Goal: Task Accomplishment & Management: Use online tool/utility

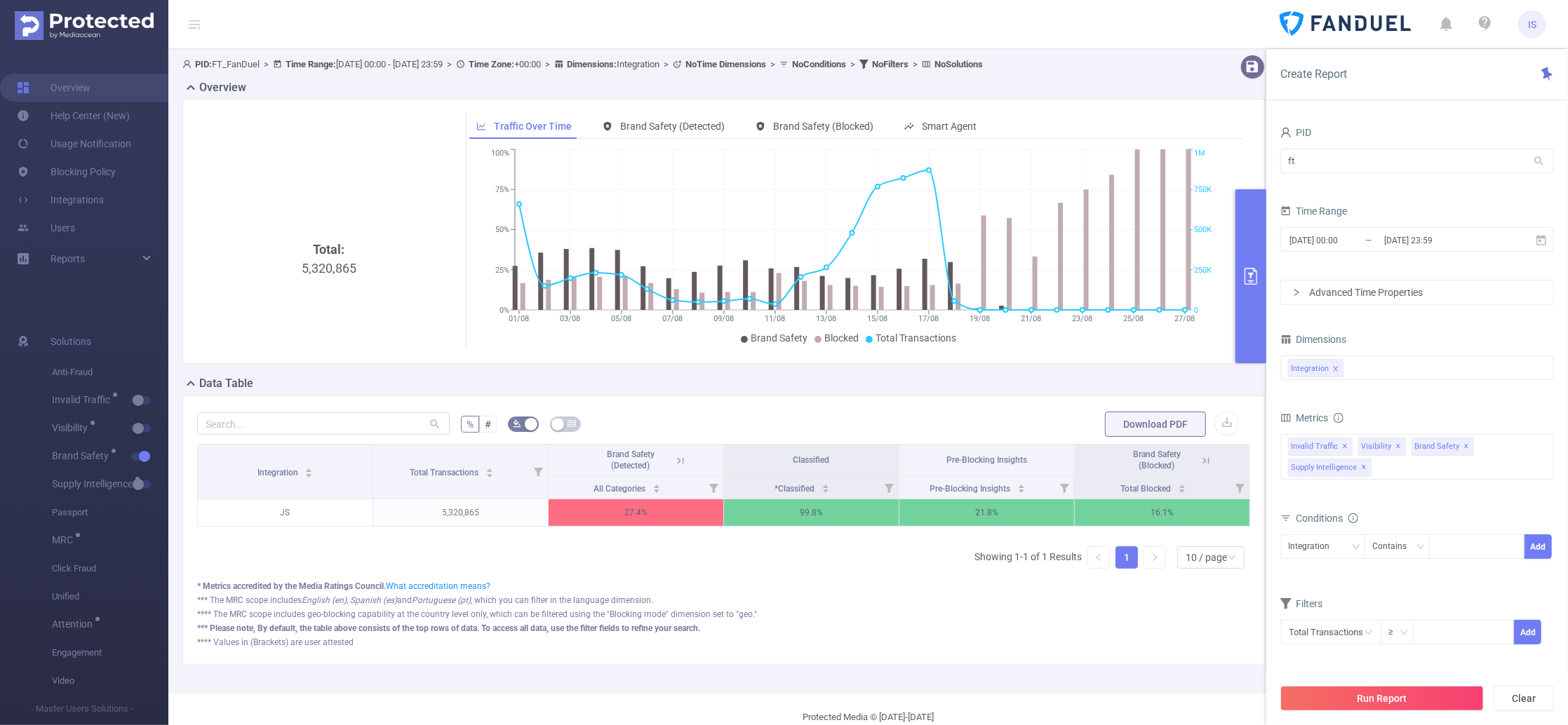
click at [1129, 142] on section "PID: FT_FanDuel > Time Range: [DATE] 00:00 - [DATE] 23:59 > Time Zone: +00:00 >…" at bounding box center [868, 371] width 1399 height 643
type input "hyb"
click at [1329, 181] on li "1000768 - Hybrid 726K [202K rows]" at bounding box center [1417, 190] width 274 height 22
click at [1386, 235] on input "[DATE] 23:59" at bounding box center [1439, 240] width 114 height 19
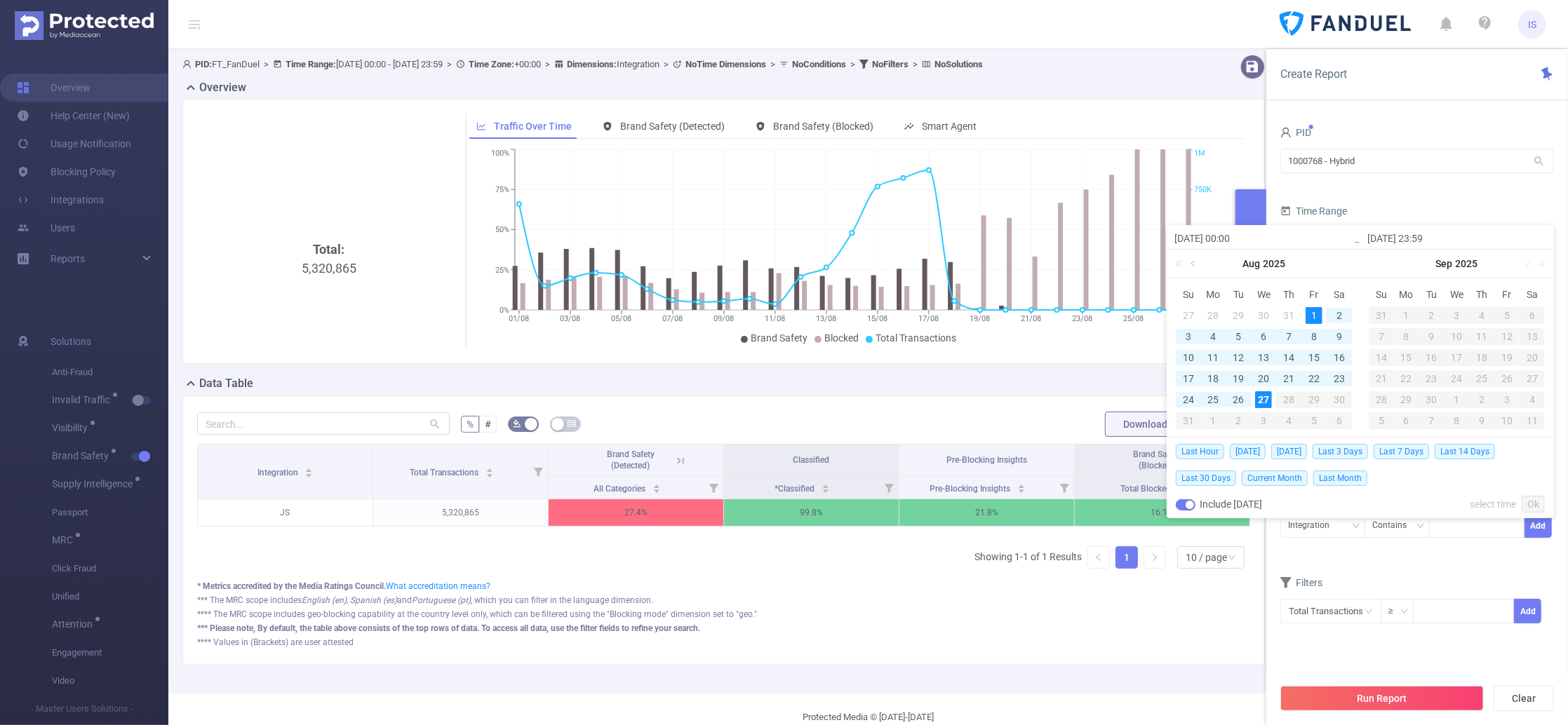
click at [1193, 261] on link at bounding box center [1194, 263] width 13 height 28
click at [1220, 377] on div "21" at bounding box center [1213, 378] width 17 height 17
click at [1384, 260] on link at bounding box center [1386, 263] width 13 height 28
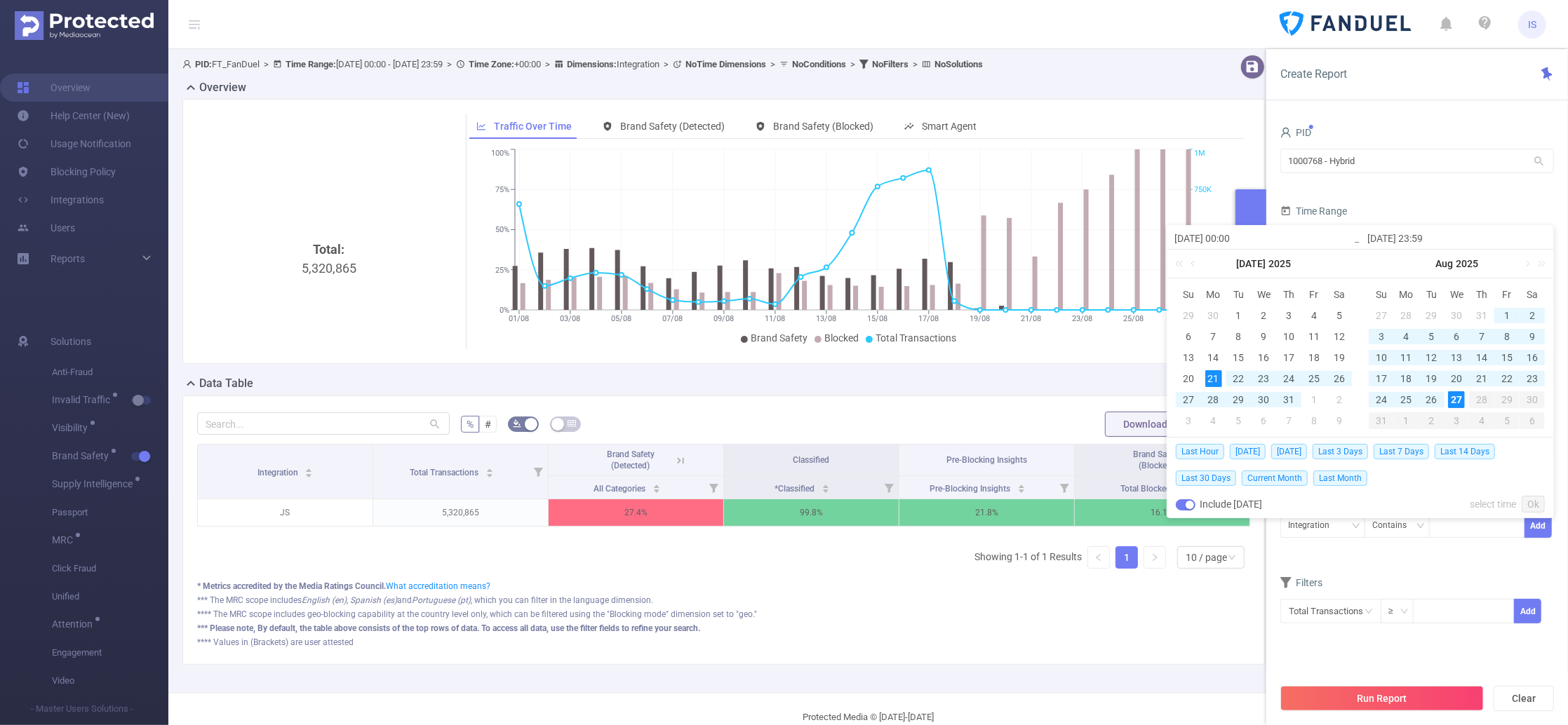
click at [1455, 402] on div "27" at bounding box center [1456, 400] width 17 height 17
type input "[DATE] 00:00"
click at [1535, 507] on link "Ok" at bounding box center [1533, 504] width 23 height 17
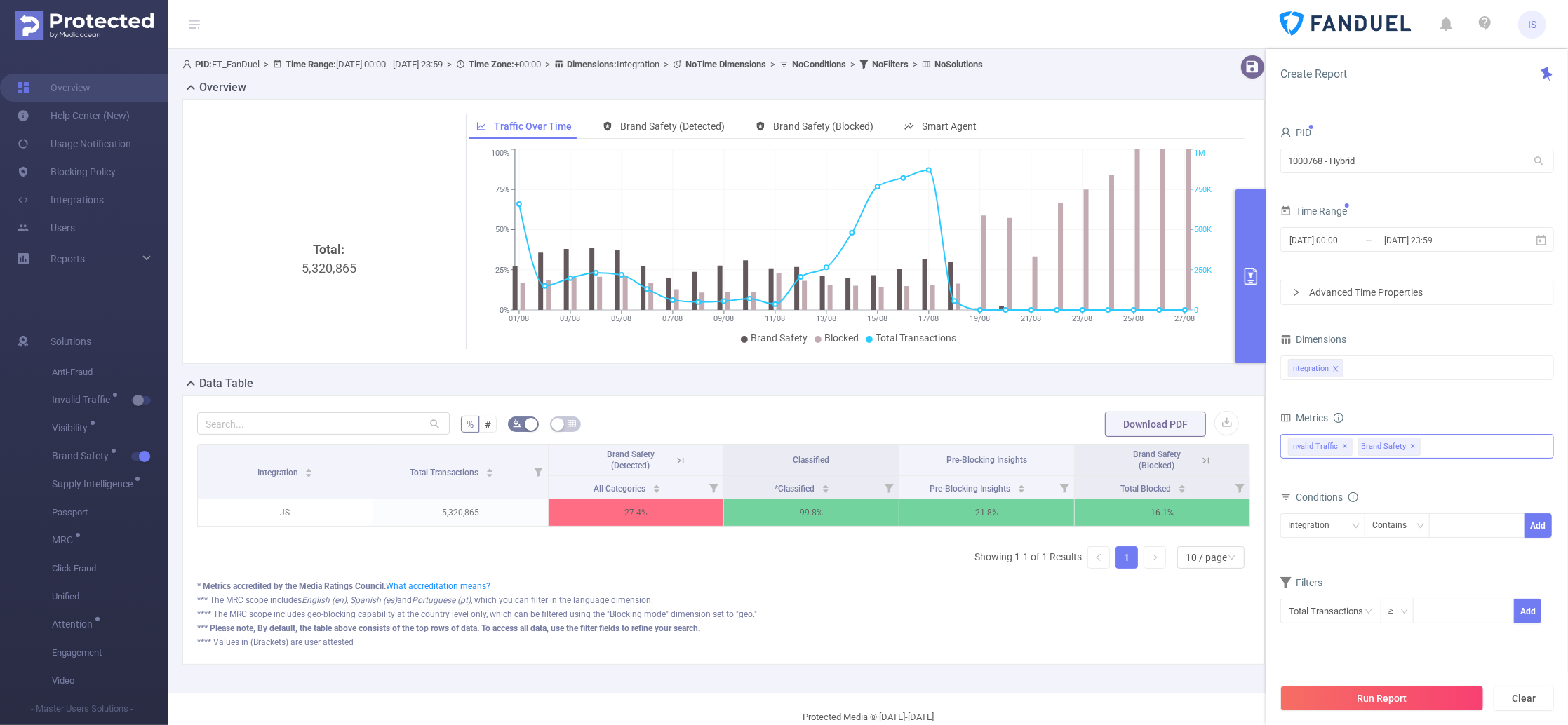
click at [1411, 449] on span "✕" at bounding box center [1413, 446] width 6 height 17
click at [1410, 449] on div "Invalid Traffic ✕ Anti-Fraud Invalid Traffic Visibility Brand Safety Supply Int…" at bounding box center [1417, 445] width 274 height 25
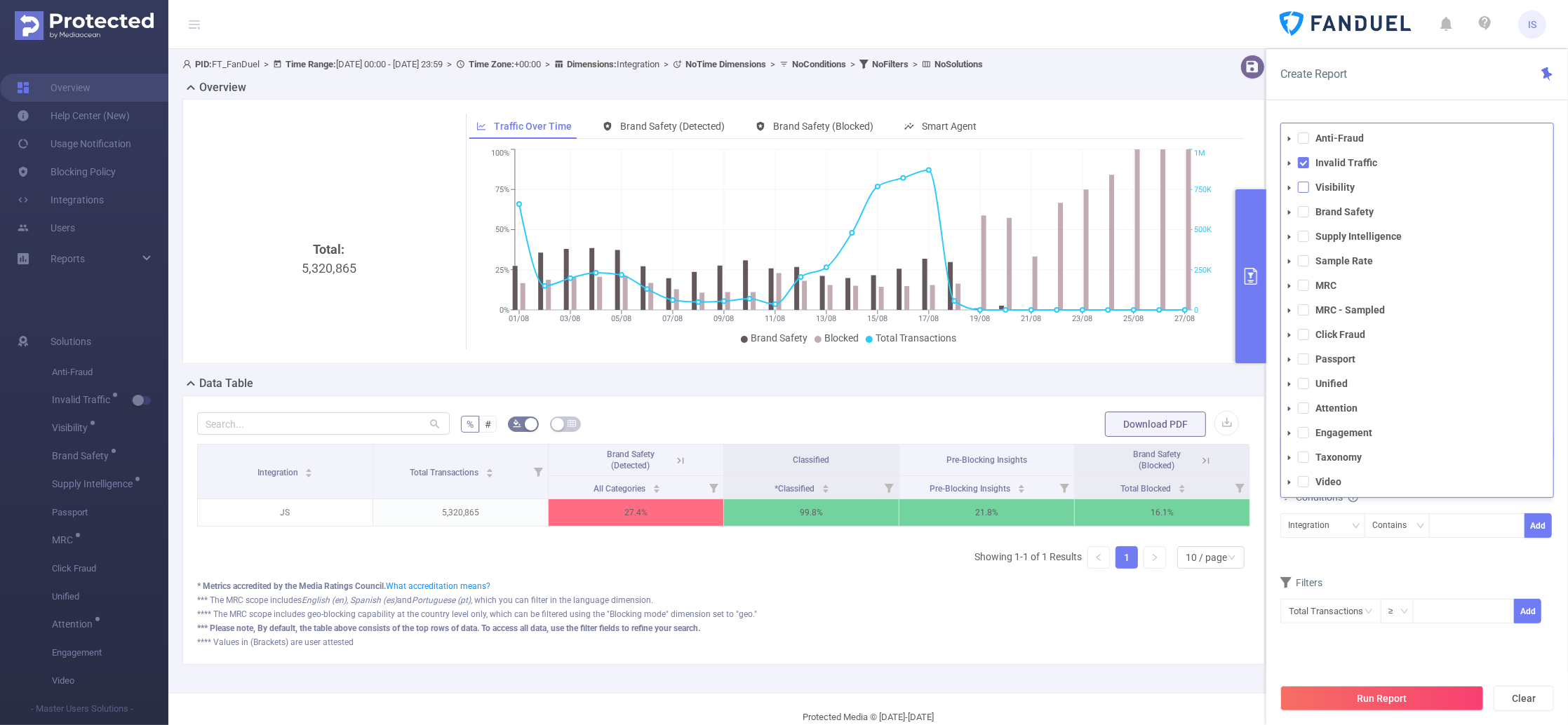
click at [1305, 187] on span at bounding box center [1303, 187] width 11 height 11
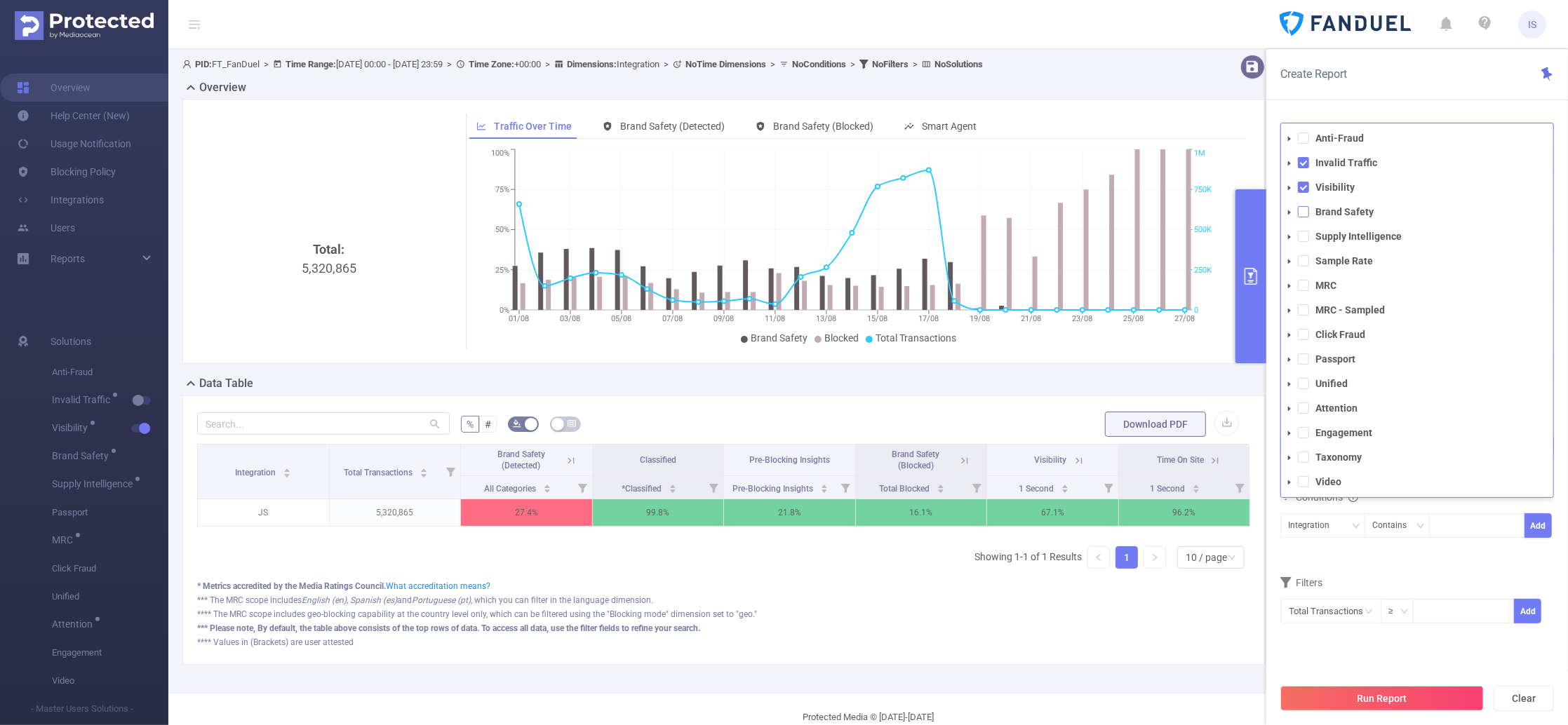
click at [1301, 206] on span at bounding box center [1303, 212] width 11 height 11
click at [1303, 236] on span at bounding box center [1303, 236] width 11 height 11
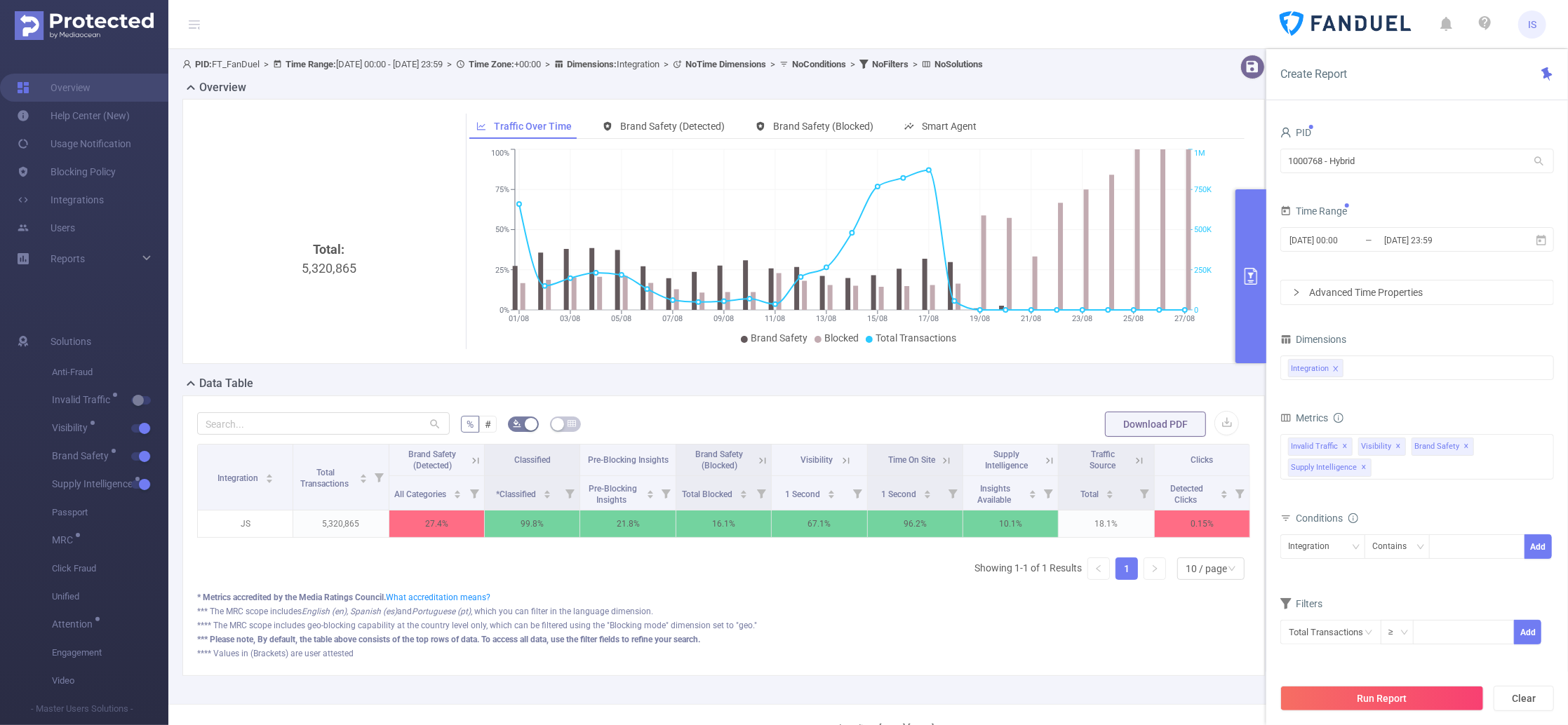
click at [1375, 588] on form "Dimensions Integration Metrics total Total General IVT Data Centers Disclosed B…" at bounding box center [1417, 495] width 274 height 333
click at [1409, 364] on div "Integration" at bounding box center [1417, 367] width 258 height 23
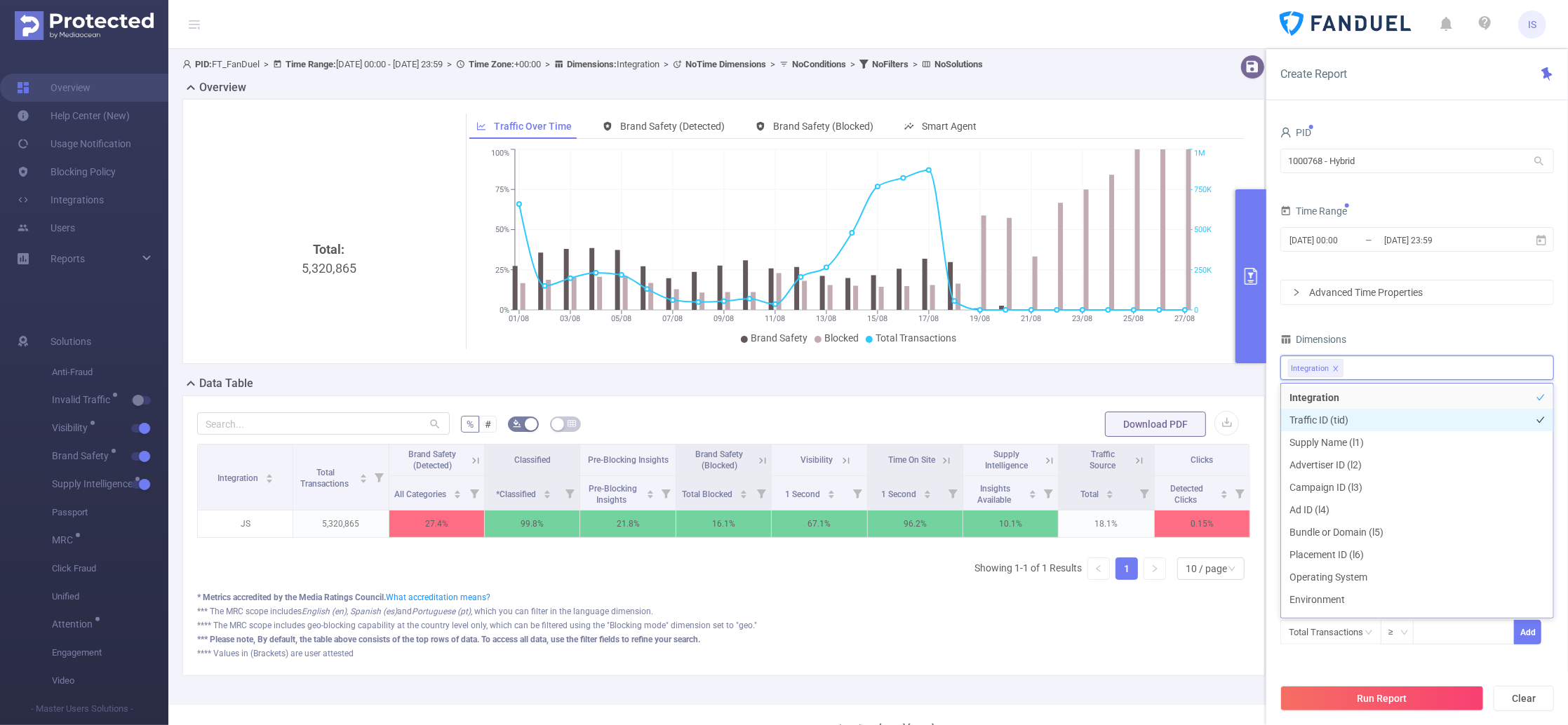
click at [1349, 423] on li "Traffic ID (tid)" at bounding box center [1417, 420] width 272 height 22
click at [1351, 440] on li "Supply Name (l1)" at bounding box center [1417, 442] width 272 height 22
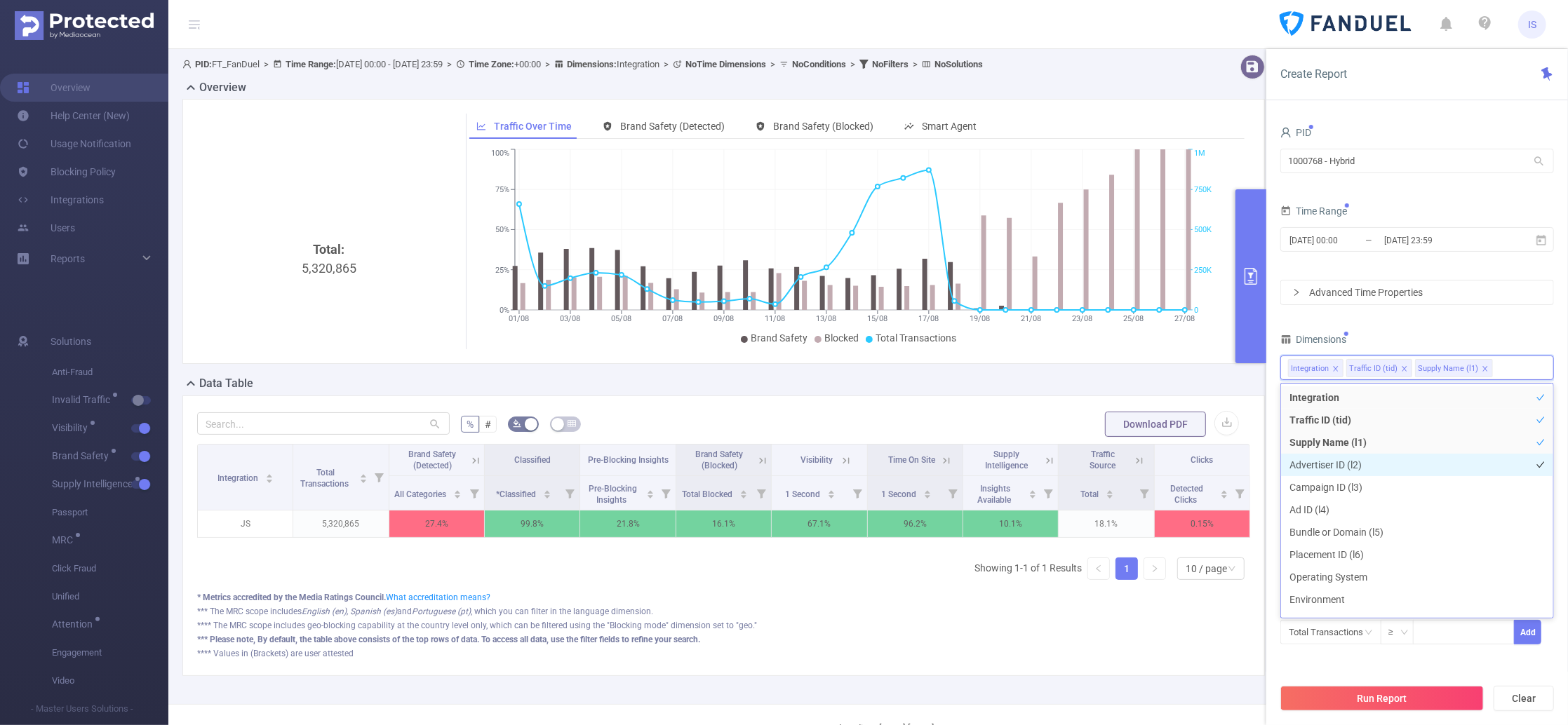
click at [1351, 460] on li "Advertiser ID (l2)" at bounding box center [1417, 464] width 272 height 22
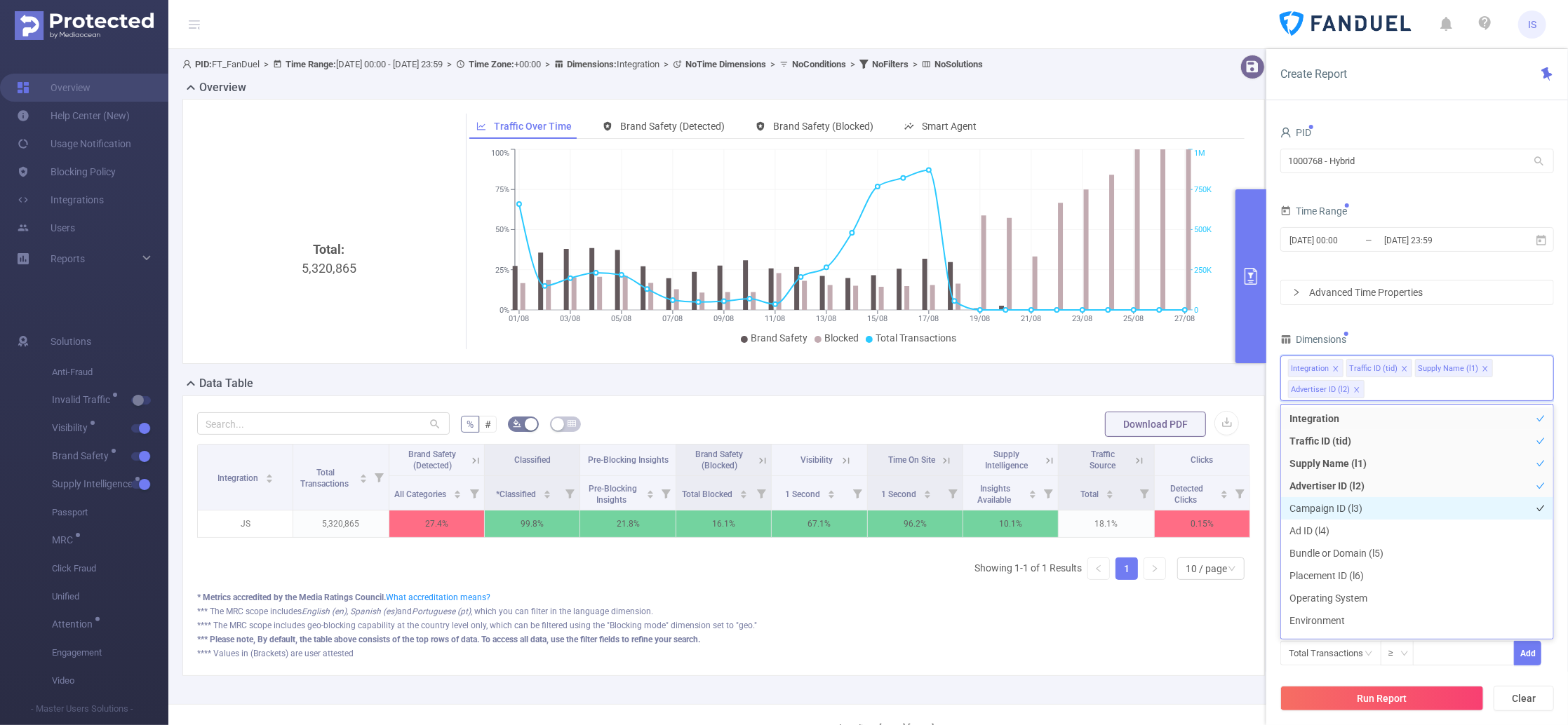
click at [1349, 512] on li "Campaign ID (l3)" at bounding box center [1417, 508] width 272 height 22
click at [1348, 530] on li "Ad ID (l4)" at bounding box center [1417, 531] width 272 height 22
click at [1364, 548] on li "Bundle or Domain (l5)" at bounding box center [1417, 553] width 272 height 22
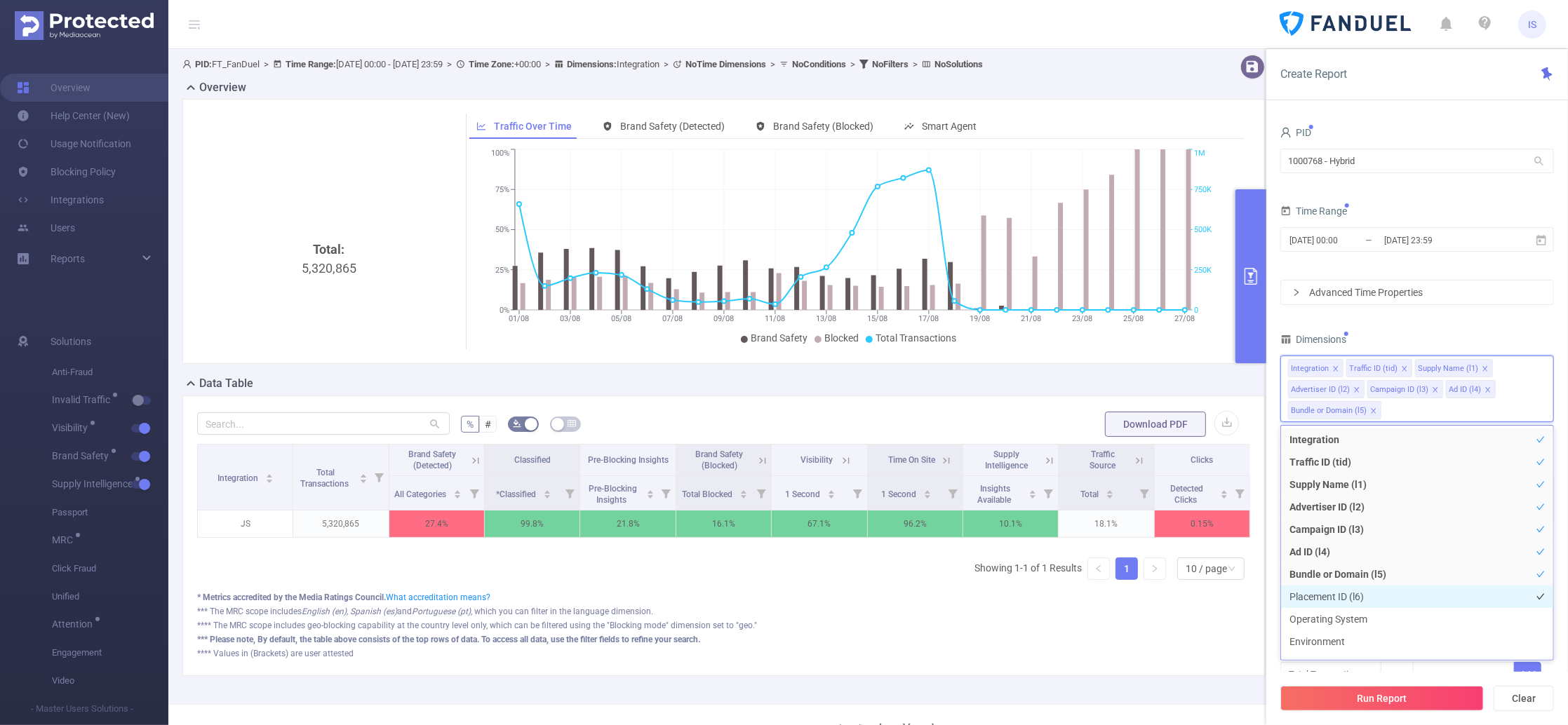
click at [1367, 597] on li "Placement ID (l6)" at bounding box center [1417, 597] width 272 height 22
click at [1407, 306] on div "PID 1000768 - Hybrid 1000768 - Hybrid Time Range [DATE] 00:00 _ [DATE] 23:59 Ad…" at bounding box center [1417, 414] width 274 height 581
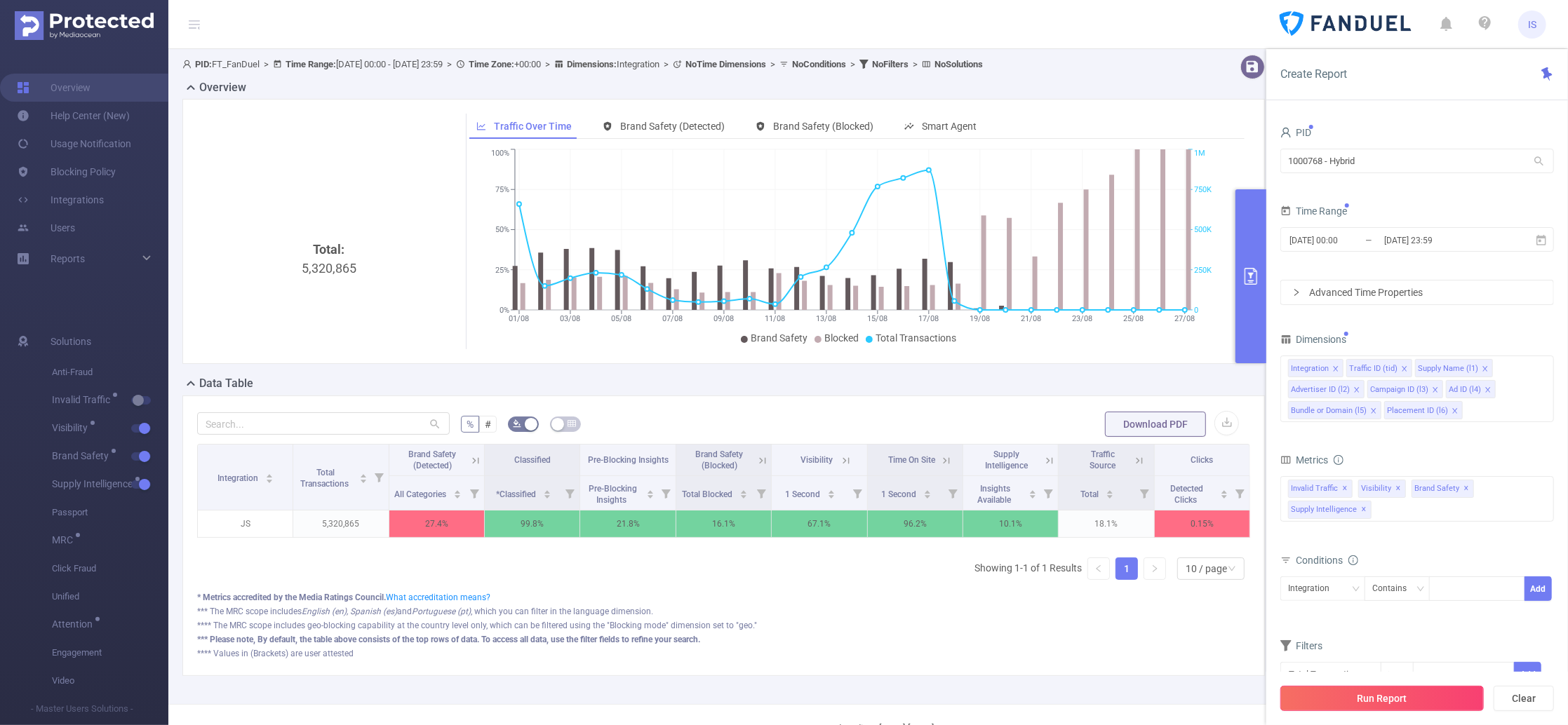
click at [1359, 692] on button "Run Report" at bounding box center [1381, 697] width 203 height 25
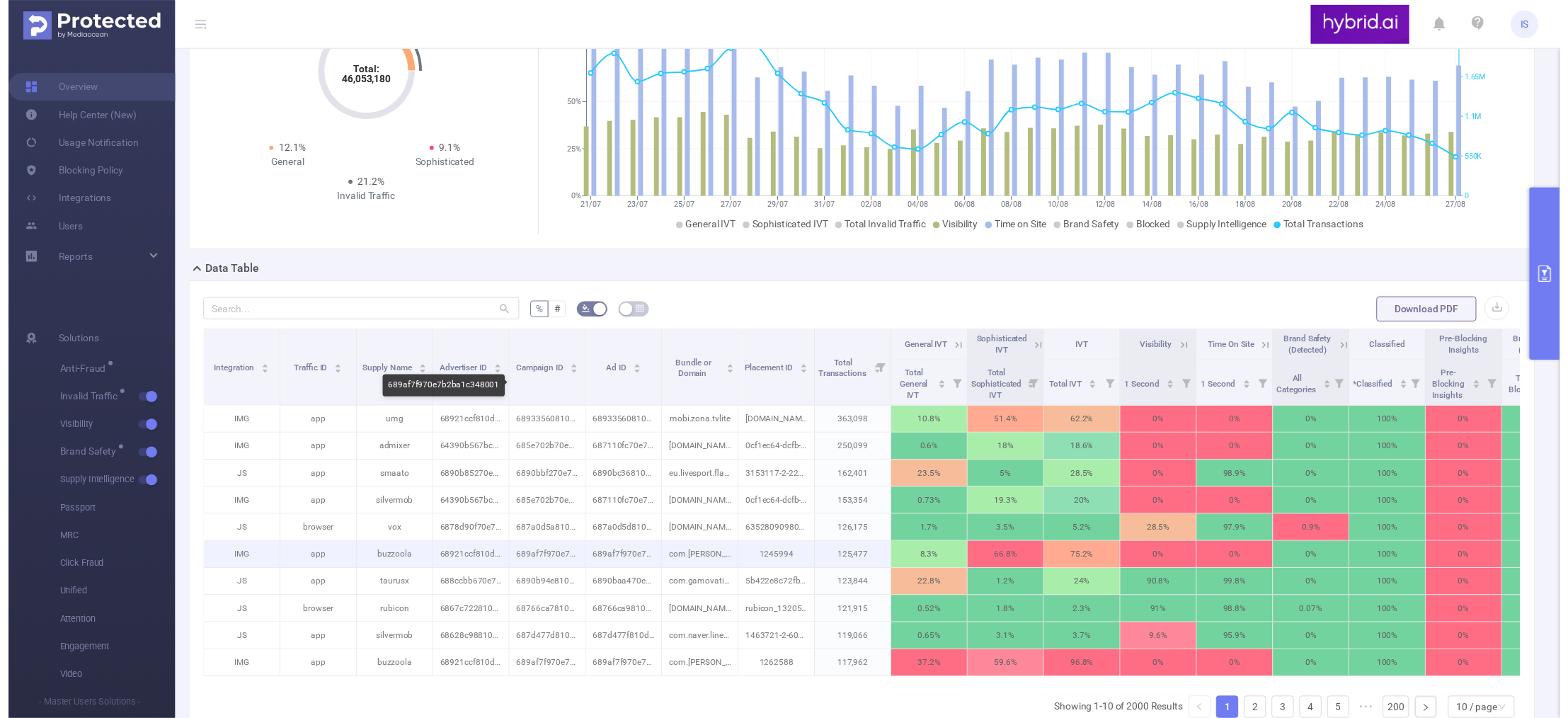
scroll to position [94, 0]
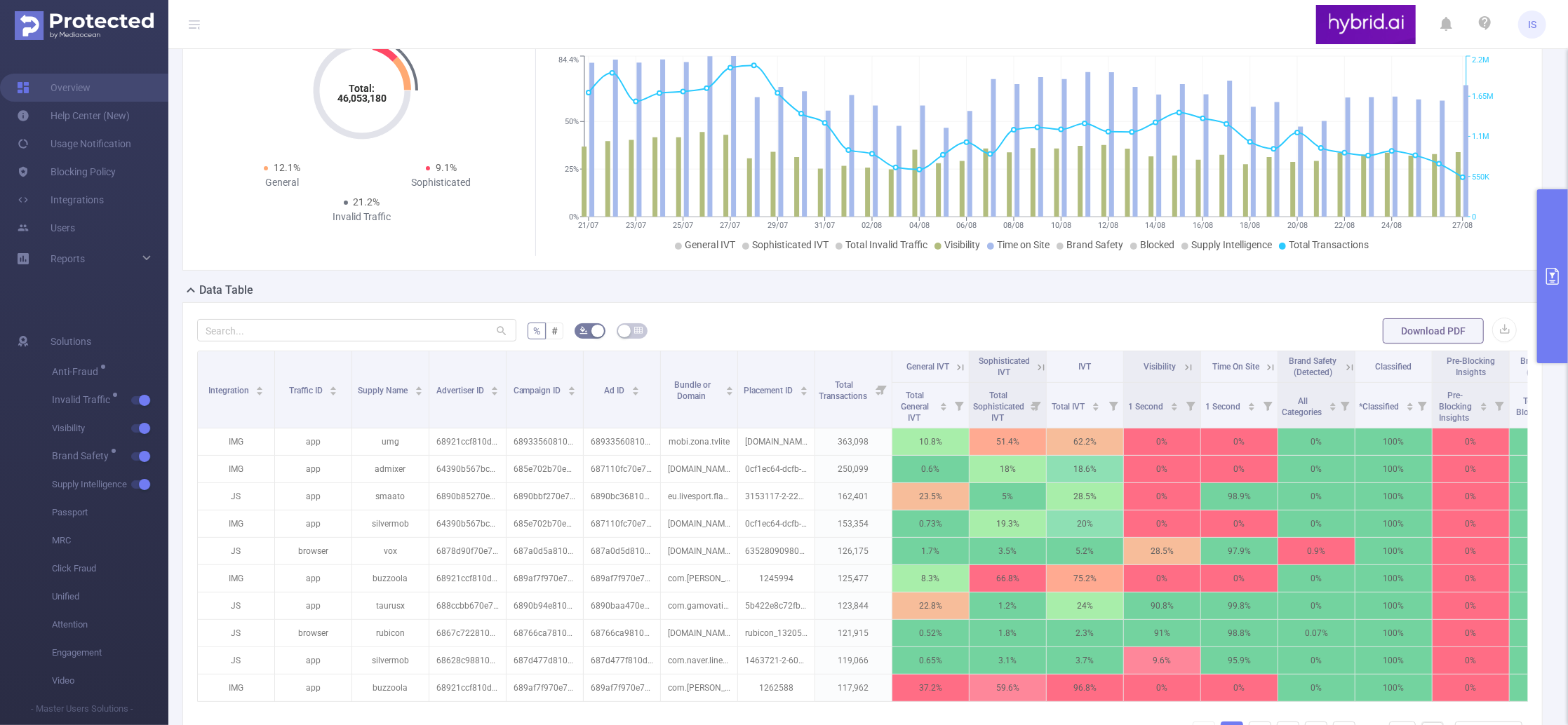
click at [1557, 225] on button "primary" at bounding box center [1553, 276] width 31 height 174
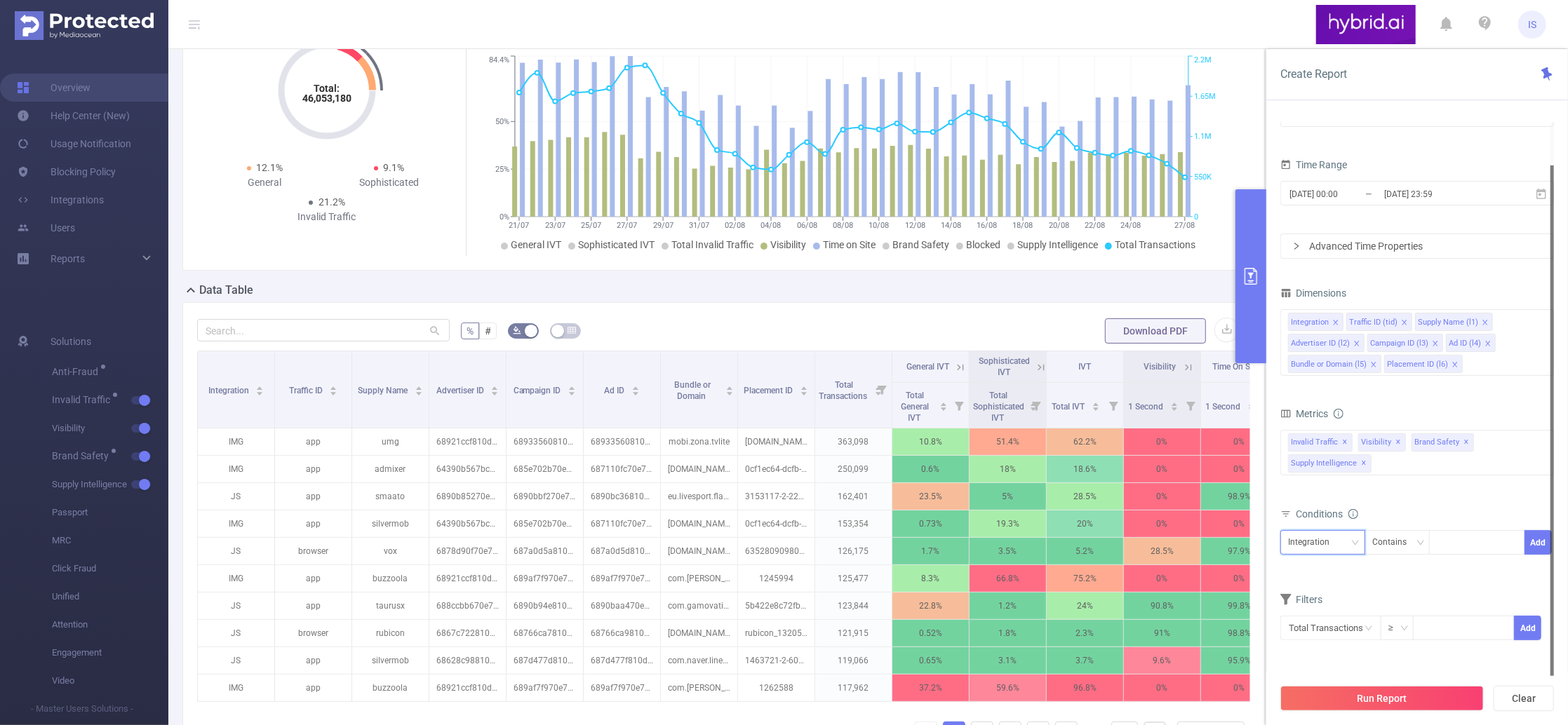
click at [1330, 534] on div "Integration" at bounding box center [1312, 542] width 51 height 23
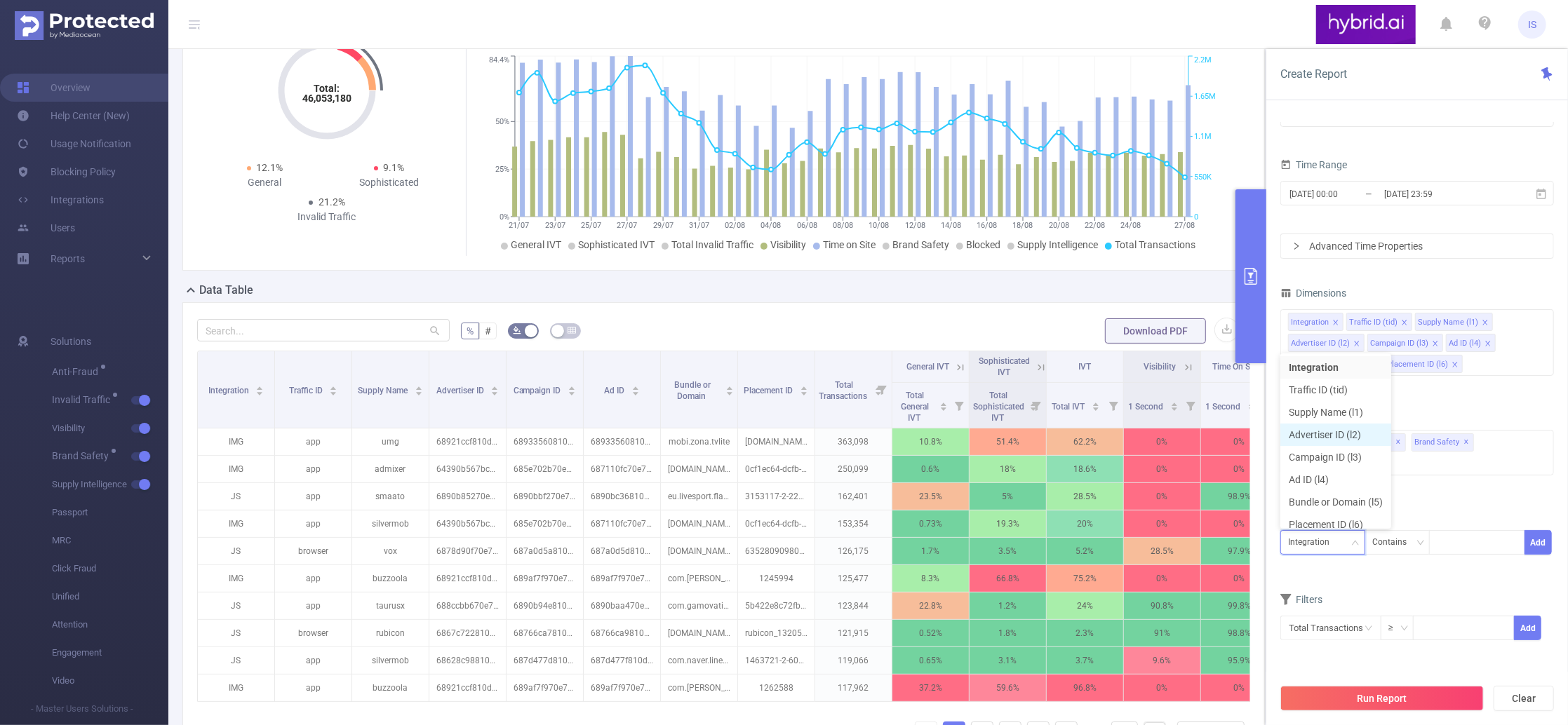
click at [1339, 438] on li "Advertiser ID (l2)" at bounding box center [1335, 434] width 111 height 22
click at [1437, 544] on input at bounding box center [1439, 542] width 6 height 18
paste input "6874bba870e7b2c6b8398160"
type input "6874bba870e7b2c6b8398160"
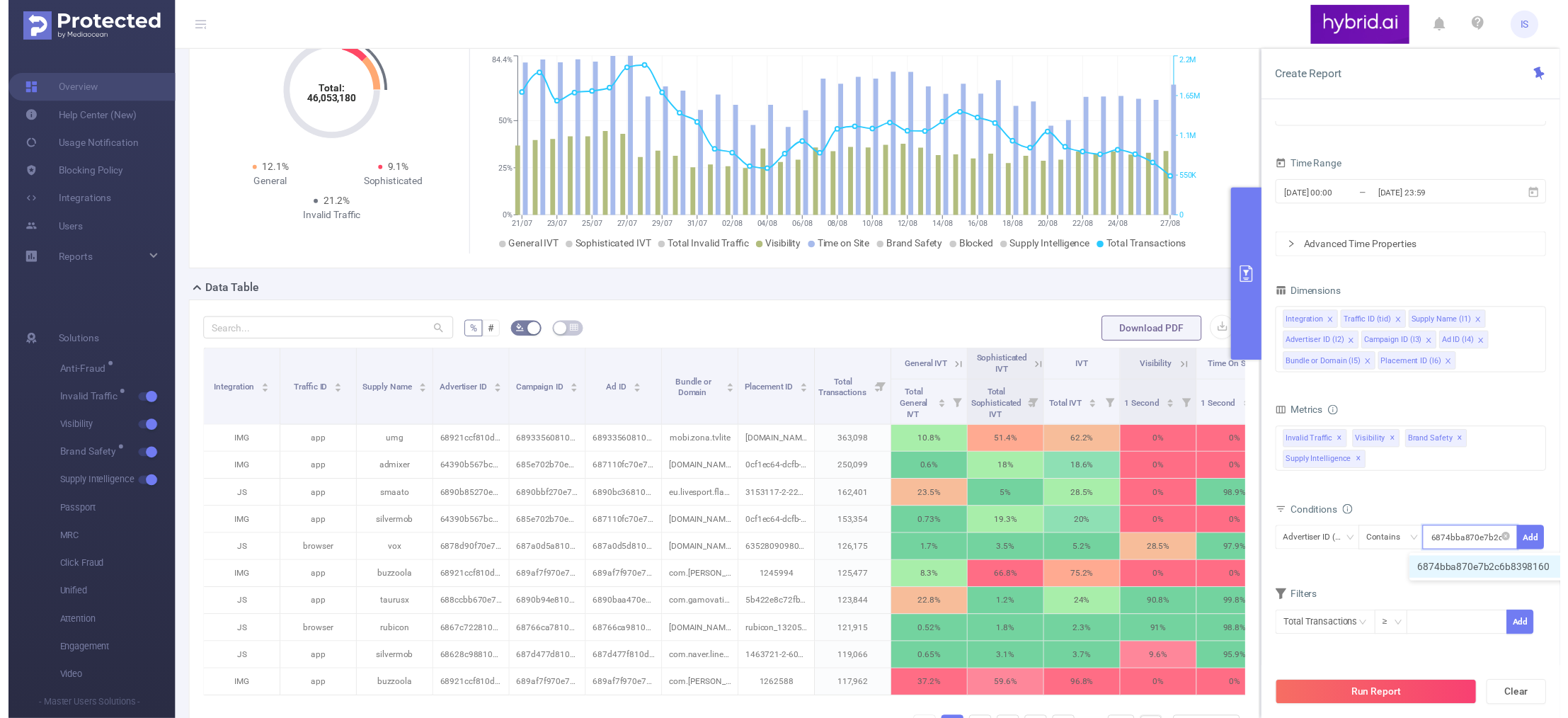
scroll to position [0, 34]
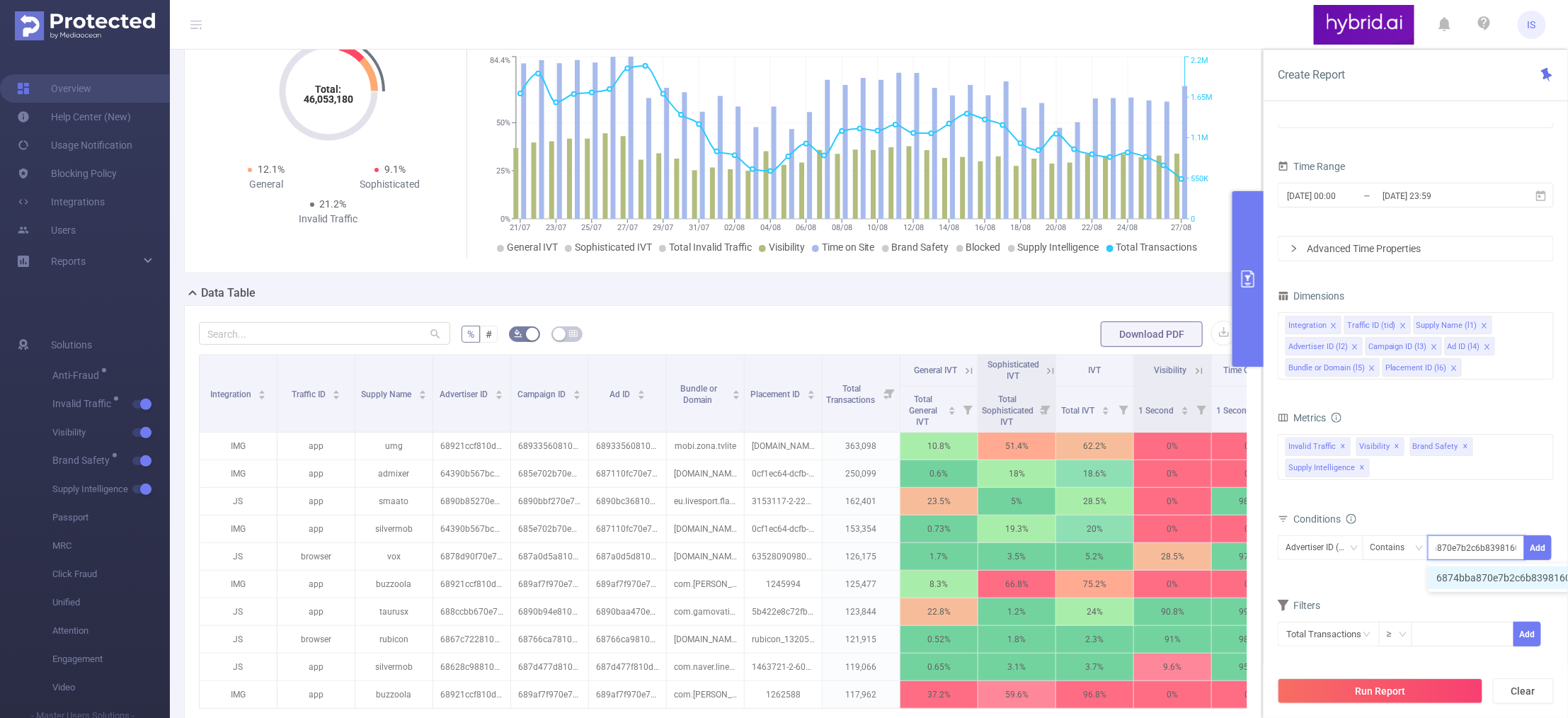
click at [1460, 574] on li "6874bba870e7b2c6b8398160" at bounding box center [1512, 578] width 166 height 23
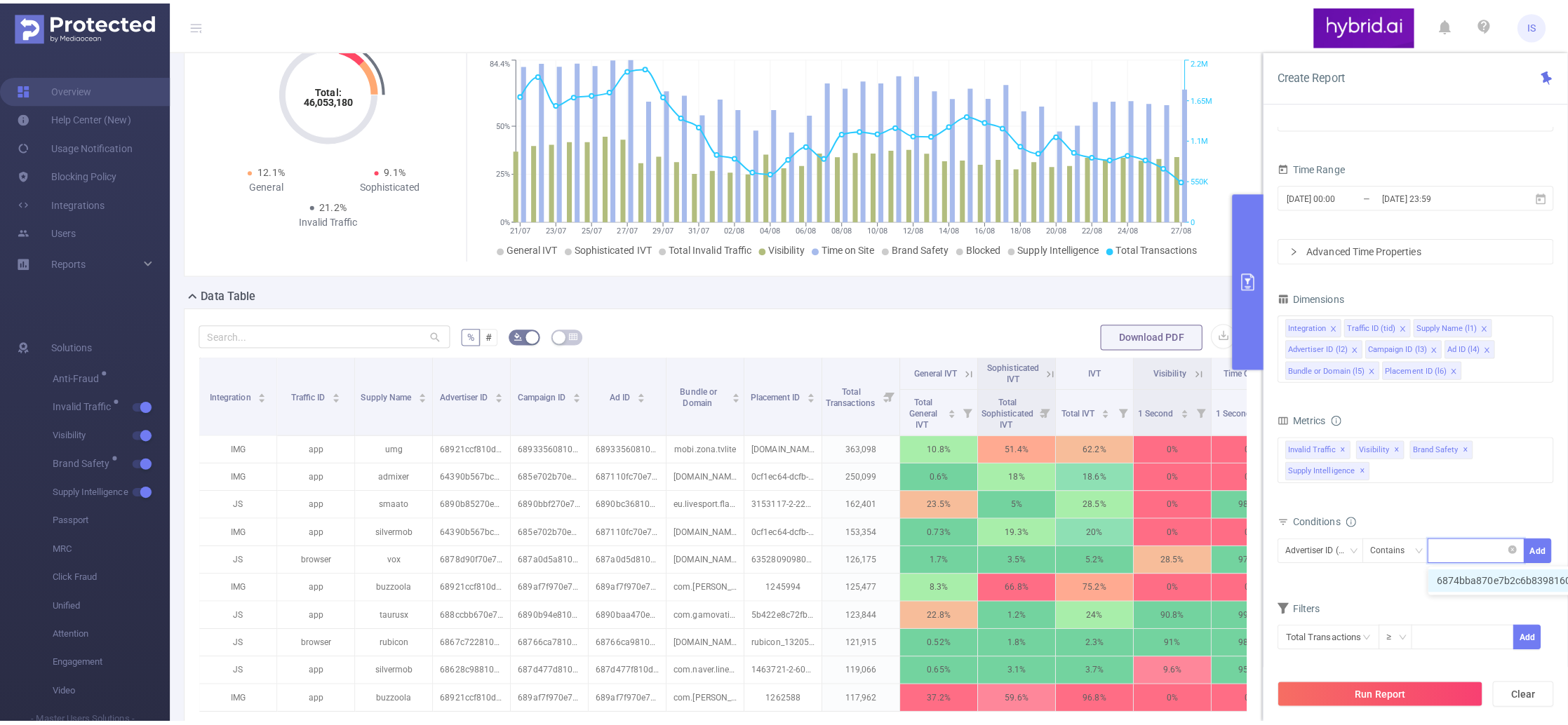
scroll to position [0, 0]
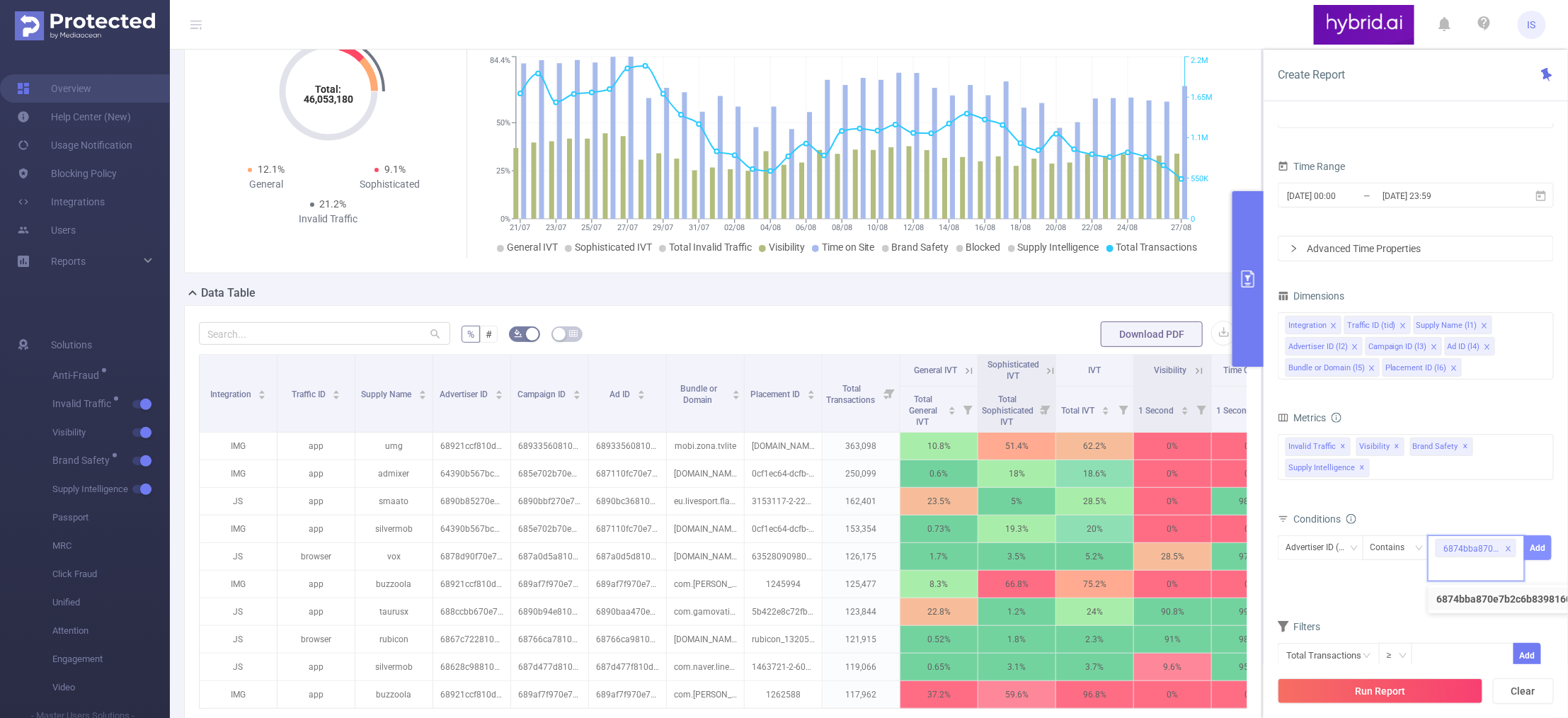
click at [1532, 549] on button "Add" at bounding box center [1538, 548] width 28 height 25
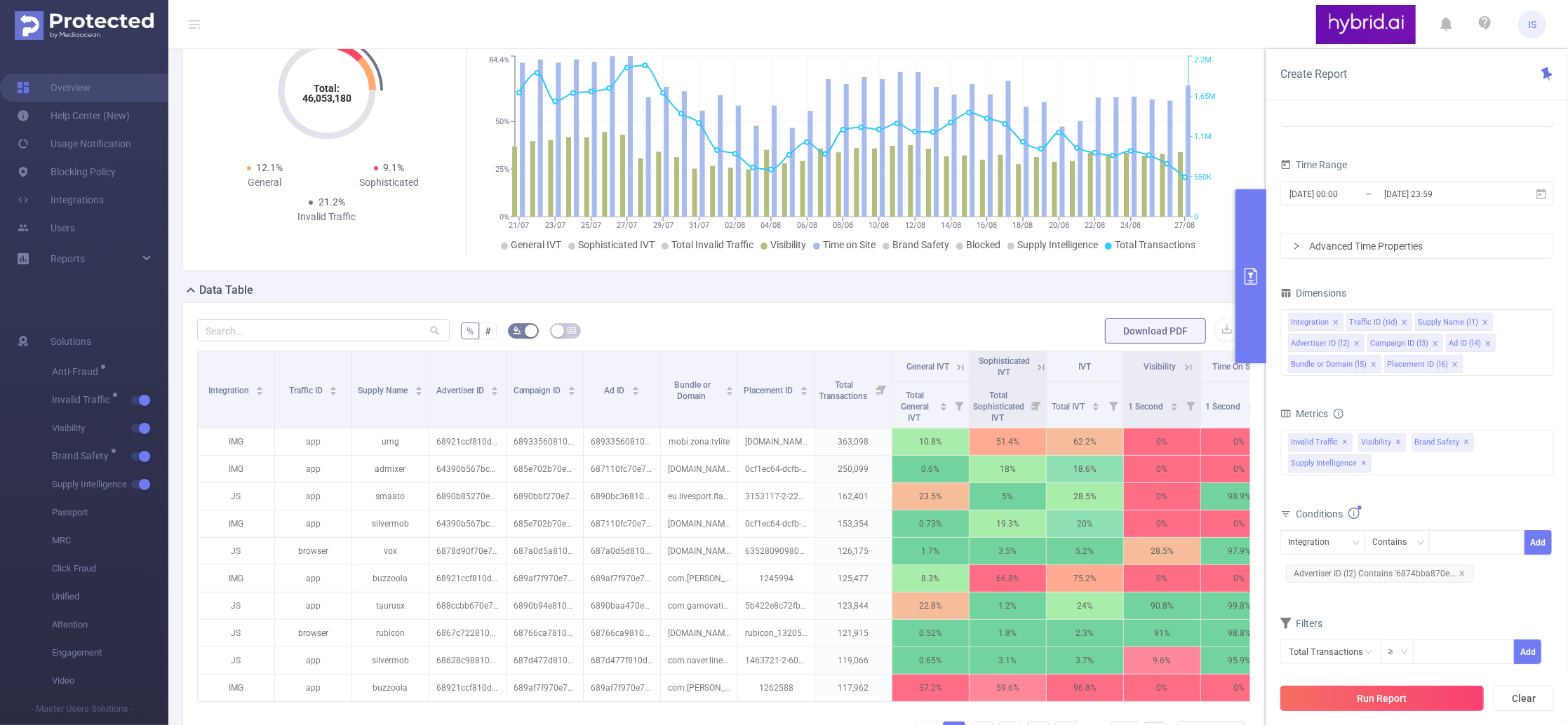
click at [1373, 688] on button "Run Report" at bounding box center [1381, 697] width 203 height 25
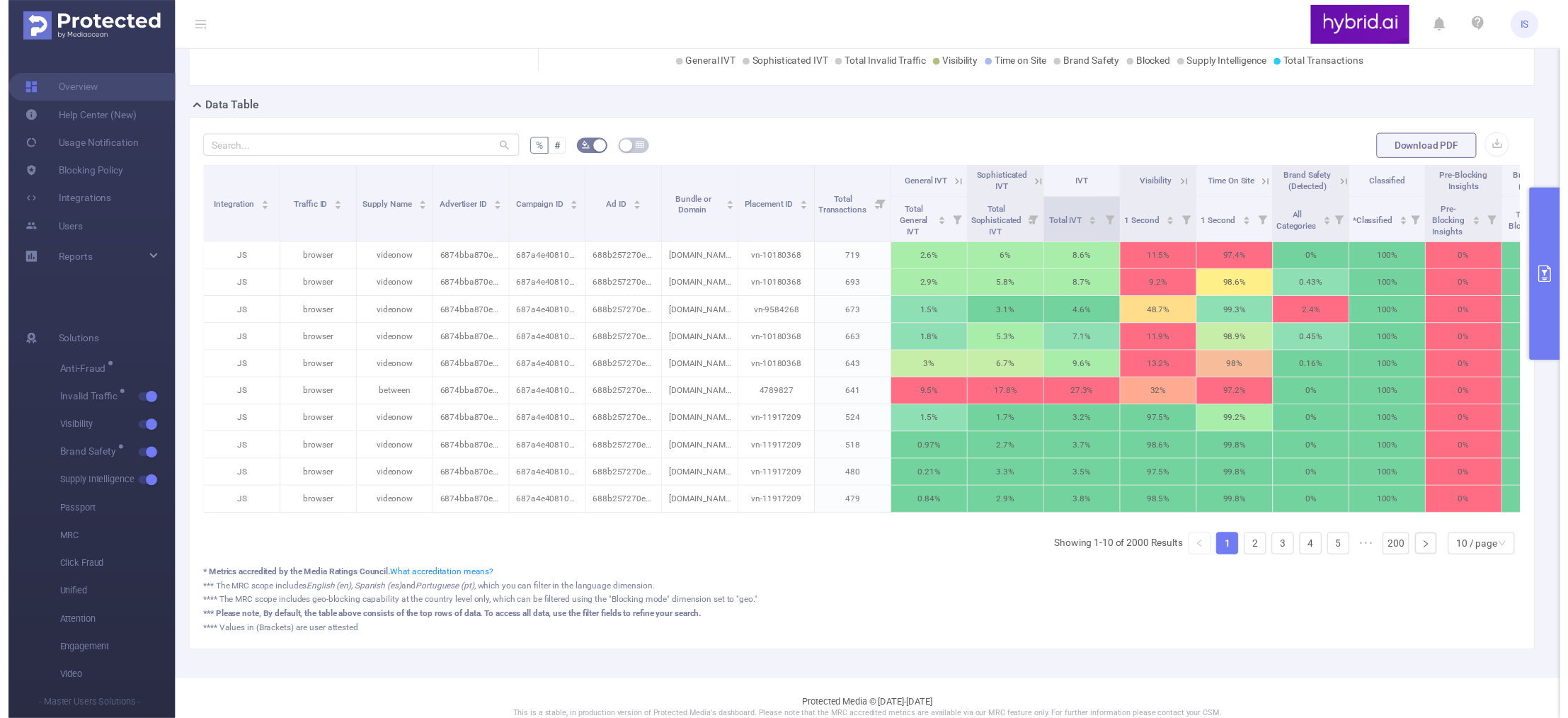
scroll to position [283, 0]
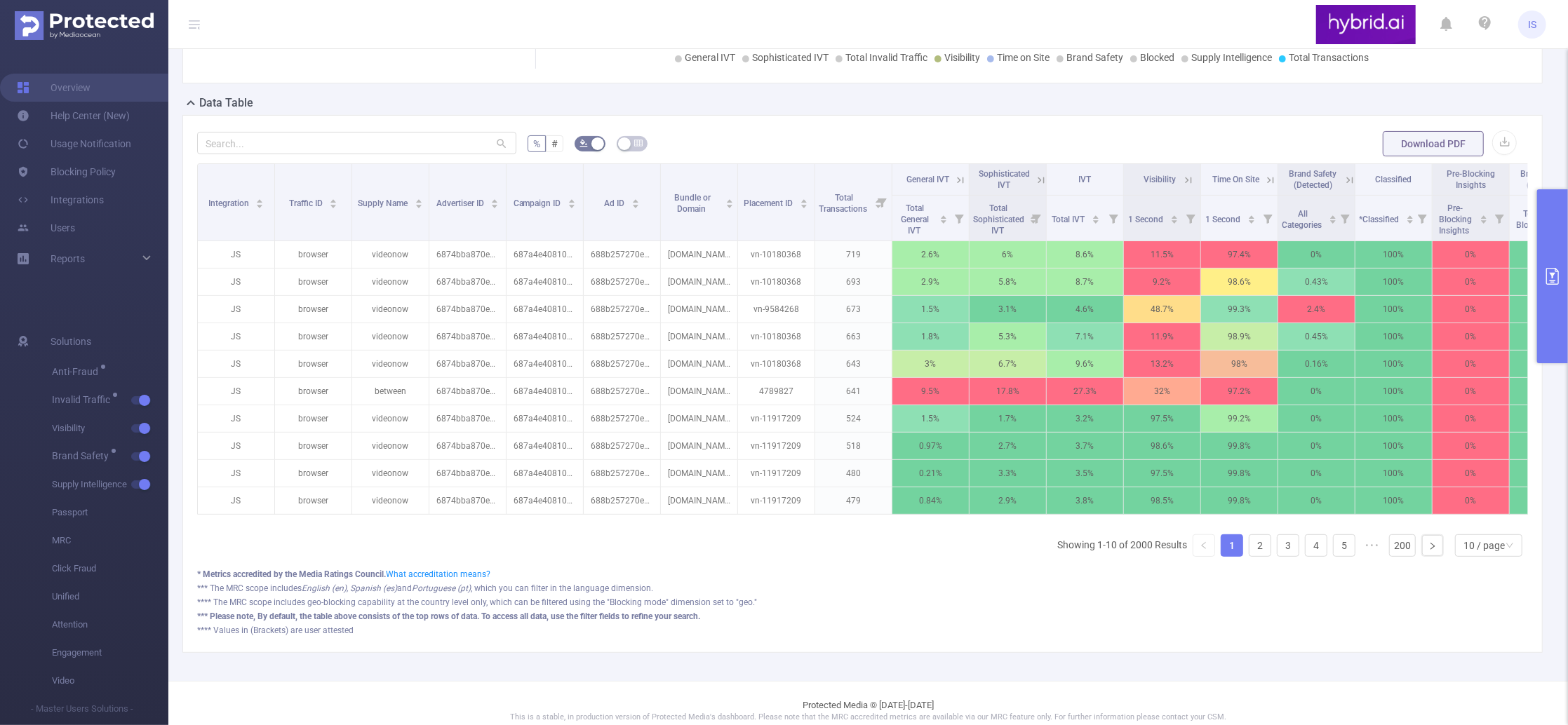
click at [1549, 244] on button "primary" at bounding box center [1553, 276] width 31 height 174
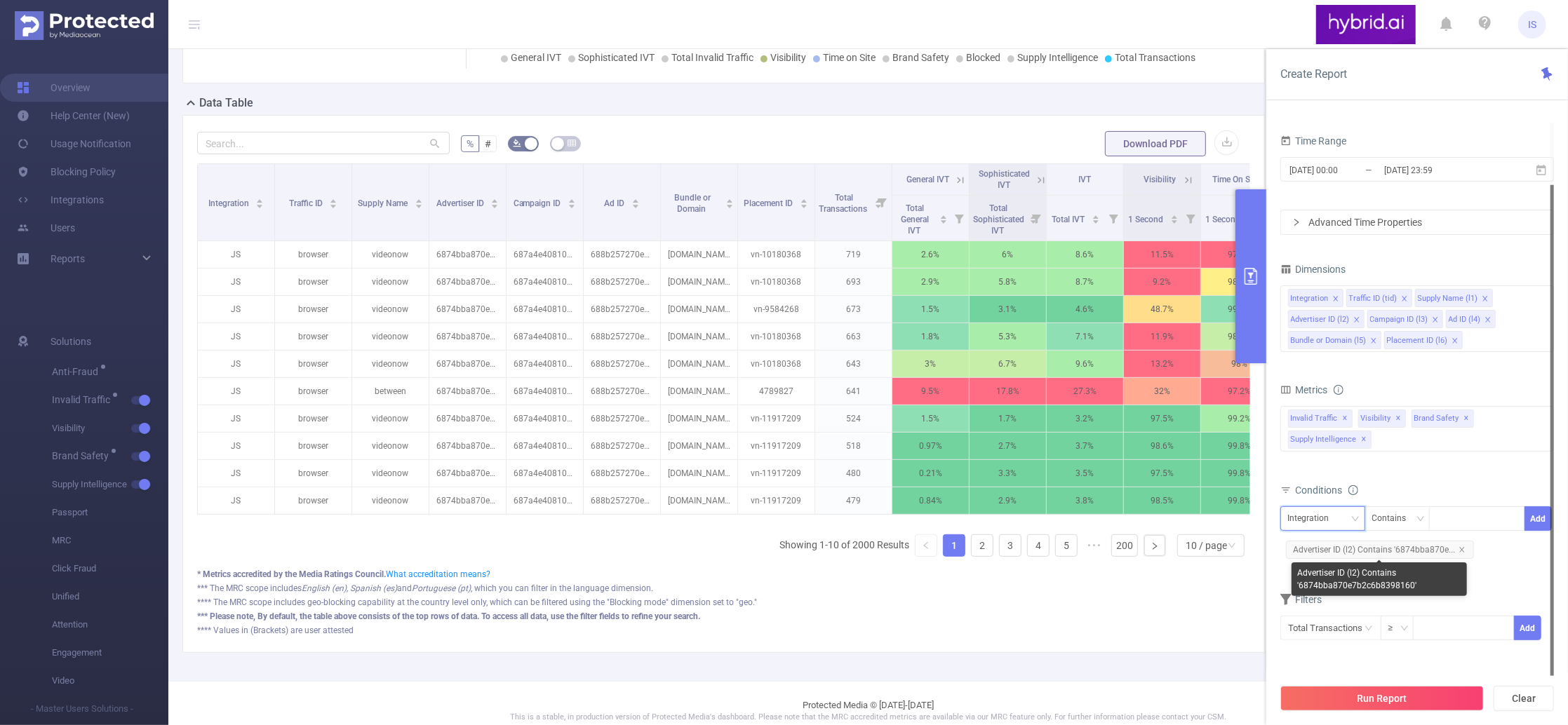
click at [1325, 509] on div "Integration" at bounding box center [1312, 518] width 51 height 23
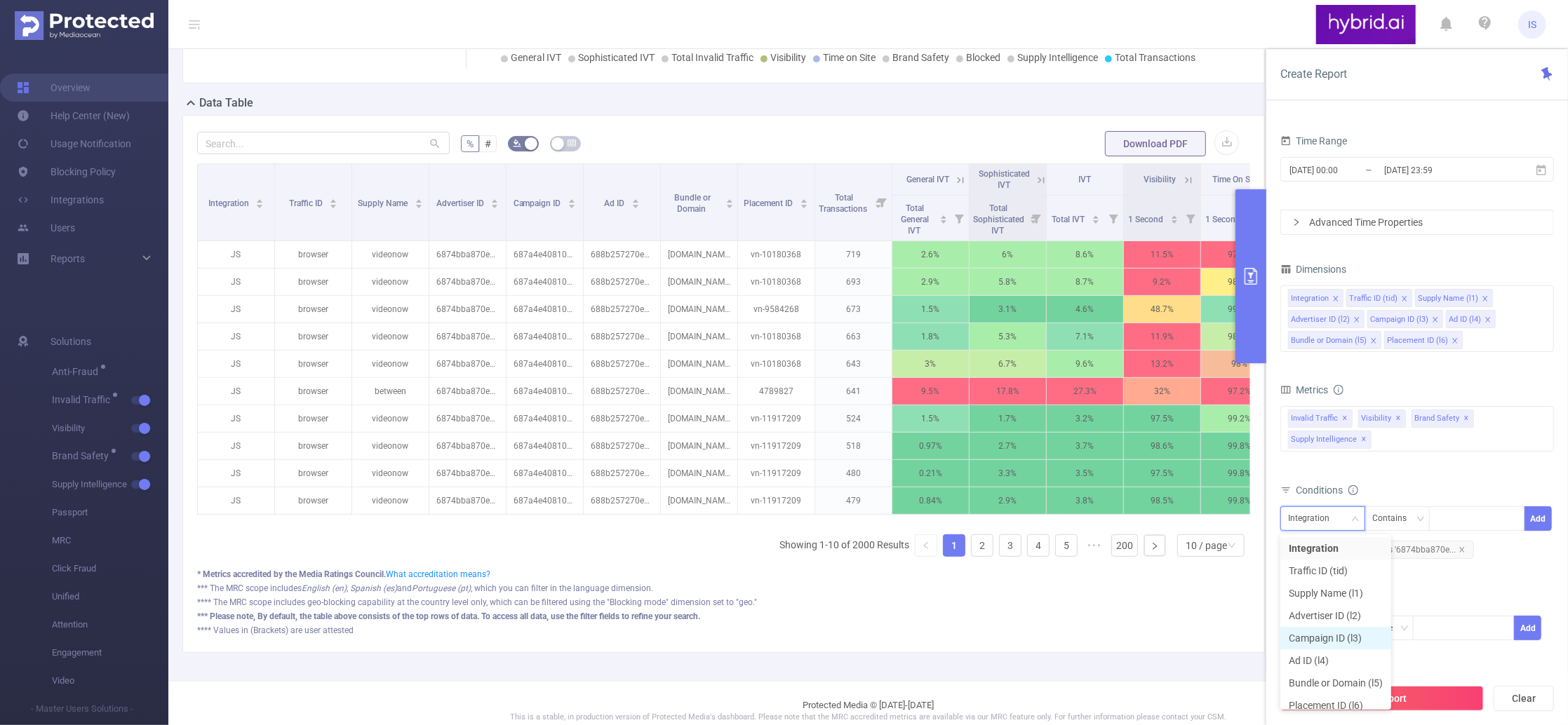
click at [1320, 630] on li "Campaign ID (l3)" at bounding box center [1335, 638] width 111 height 22
click at [1454, 522] on div at bounding box center [1477, 518] width 81 height 23
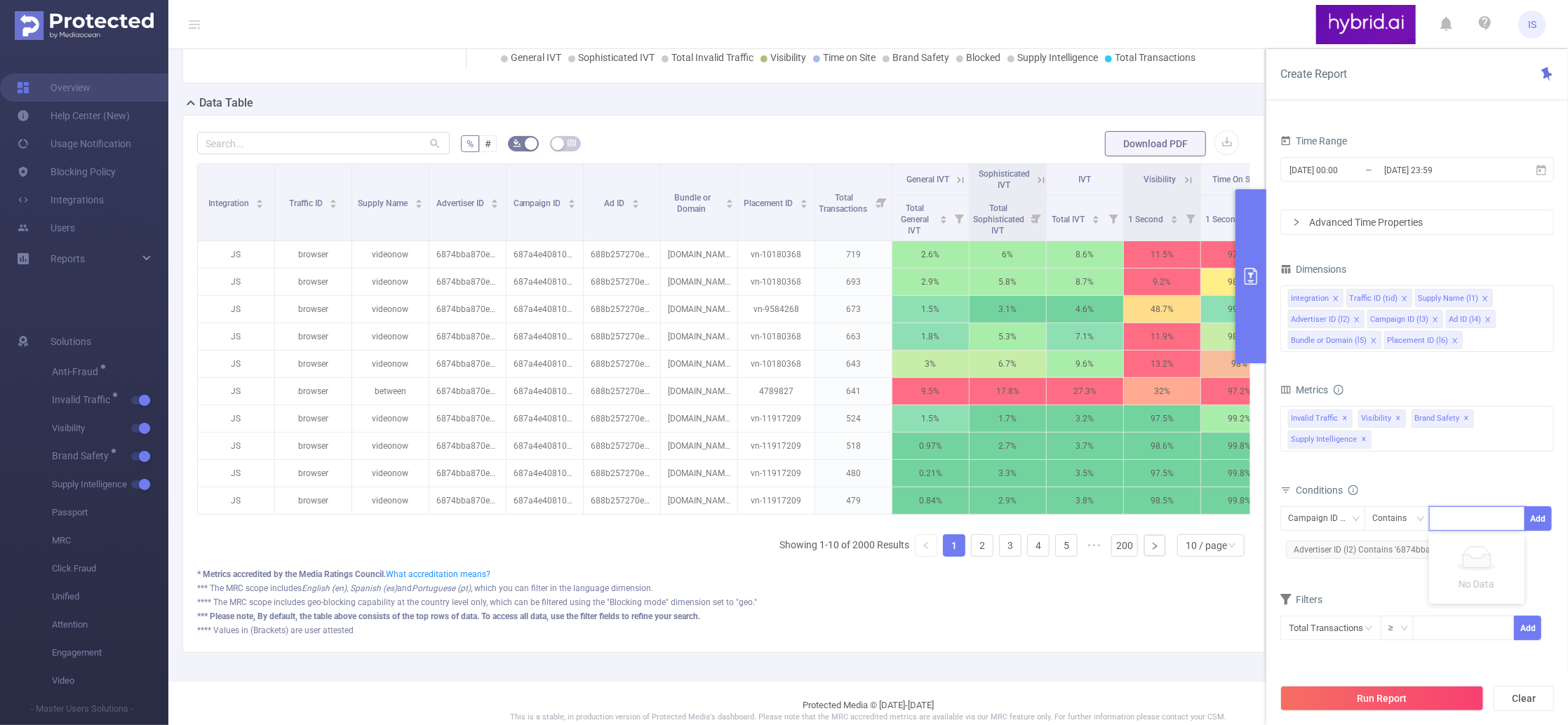
paste input "687a5a2470e7b20c0cab84cf"
type input "687a5a2470e7b20c0cab84cf"
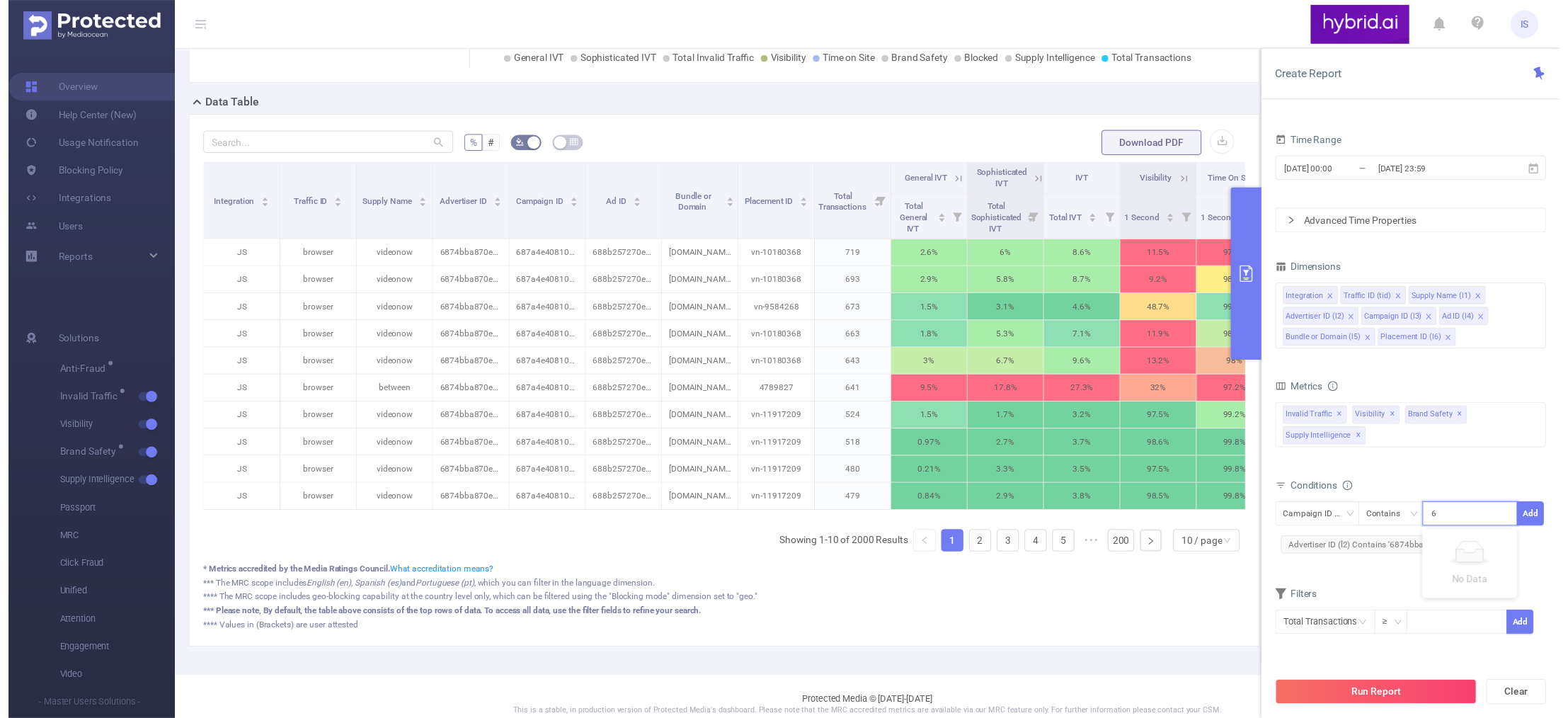
scroll to position [0, 31]
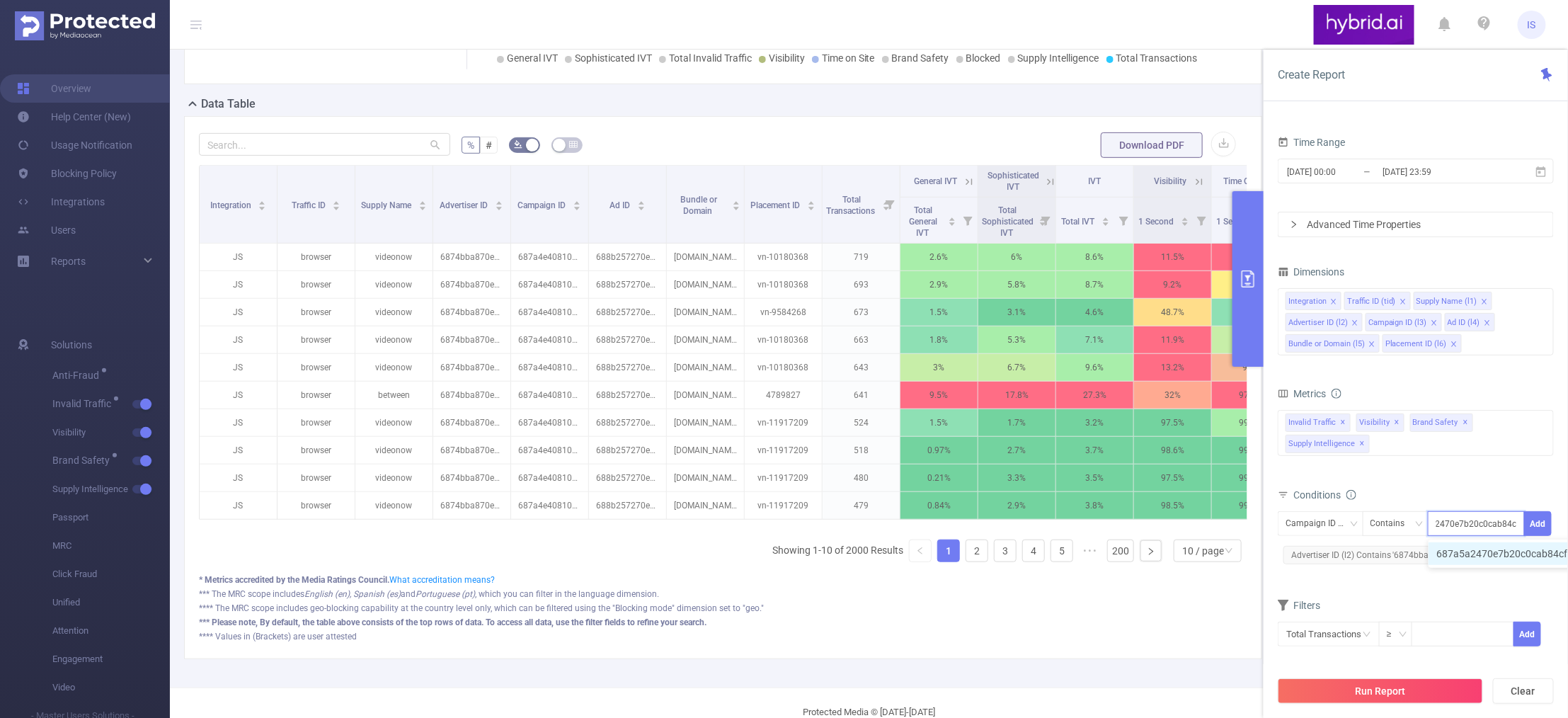
click at [1462, 556] on li "687a5a2470e7b20c0cab84cf" at bounding box center [1510, 554] width 162 height 23
click at [1533, 529] on button "Add" at bounding box center [1538, 523] width 28 height 25
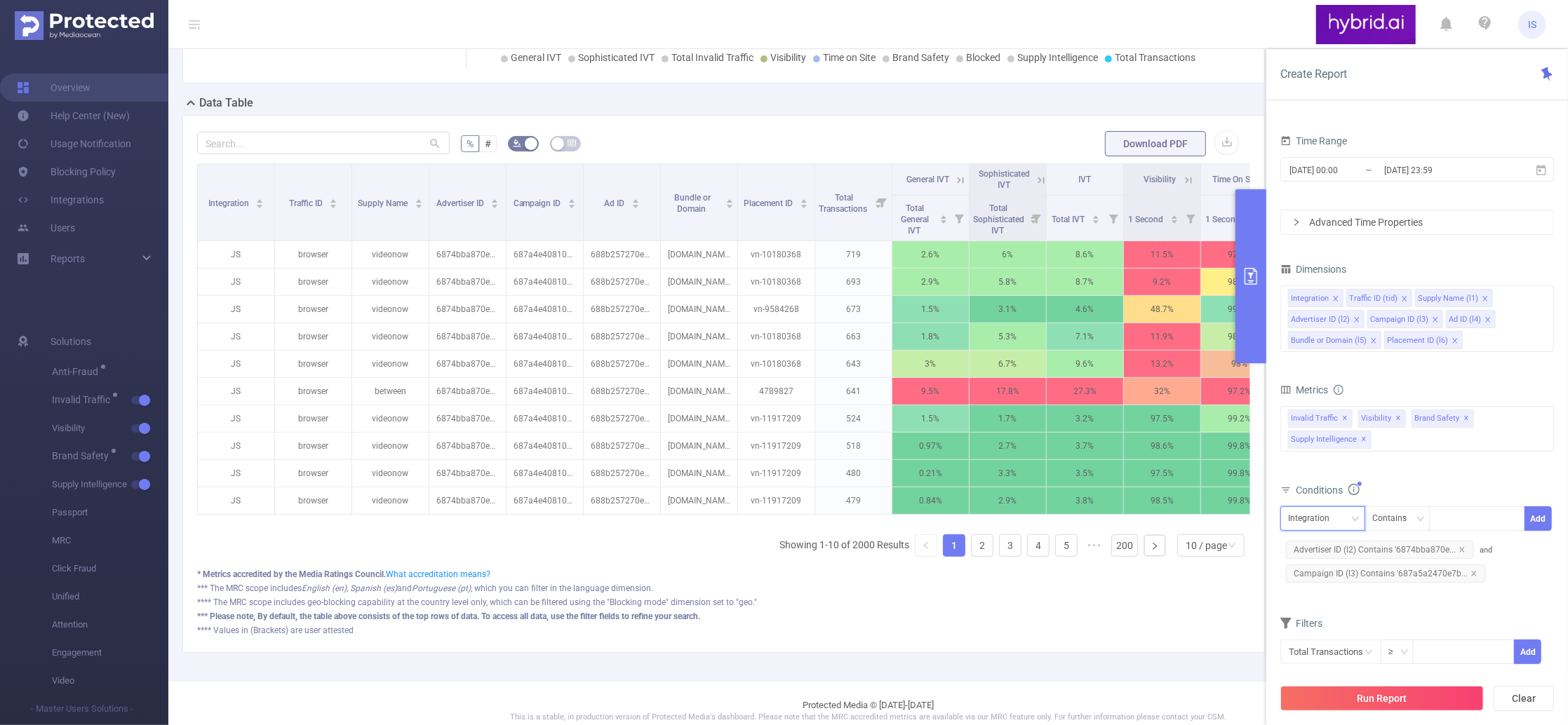
click at [1318, 514] on div "Integration" at bounding box center [1312, 518] width 51 height 23
click at [1450, 607] on form "Dimensions Integration Traffic ID (tid) Supply Name (l1) Advertiser ID (l2) Cam…" at bounding box center [1417, 470] width 274 height 422
click at [1470, 574] on icon "icon: close" at bounding box center [1473, 574] width 7 height 7
click at [1283, 507] on div "Integration" at bounding box center [1322, 518] width 85 height 25
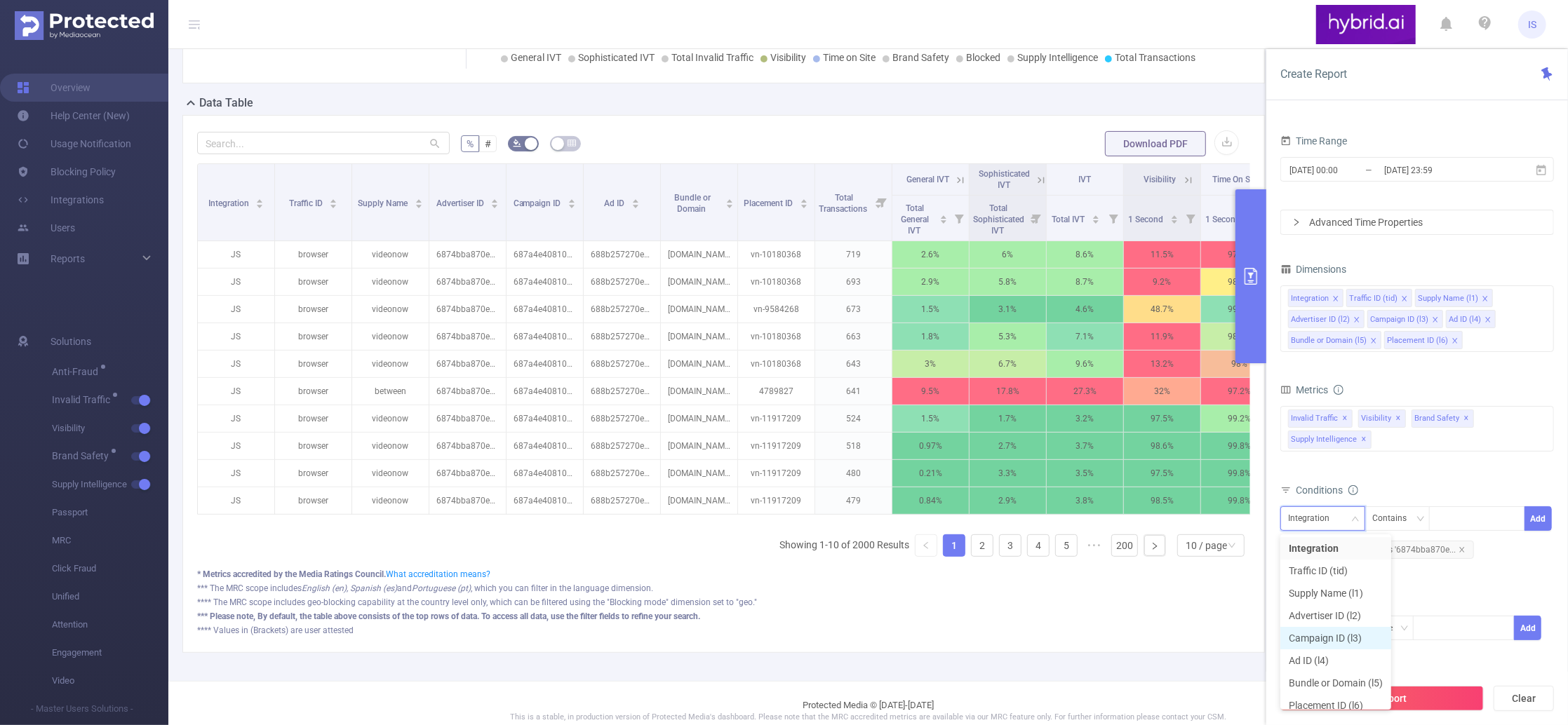
click at [1324, 637] on li "Campaign ID (l3)" at bounding box center [1335, 638] width 111 height 22
click at [1466, 517] on div at bounding box center [1477, 518] width 81 height 23
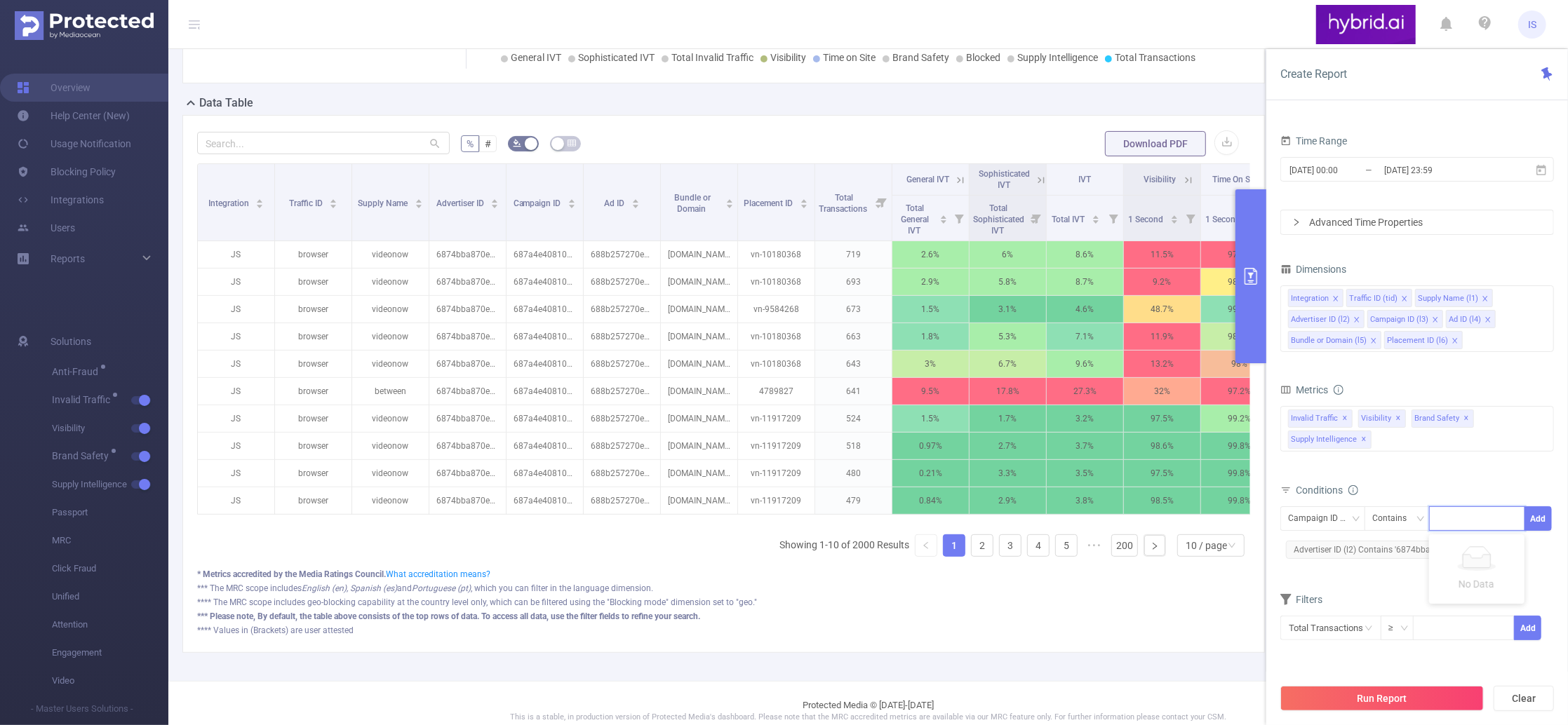
paste input "687a4e40810d98a6c03132dd"
type input "687a4e40810d98a6c03132dd"
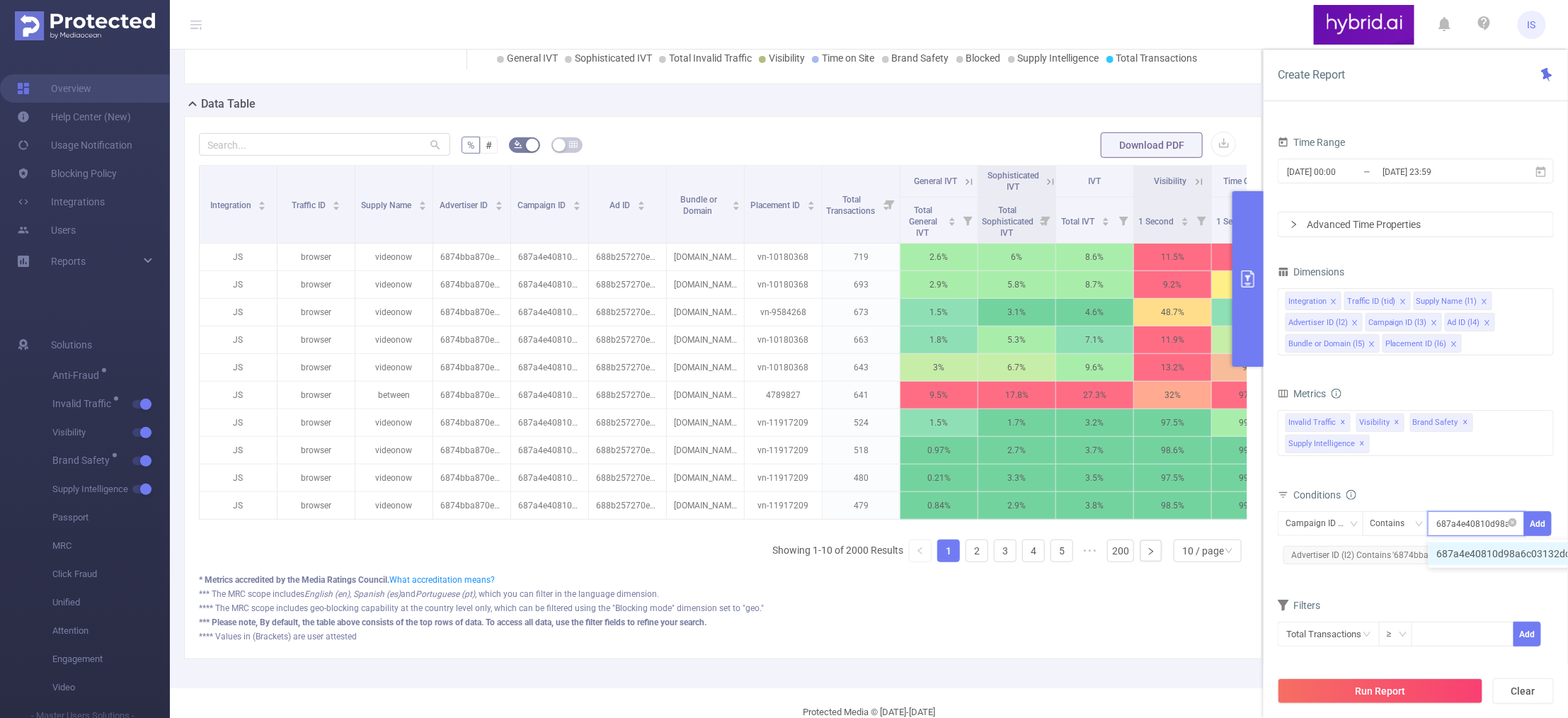
scroll to position [0, 33]
click at [1475, 551] on li "687a4e40810d98a6c03132dd" at bounding box center [1512, 554] width 166 height 23
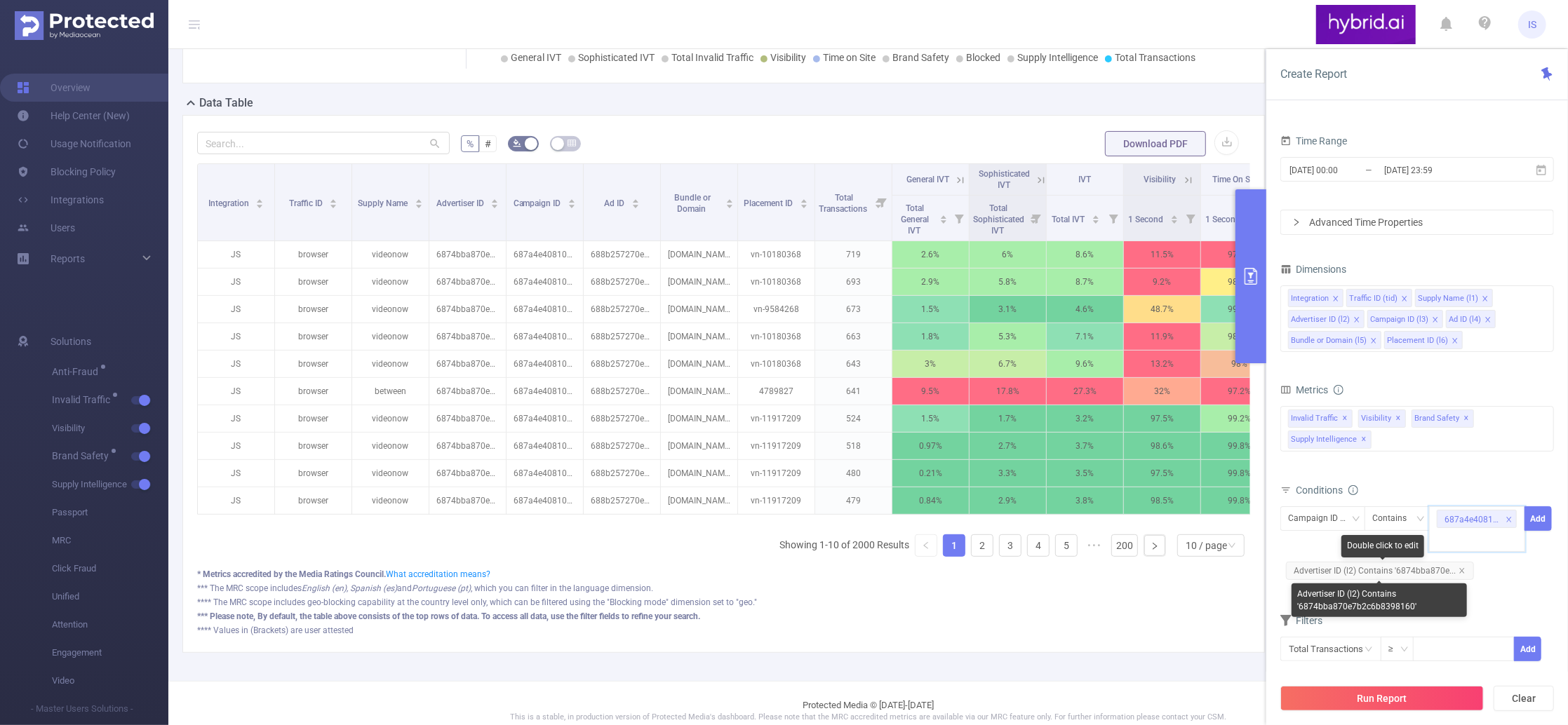
paste input "687a5a2470e7b20c0cab84cf"
type input "687a5a2470e7b20c0cab84cf"
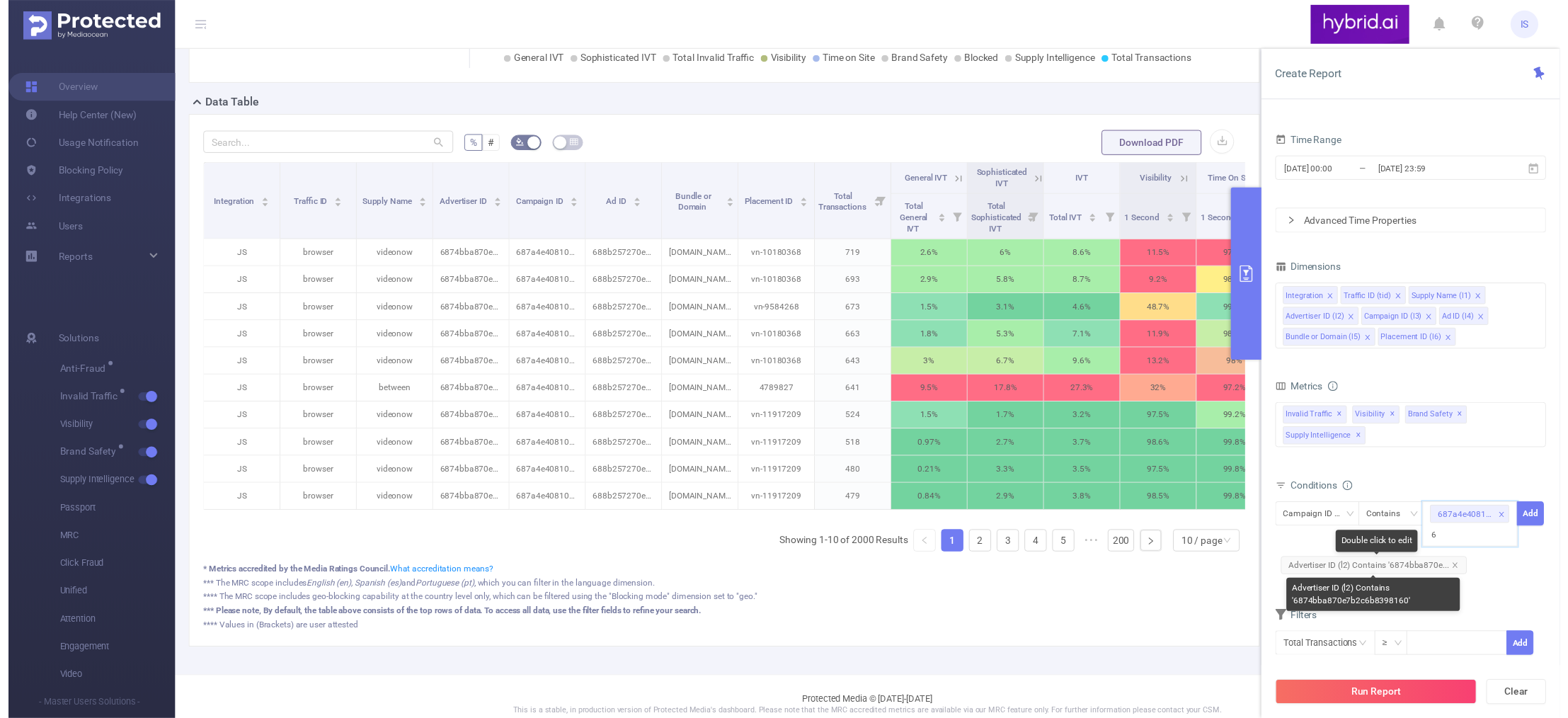
scroll to position [0, 31]
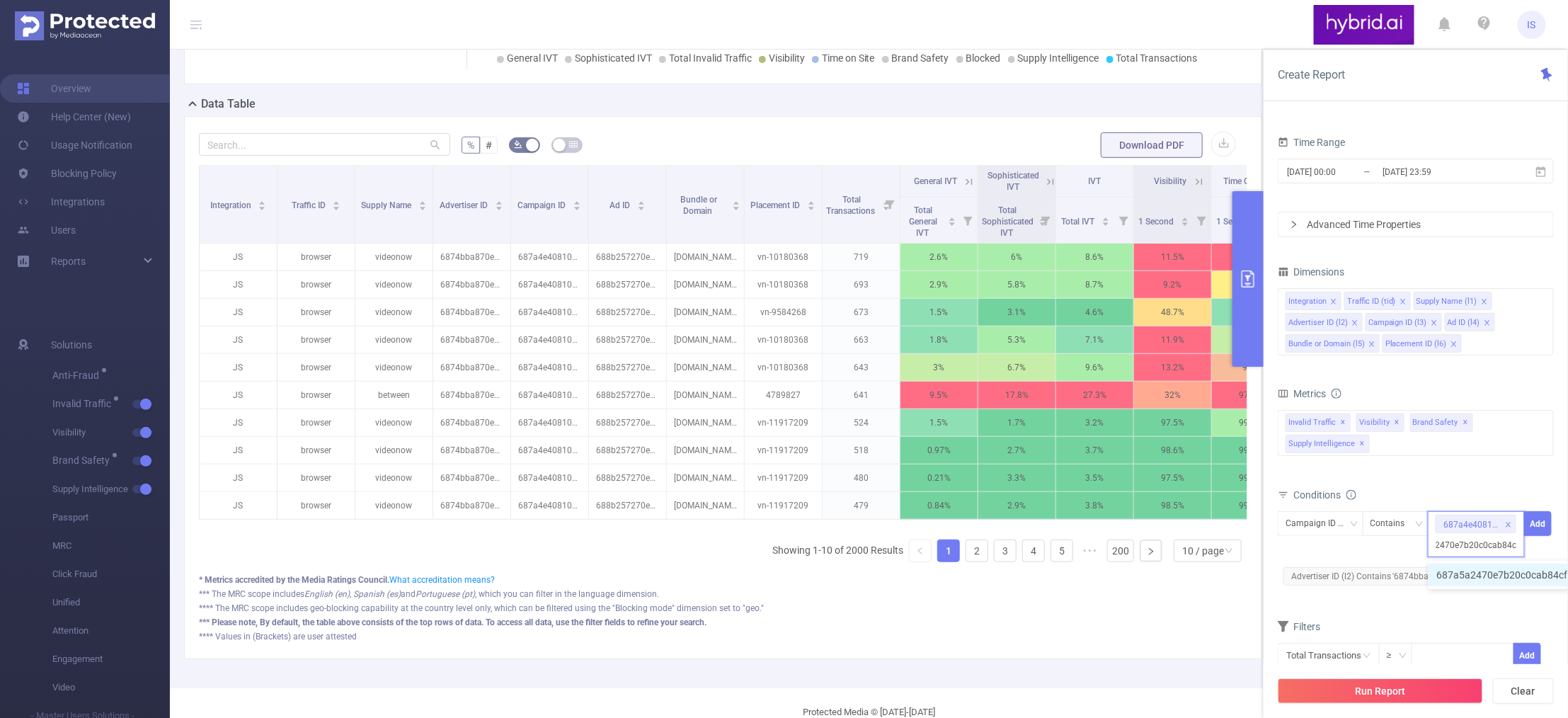
click at [1459, 579] on li "687a5a2470e7b20c0cab84cf" at bounding box center [1510, 575] width 162 height 23
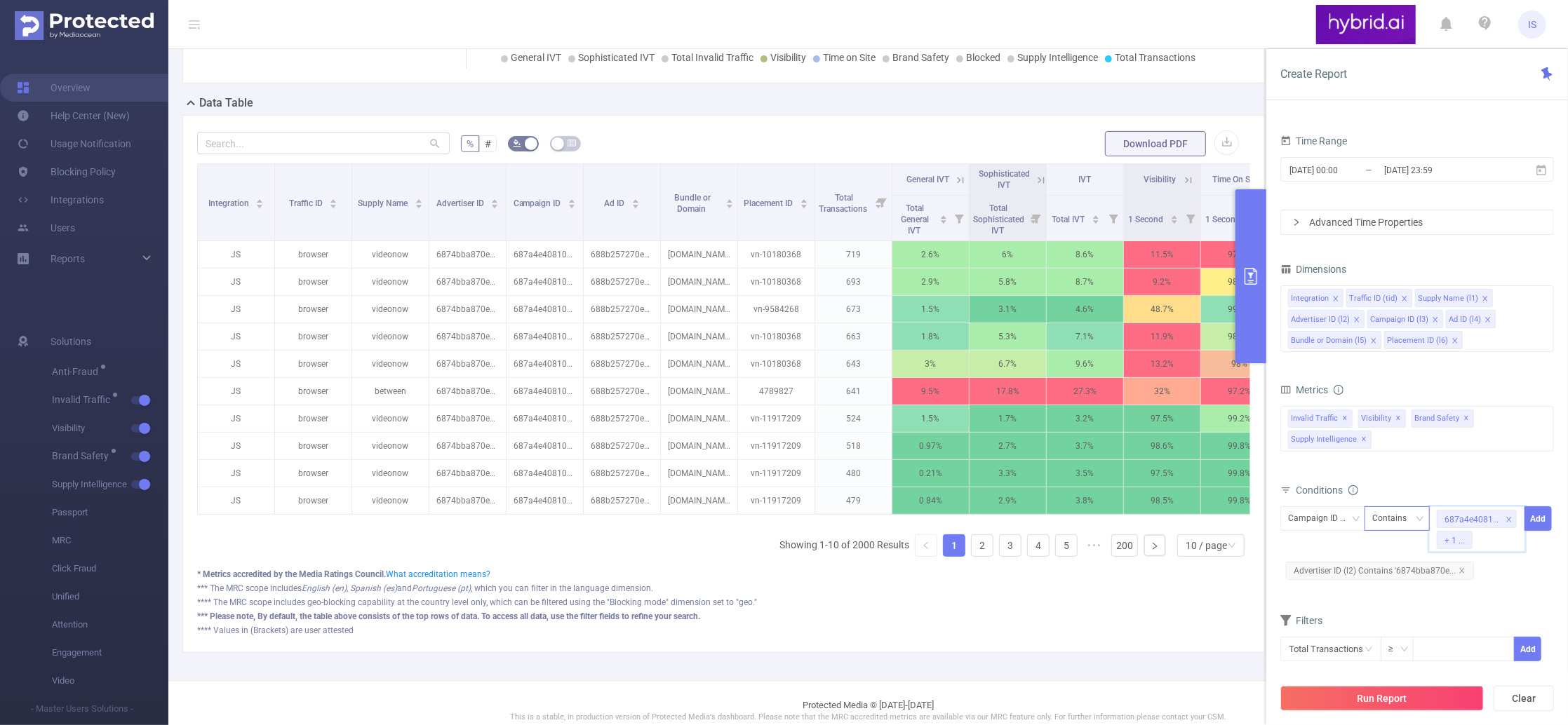
paste input "687a54f2810d98a6c0319949"
type input "687a54f2810d98a6c0319949"
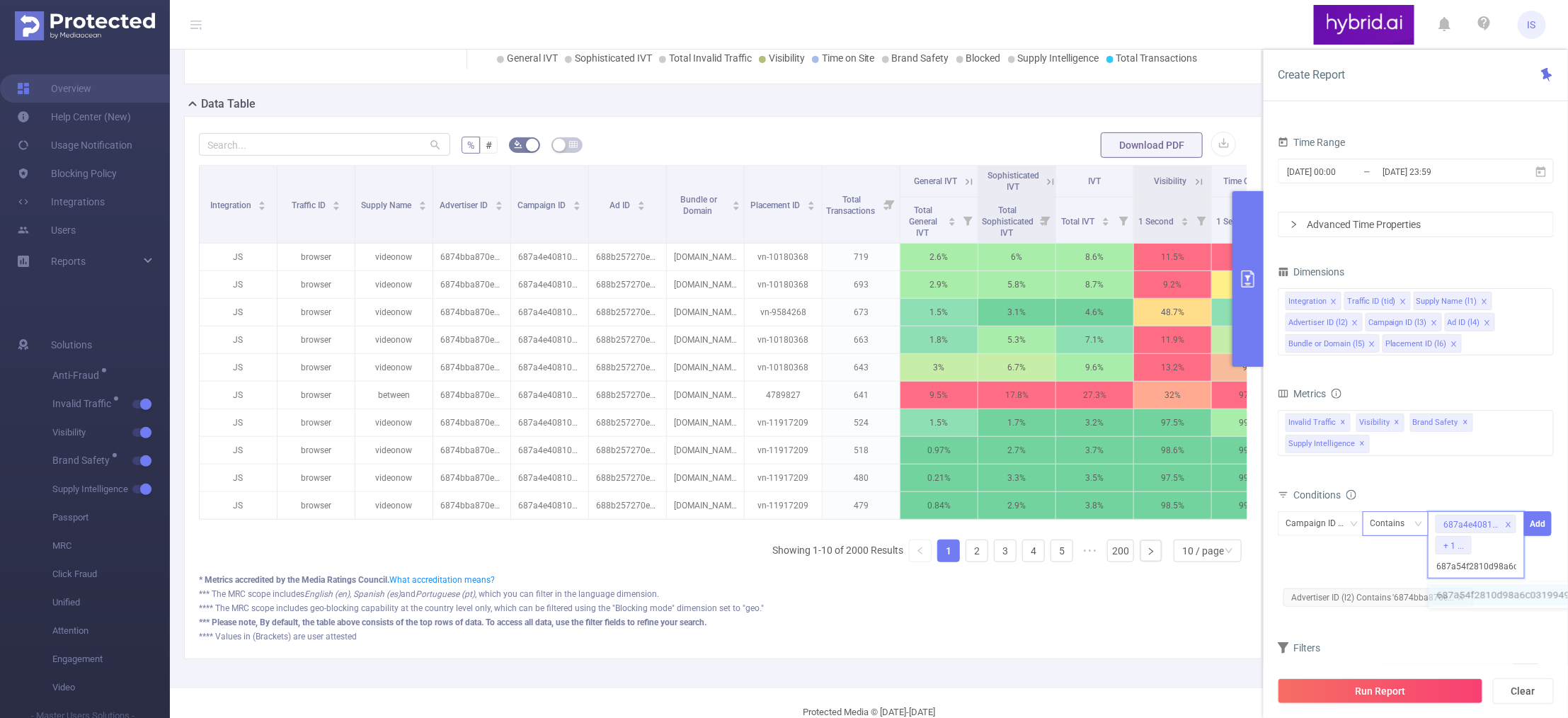
scroll to position [0, 32]
click at [1452, 584] on ul "687a54f2810d98a6c0319949" at bounding box center [1511, 596] width 164 height 29
click at [1456, 590] on li "687a54f2810d98a6c0319949" at bounding box center [1511, 596] width 164 height 23
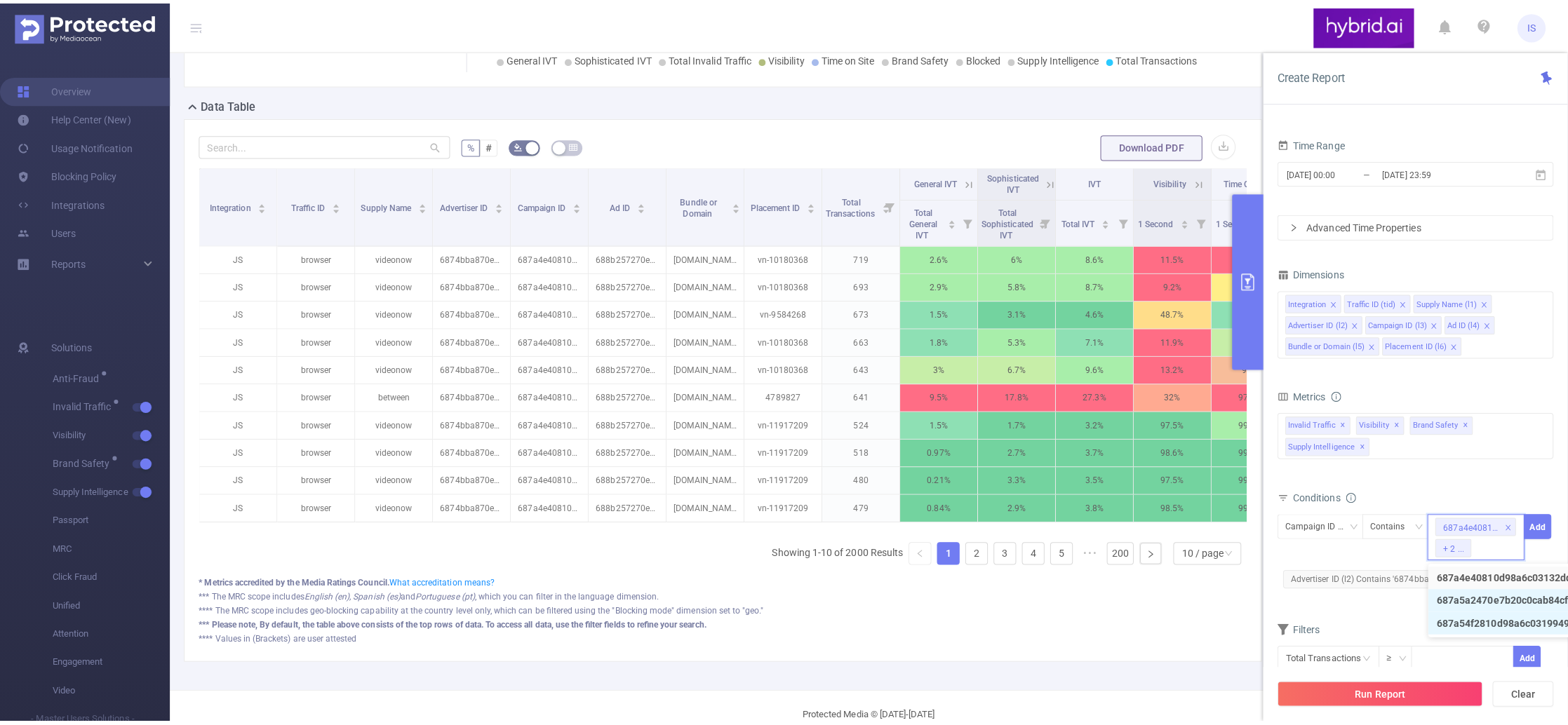
scroll to position [0, 0]
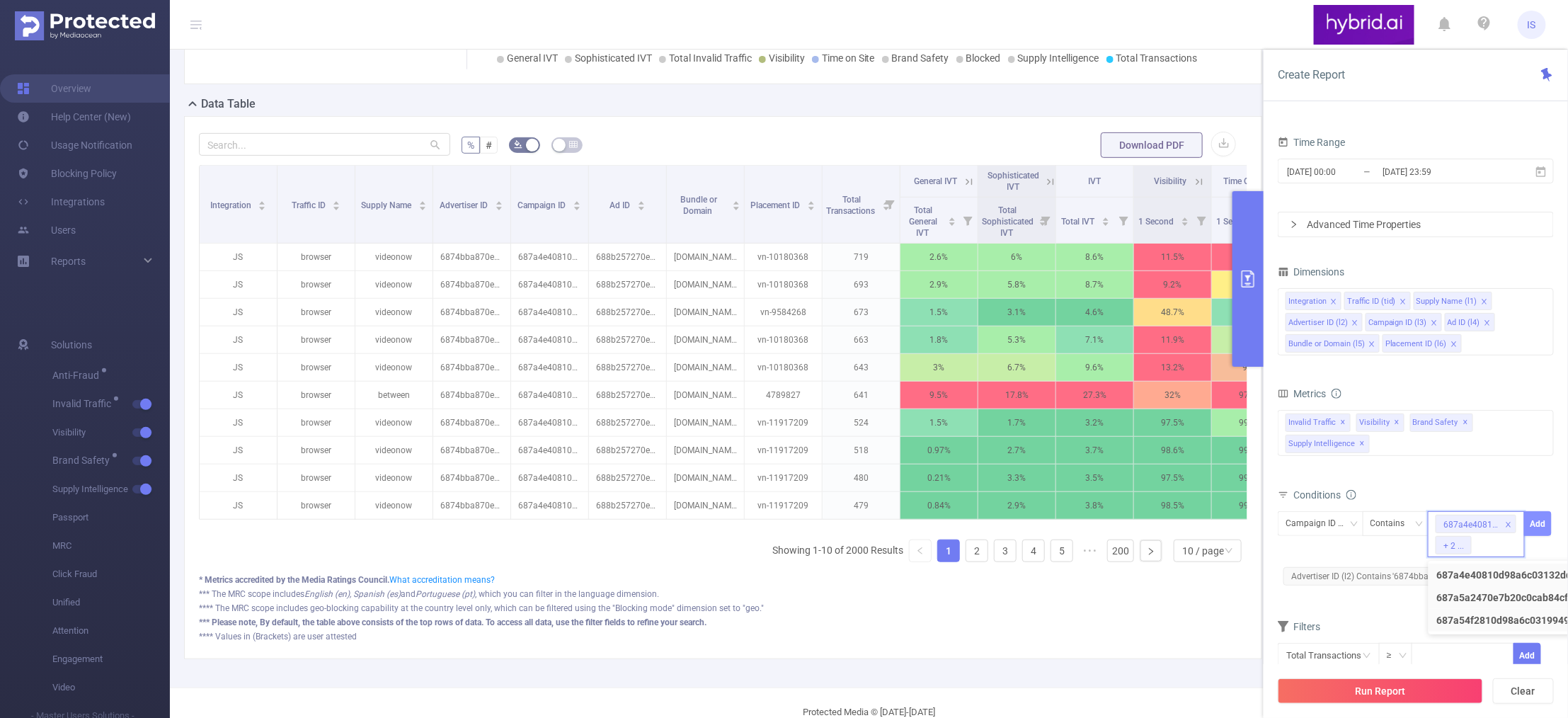
click at [1540, 530] on button "Add" at bounding box center [1538, 523] width 28 height 25
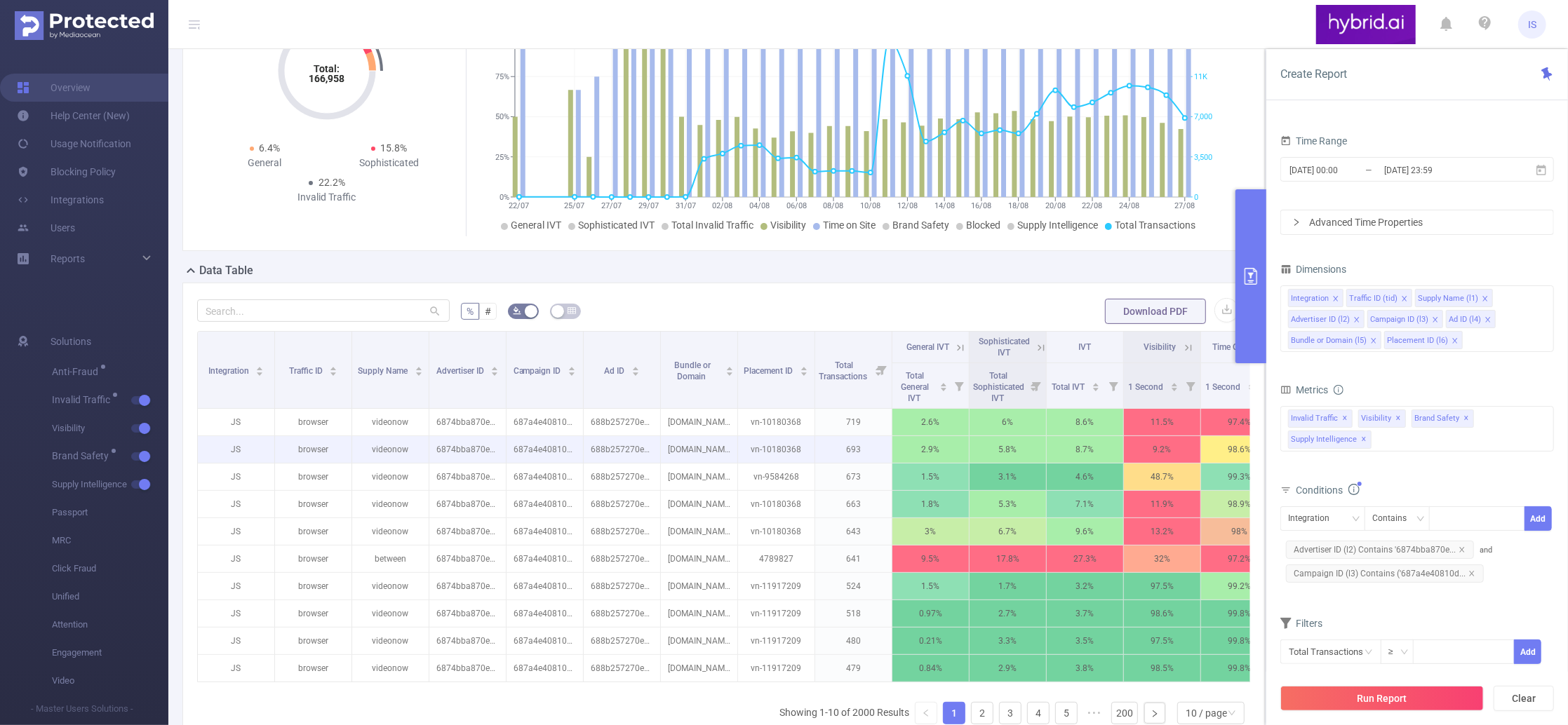
scroll to position [187, 0]
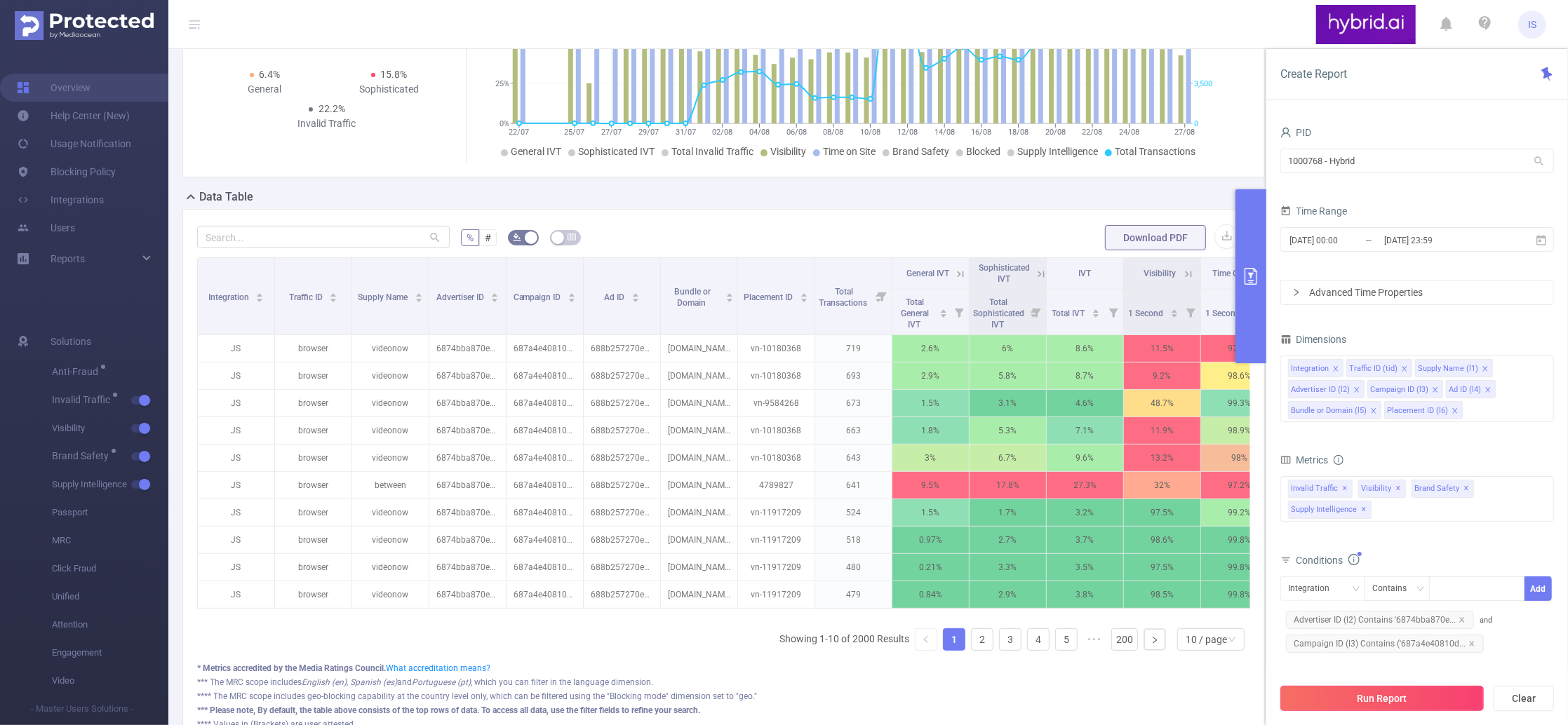
click at [1423, 709] on button "Run Report" at bounding box center [1381, 697] width 203 height 25
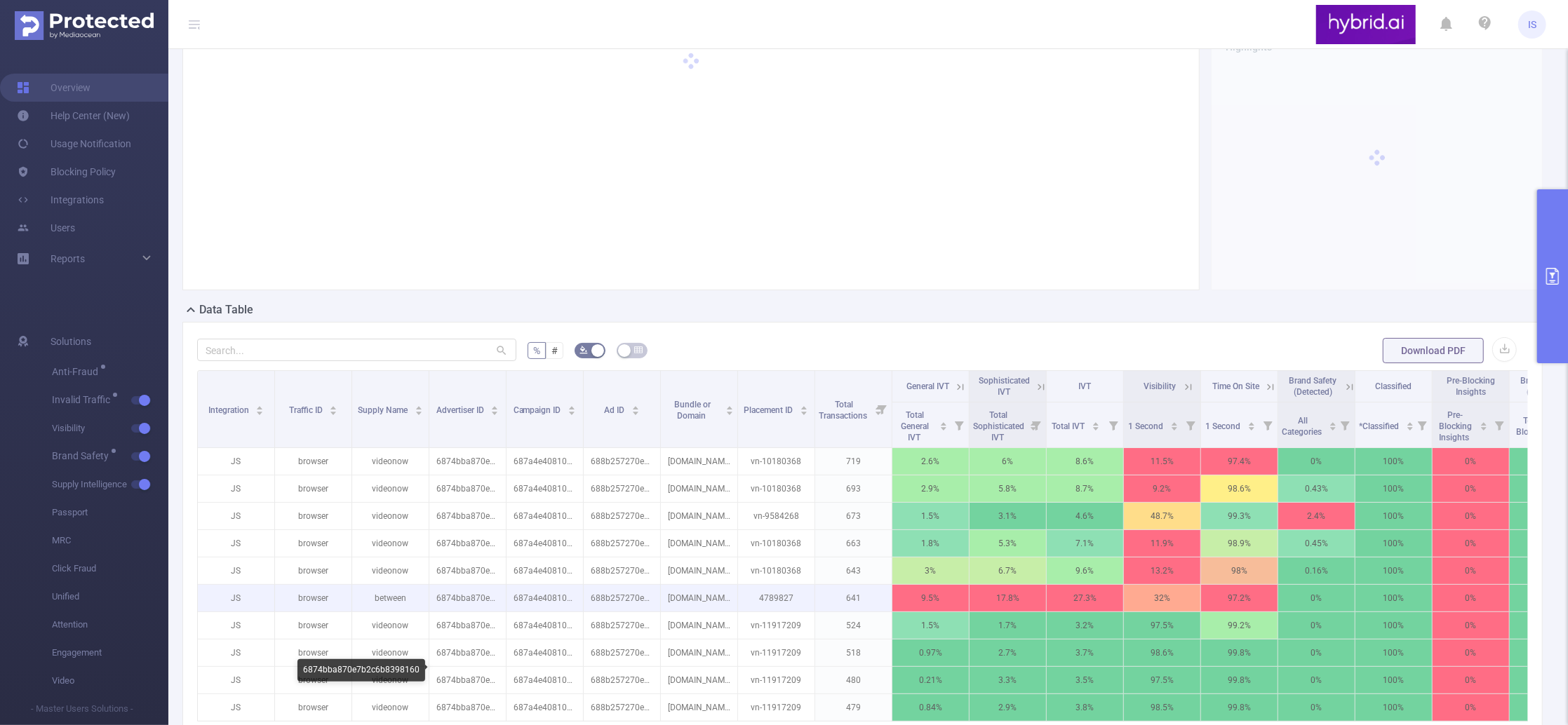
scroll to position [280, 0]
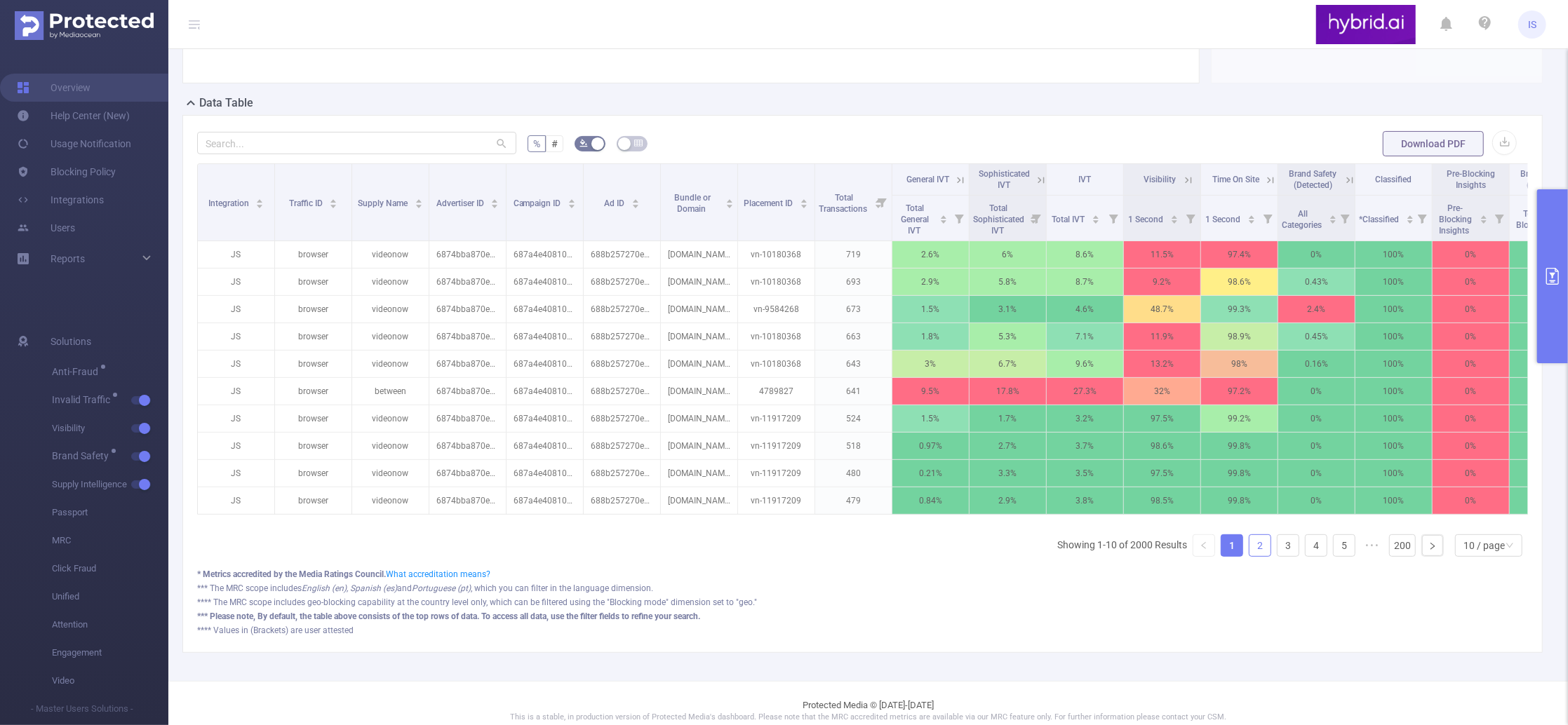
click at [1256, 556] on li "2" at bounding box center [1260, 545] width 22 height 22
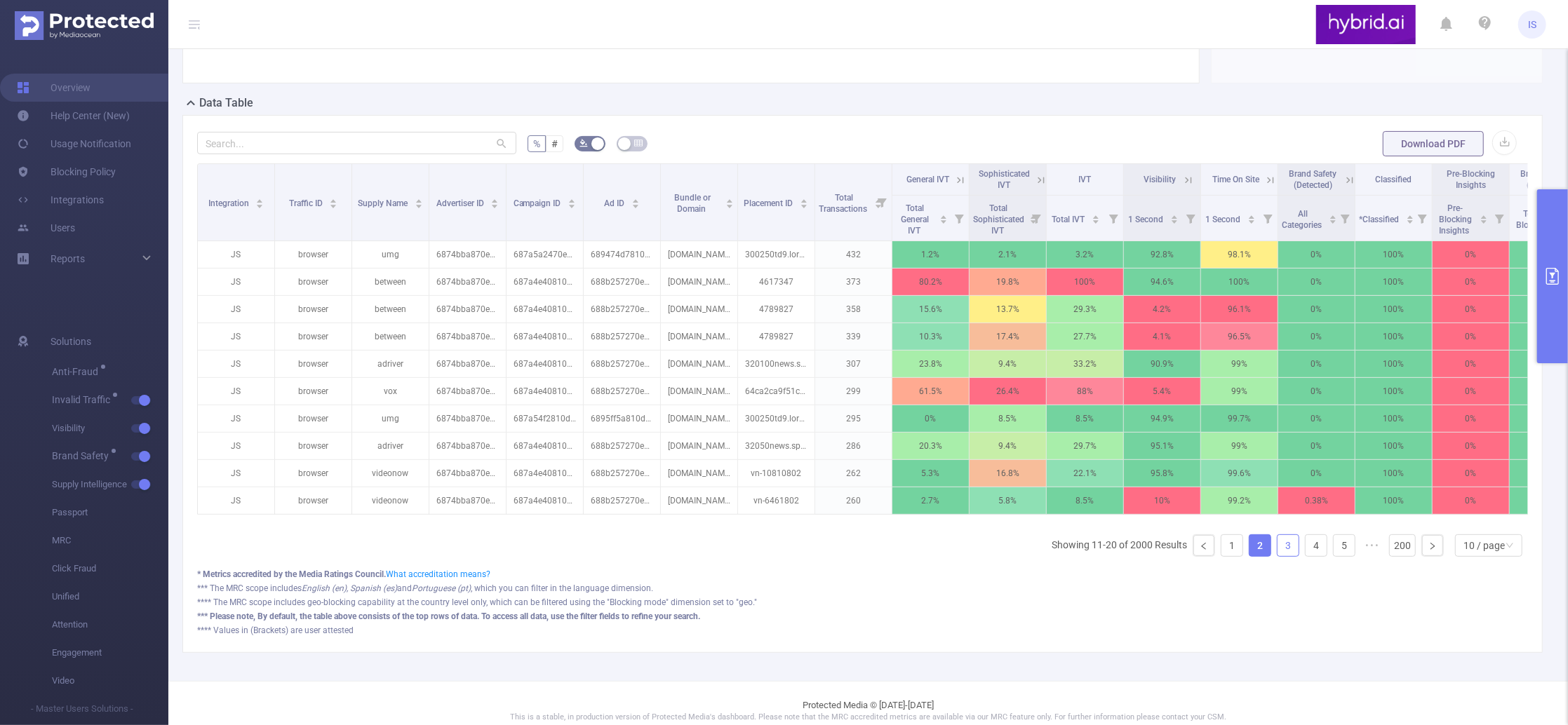
click at [1277, 556] on link "3" at bounding box center [1287, 545] width 21 height 21
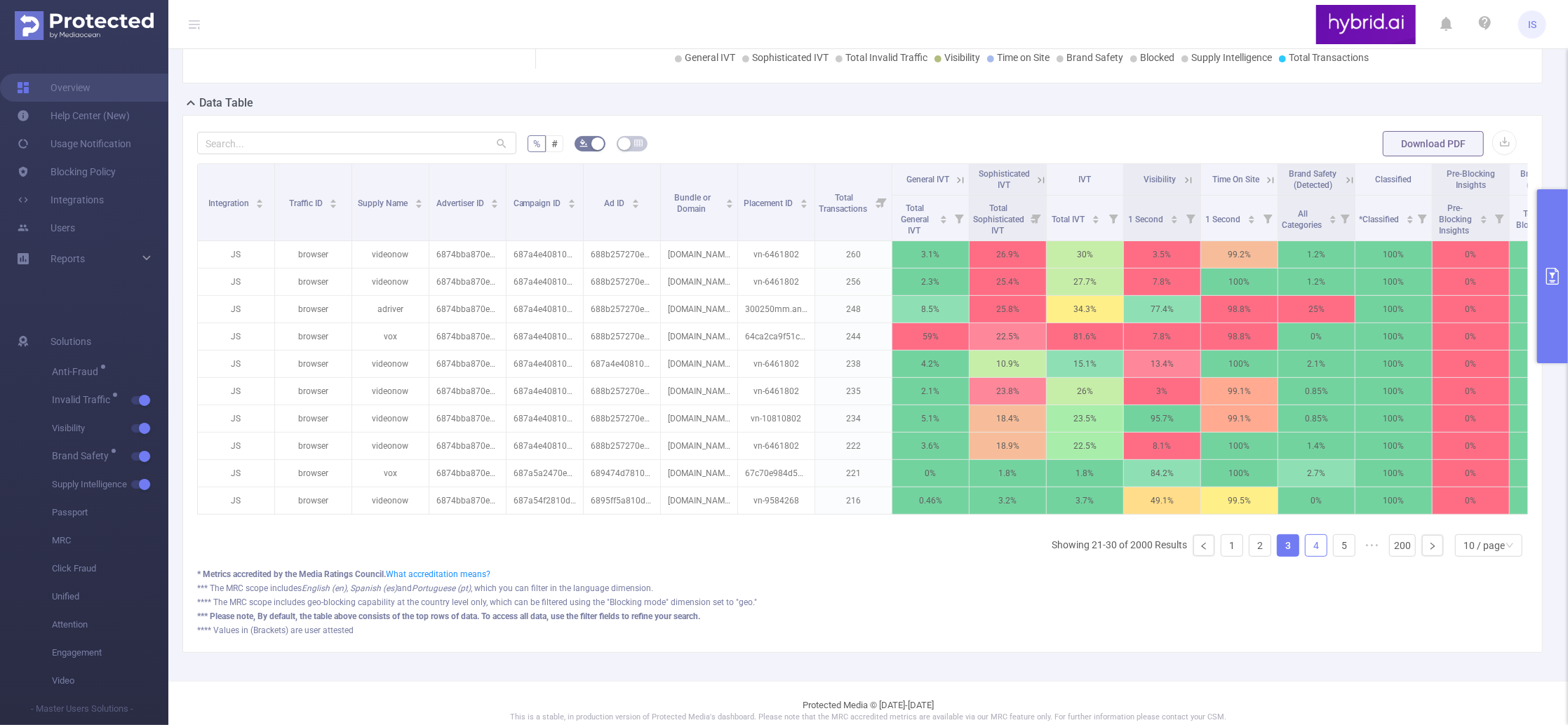
click at [1306, 556] on link "4" at bounding box center [1316, 545] width 21 height 21
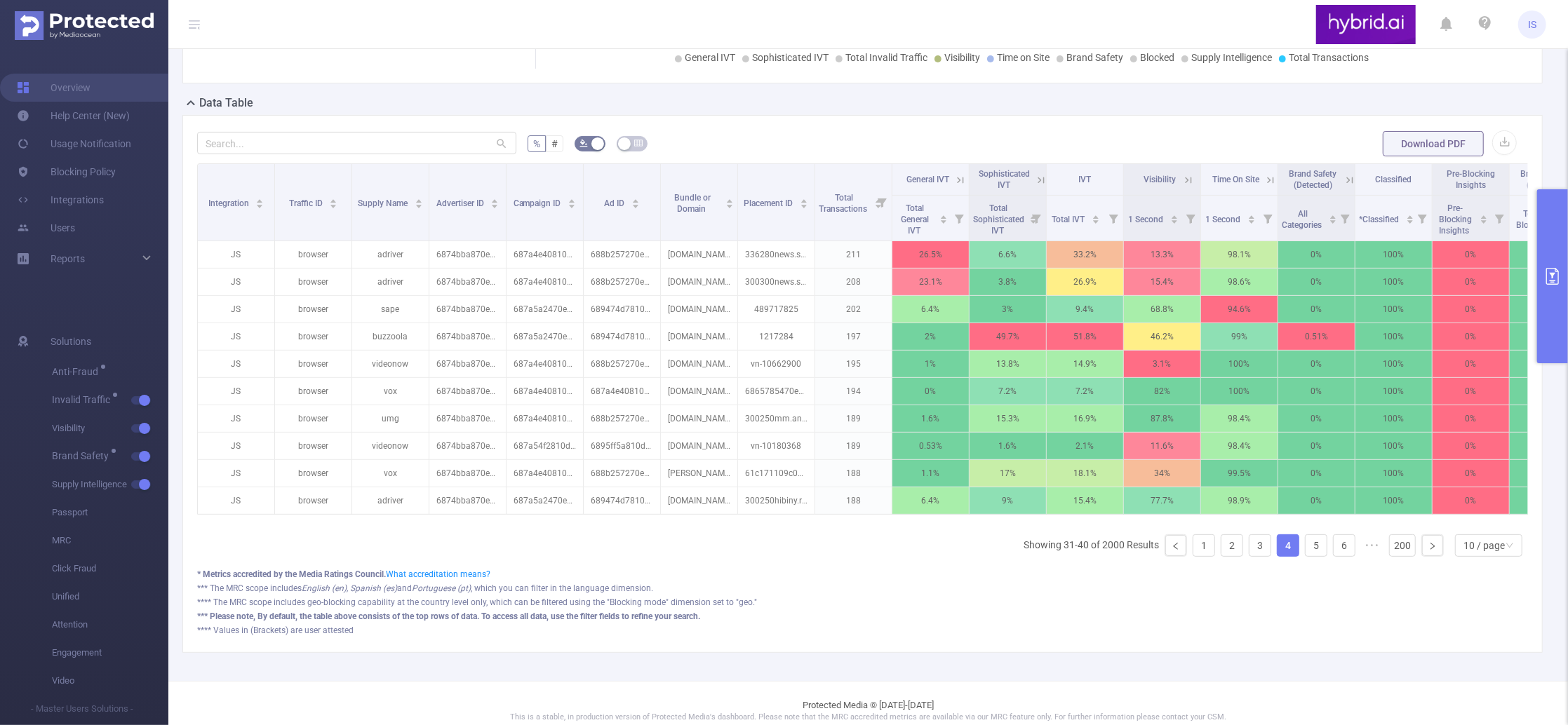
click at [1314, 556] on ul "Showing 31-40 of 2000 Results 1 2 3 4 5 6 ••• 200 10 / page" at bounding box center [1275, 545] width 504 height 22
click at [1306, 556] on link "5" at bounding box center [1316, 545] width 21 height 21
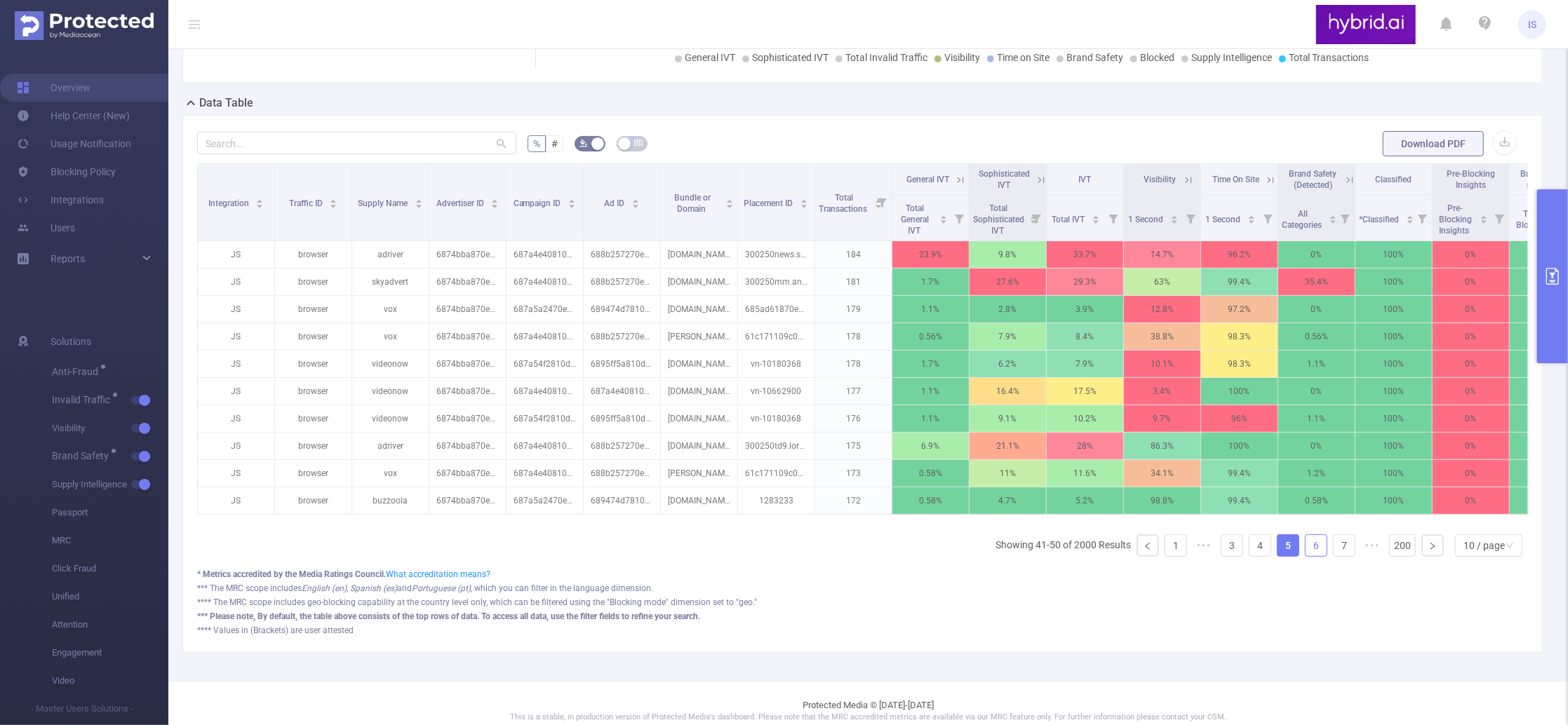
click at [1306, 556] on link "6" at bounding box center [1316, 545] width 21 height 21
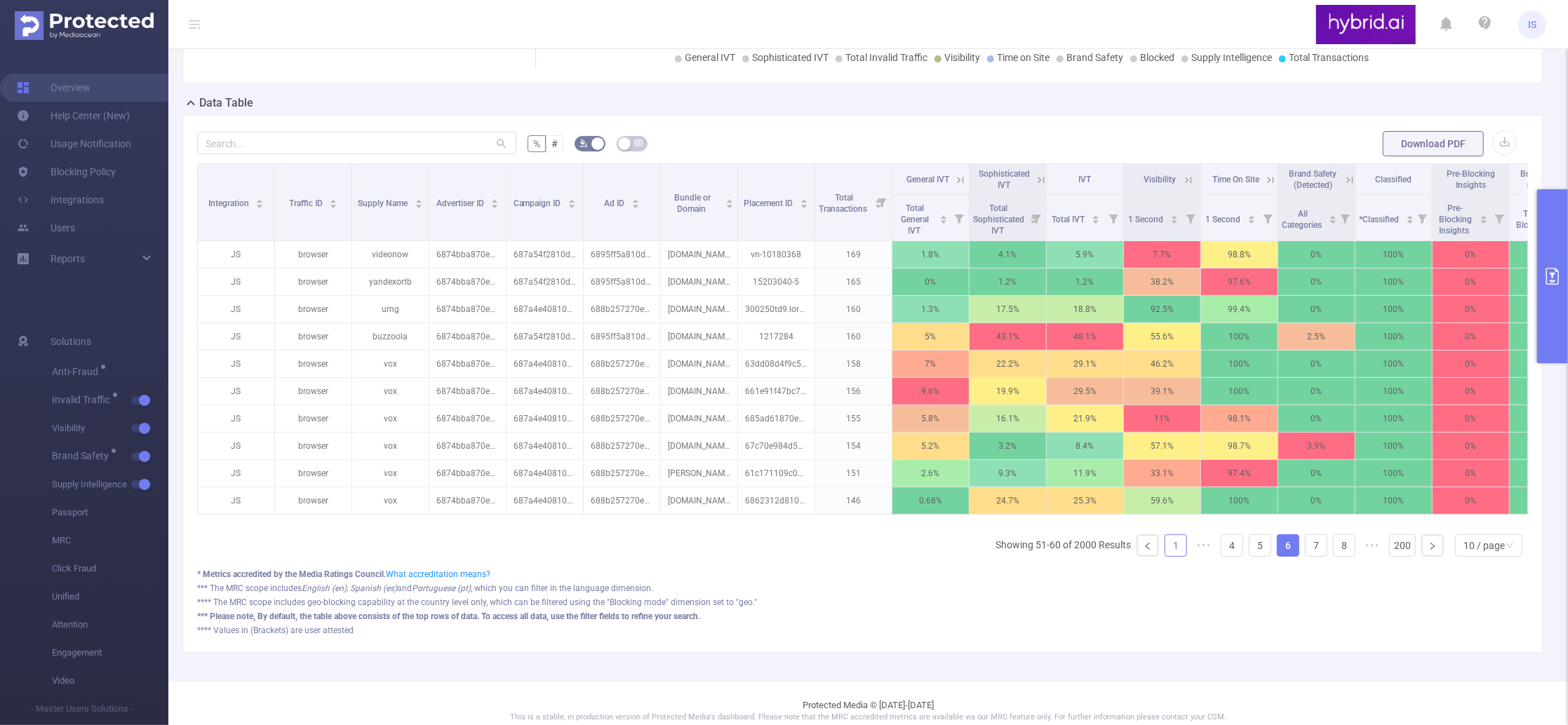
click at [1166, 556] on link "1" at bounding box center [1176, 545] width 21 height 21
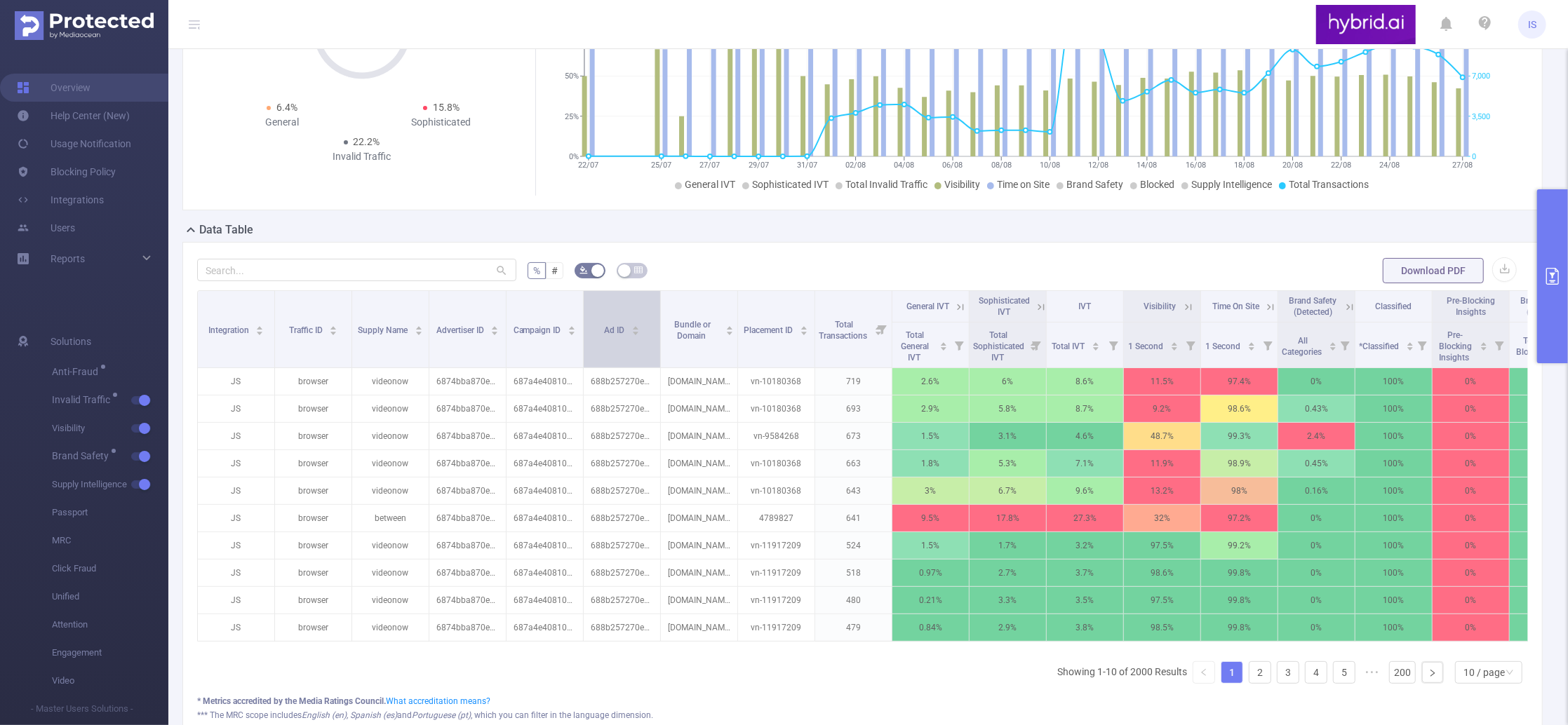
scroll to position [187, 0]
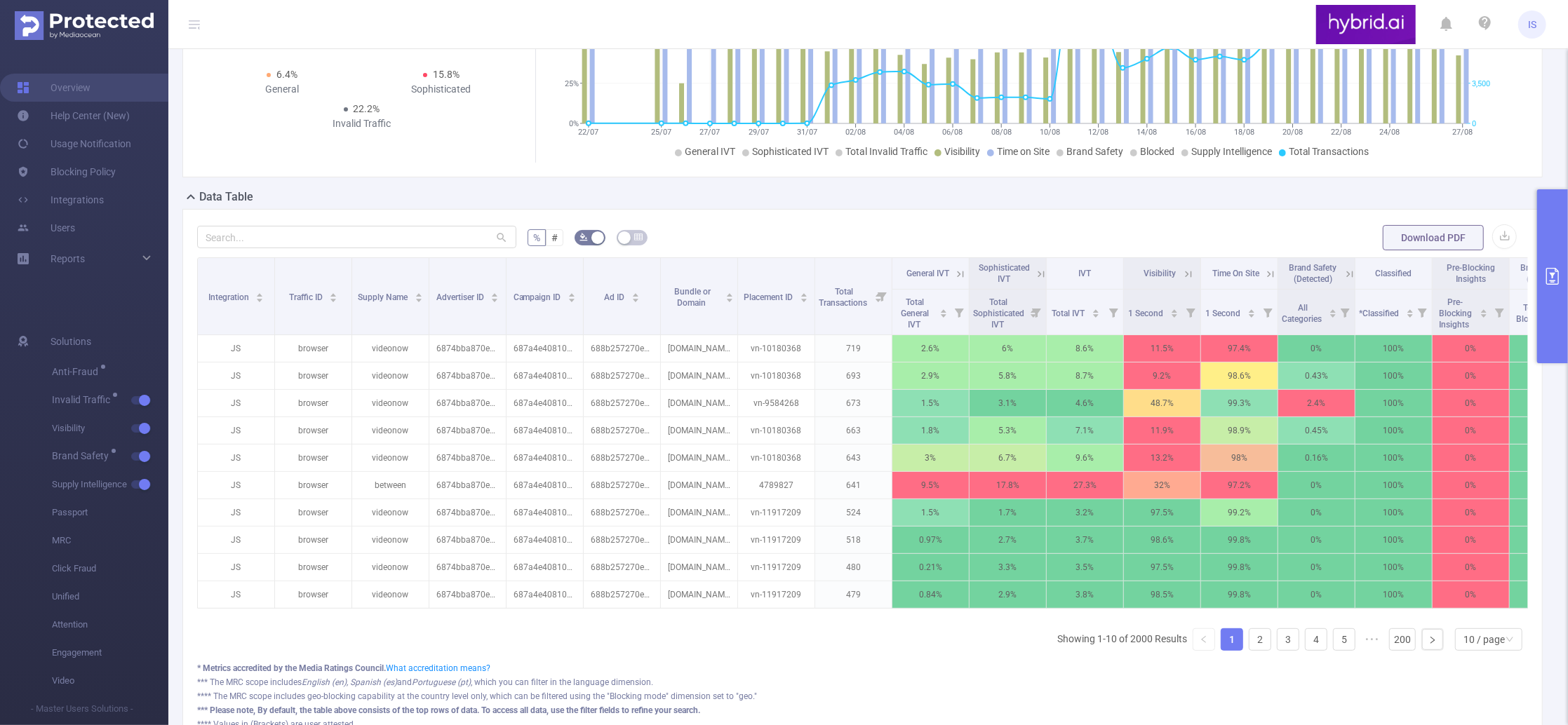
click at [1559, 244] on button "primary" at bounding box center [1553, 276] width 31 height 174
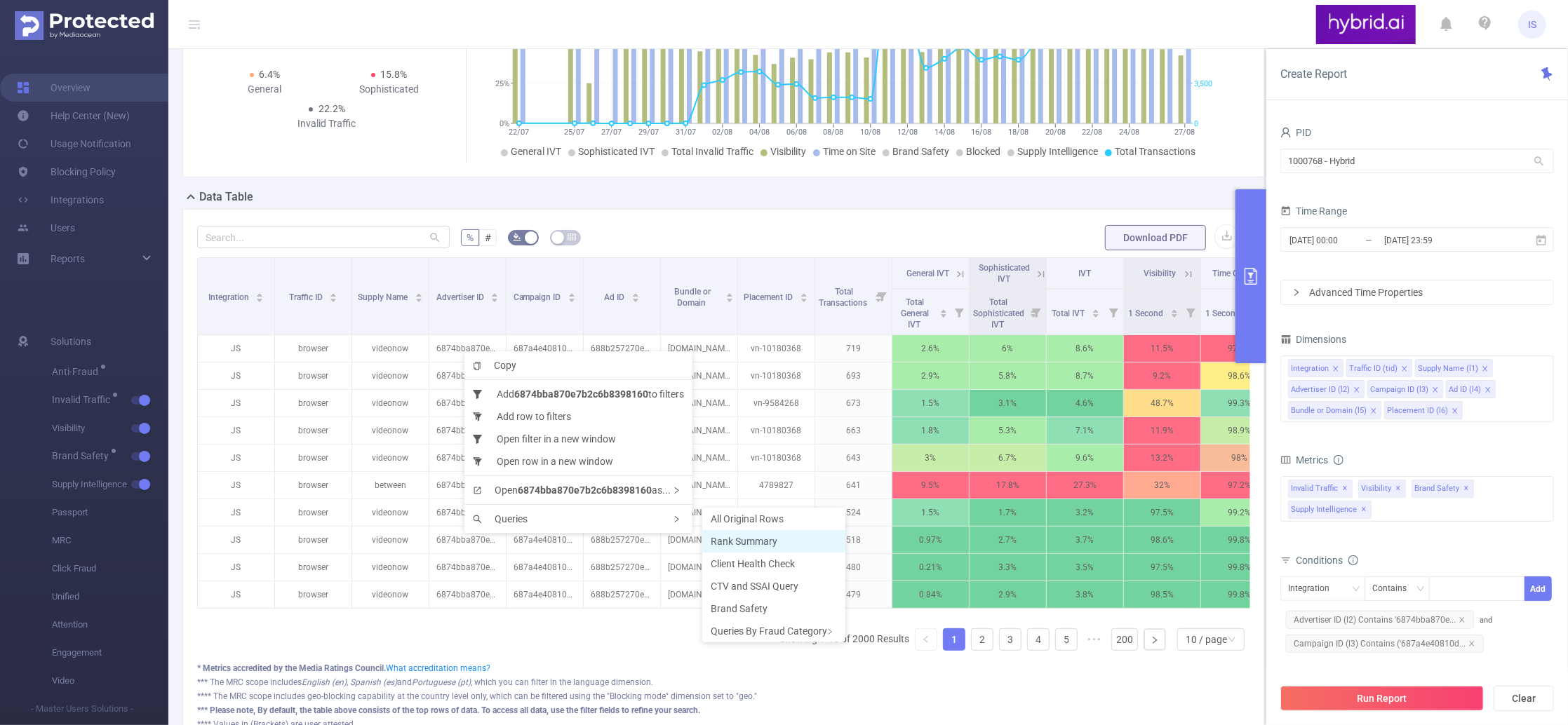
click at [802, 530] on li "Rank Summary" at bounding box center [774, 541] width 143 height 22
click at [791, 542] on li "Rank Summary" at bounding box center [769, 543] width 143 height 22
click at [781, 539] on li "Rank Summary" at bounding box center [771, 544] width 143 height 22
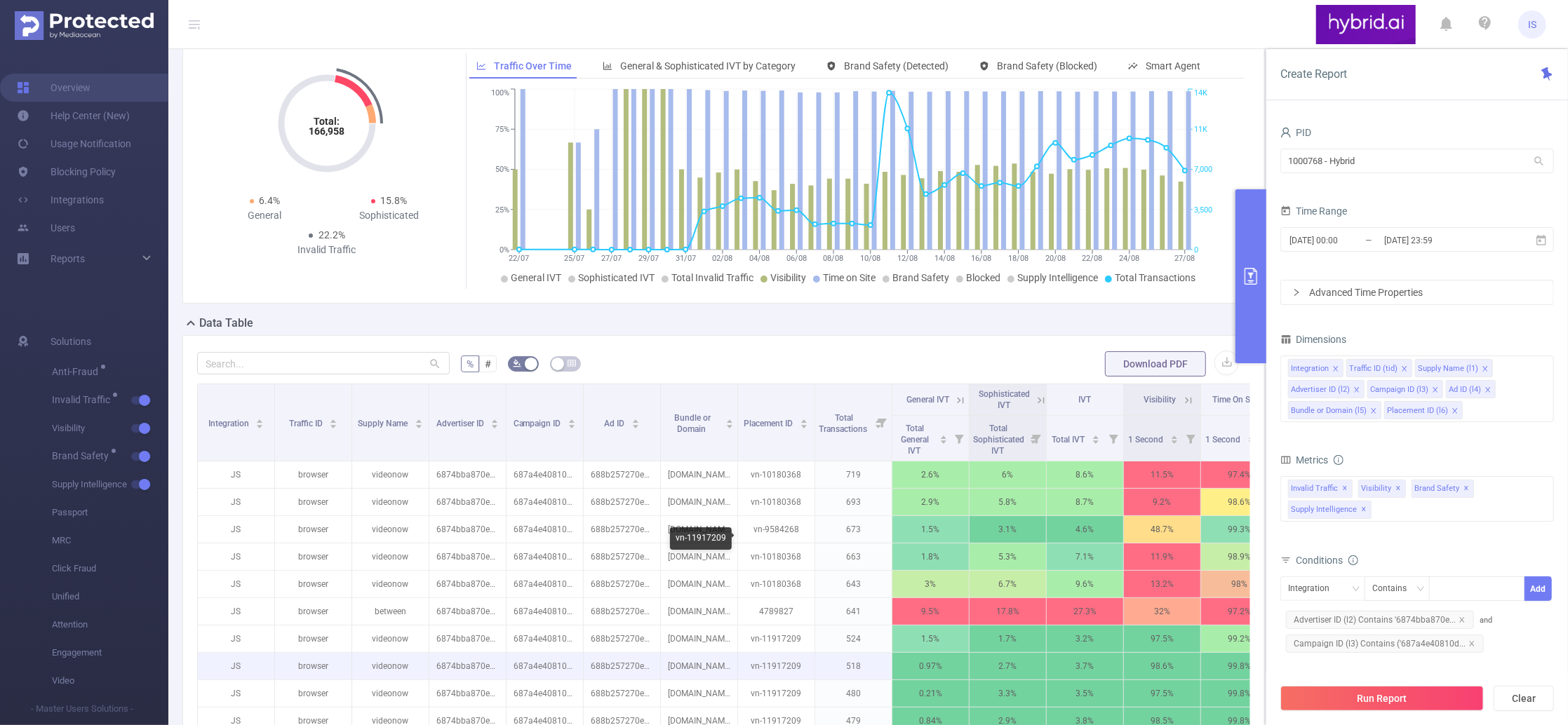
scroll to position [0, 0]
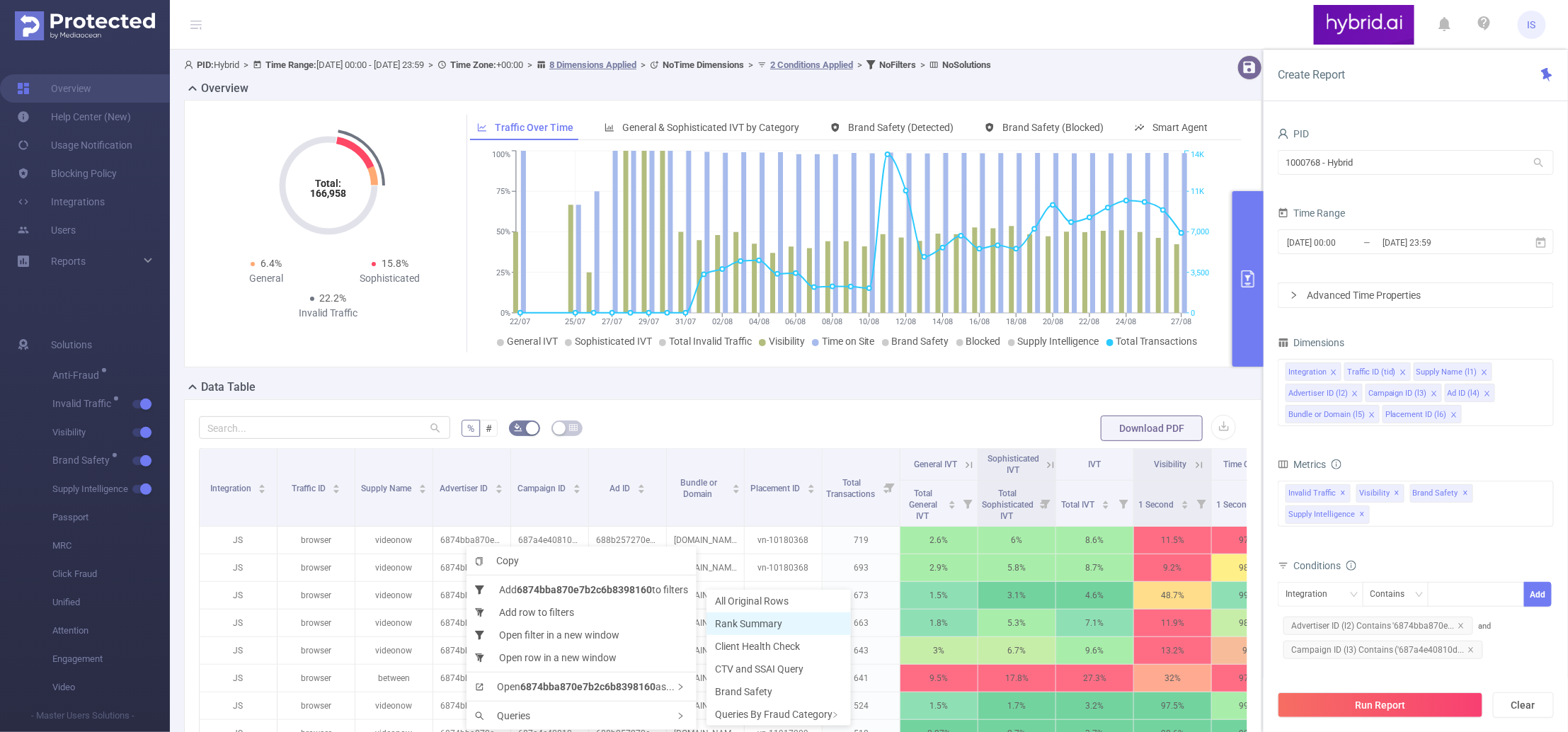
click at [789, 616] on li "Rank Summary" at bounding box center [778, 623] width 144 height 23
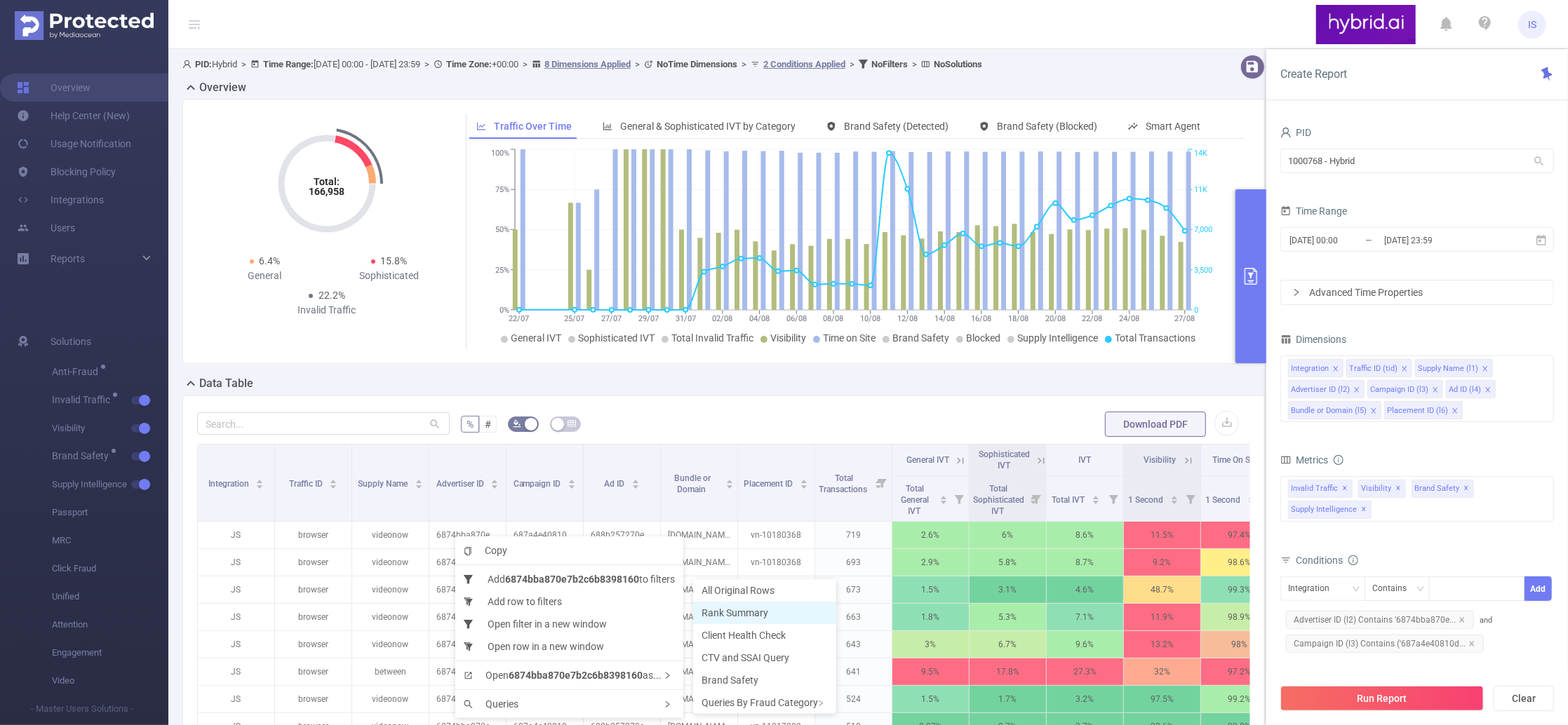
click at [745, 615] on span "Rank Summary" at bounding box center [734, 612] width 66 height 11
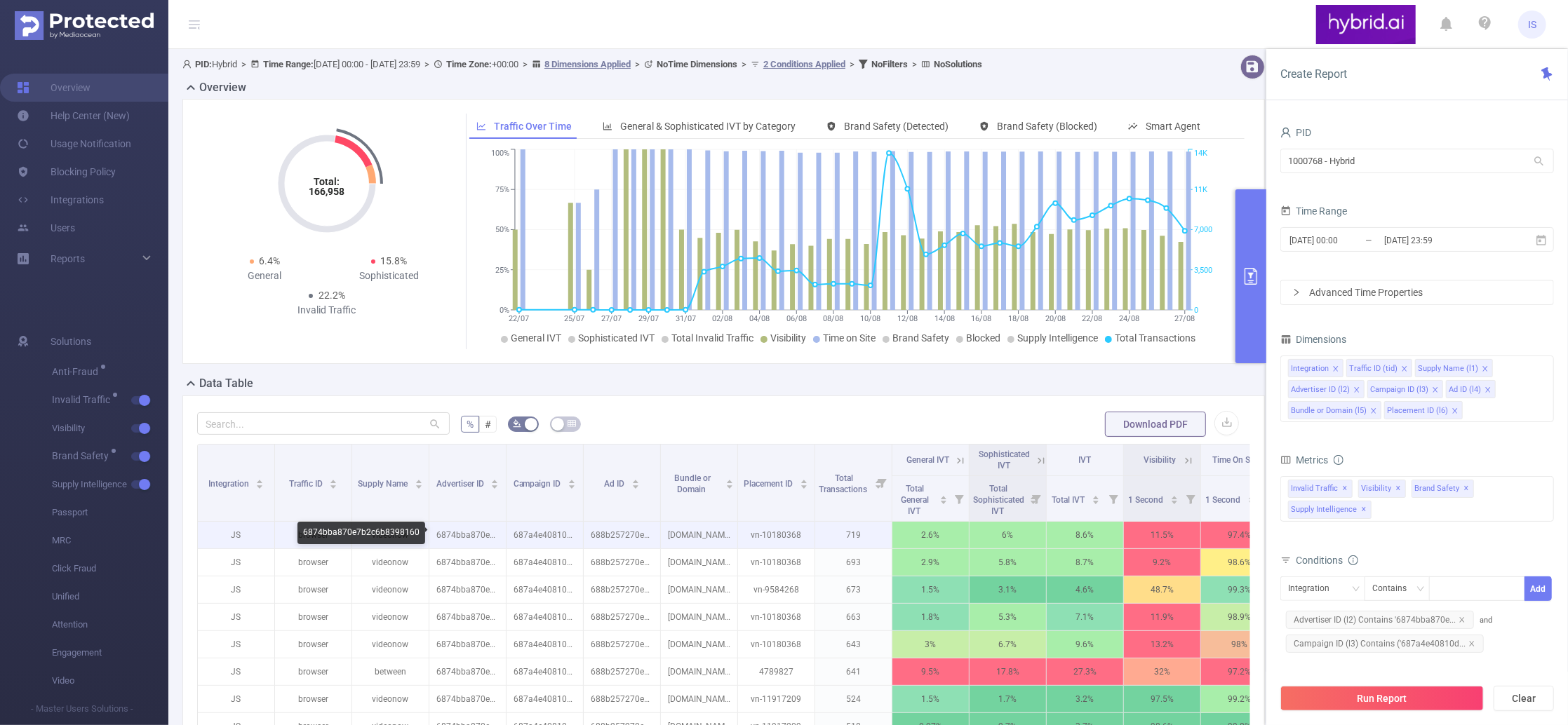
click at [460, 537] on p "6874bba870e7b2c6b8398160" at bounding box center [467, 534] width 77 height 27
copy p "6874bba870e7b2c6b8398160"
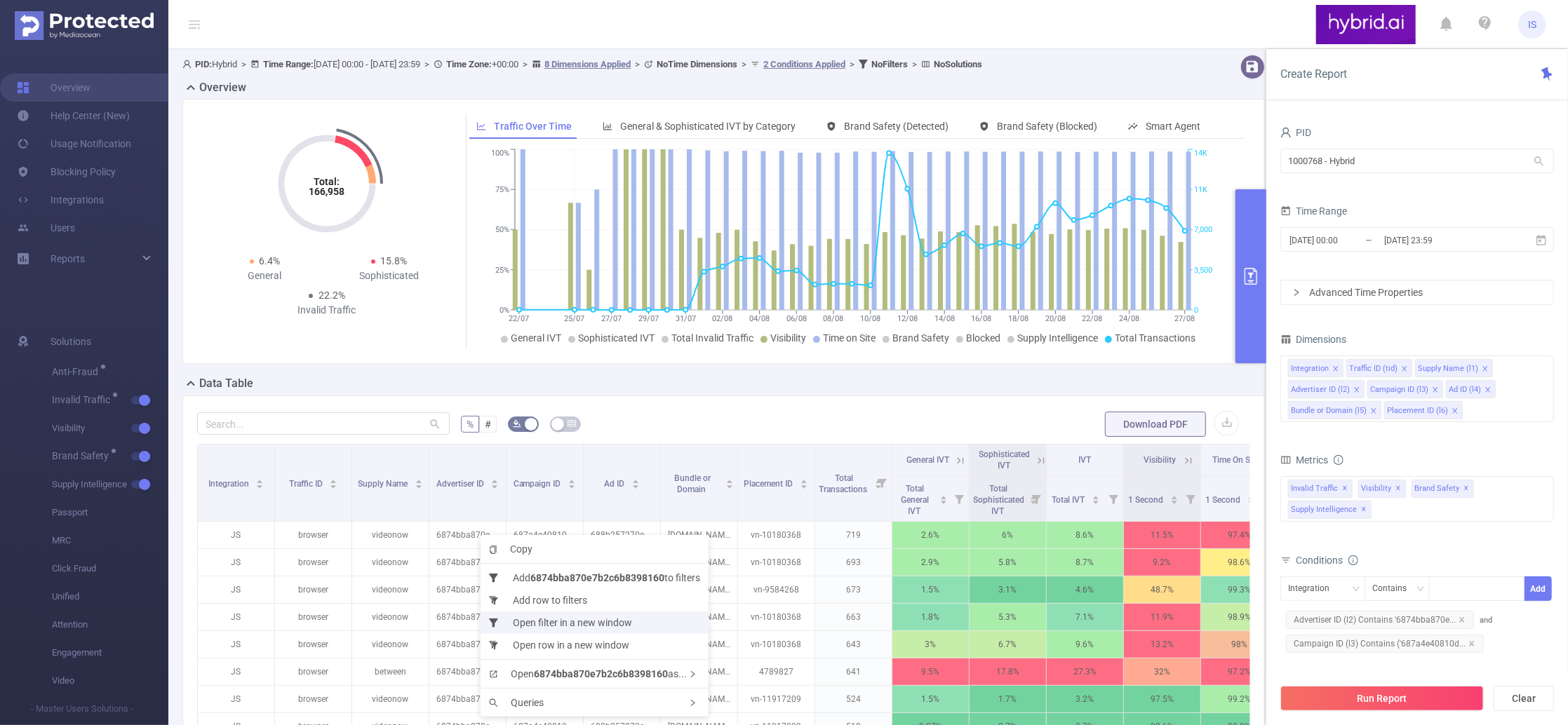
click at [575, 625] on li "Open filter in a new window" at bounding box center [594, 623] width 228 height 22
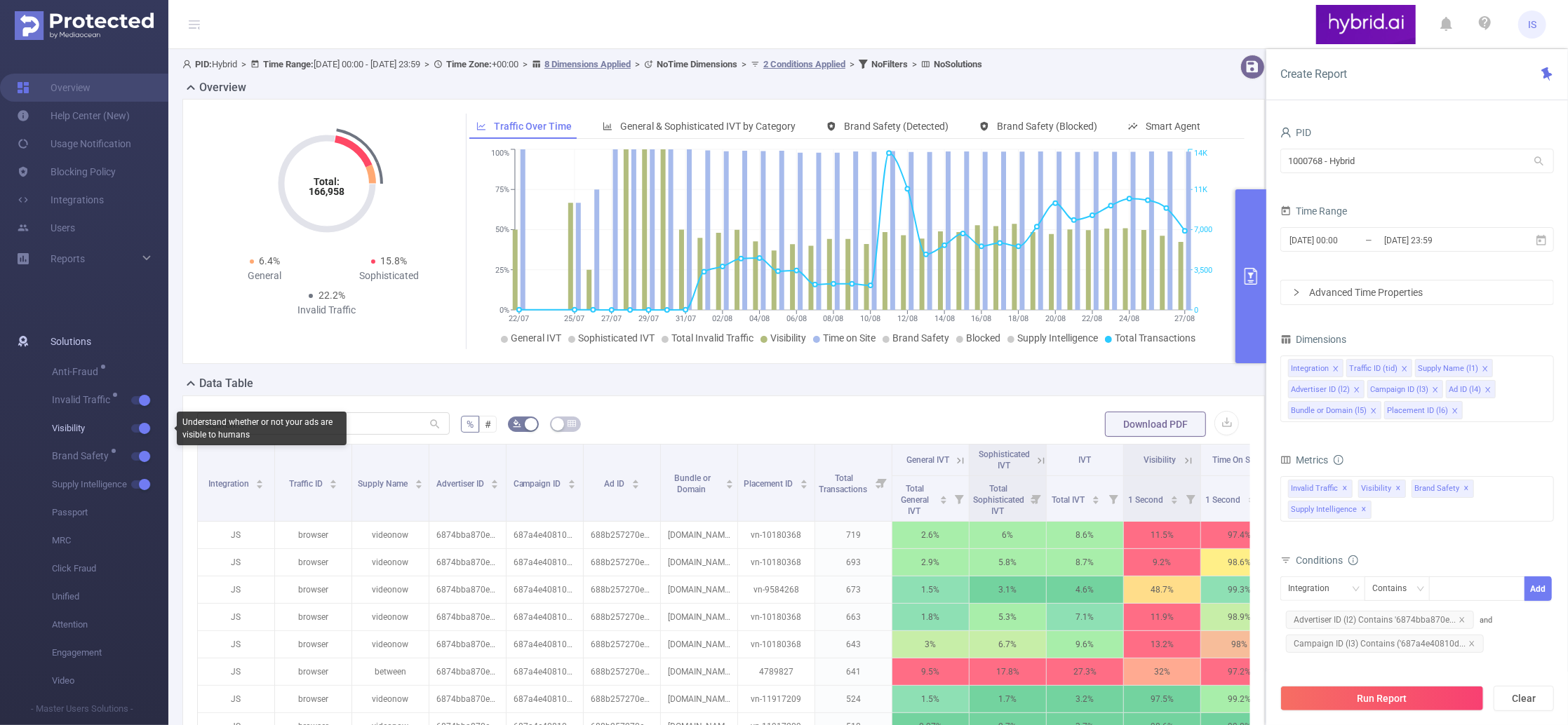
click at [143, 428] on button "button" at bounding box center [140, 428] width 20 height 9
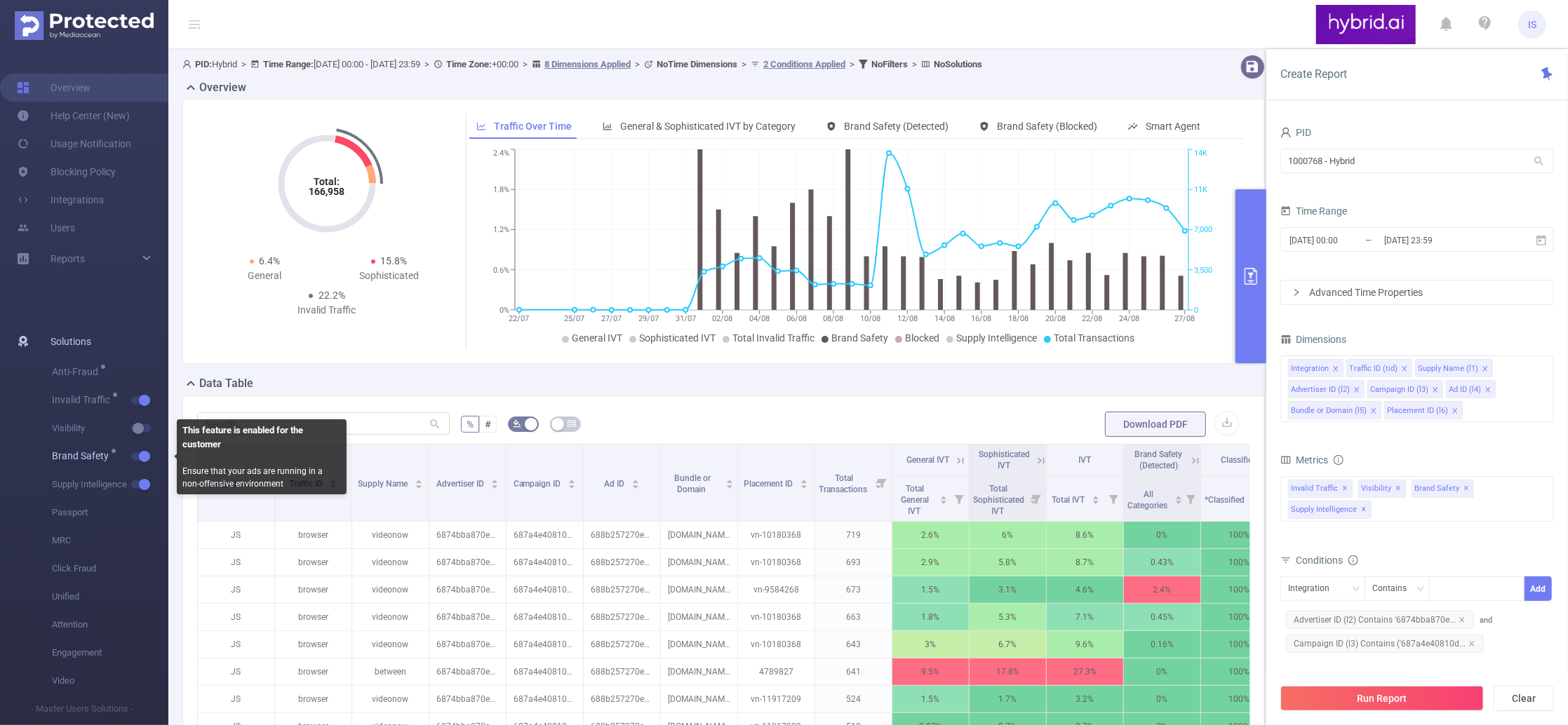
click at [144, 460] on button "button" at bounding box center [140, 457] width 20 height 9
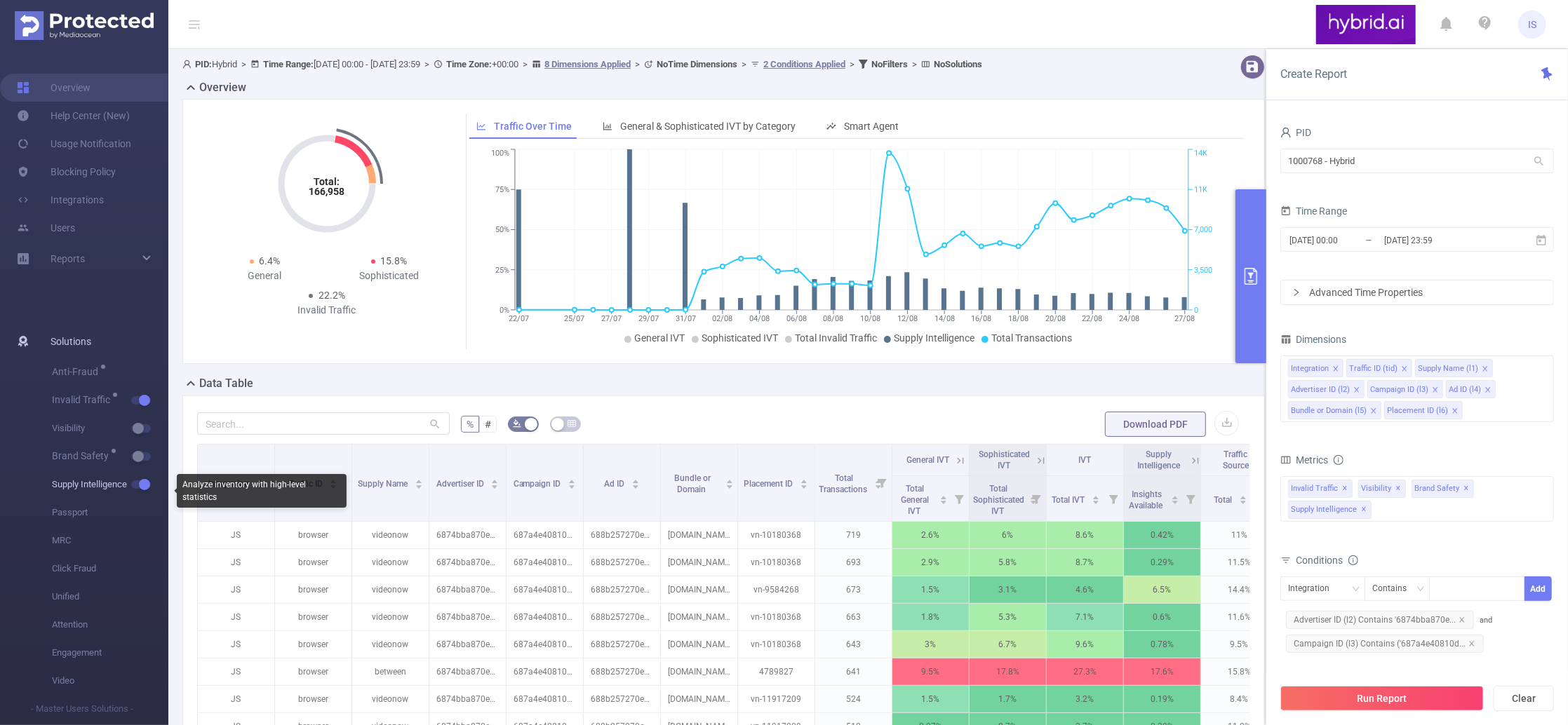
click at [139, 488] on button "button" at bounding box center [140, 484] width 20 height 9
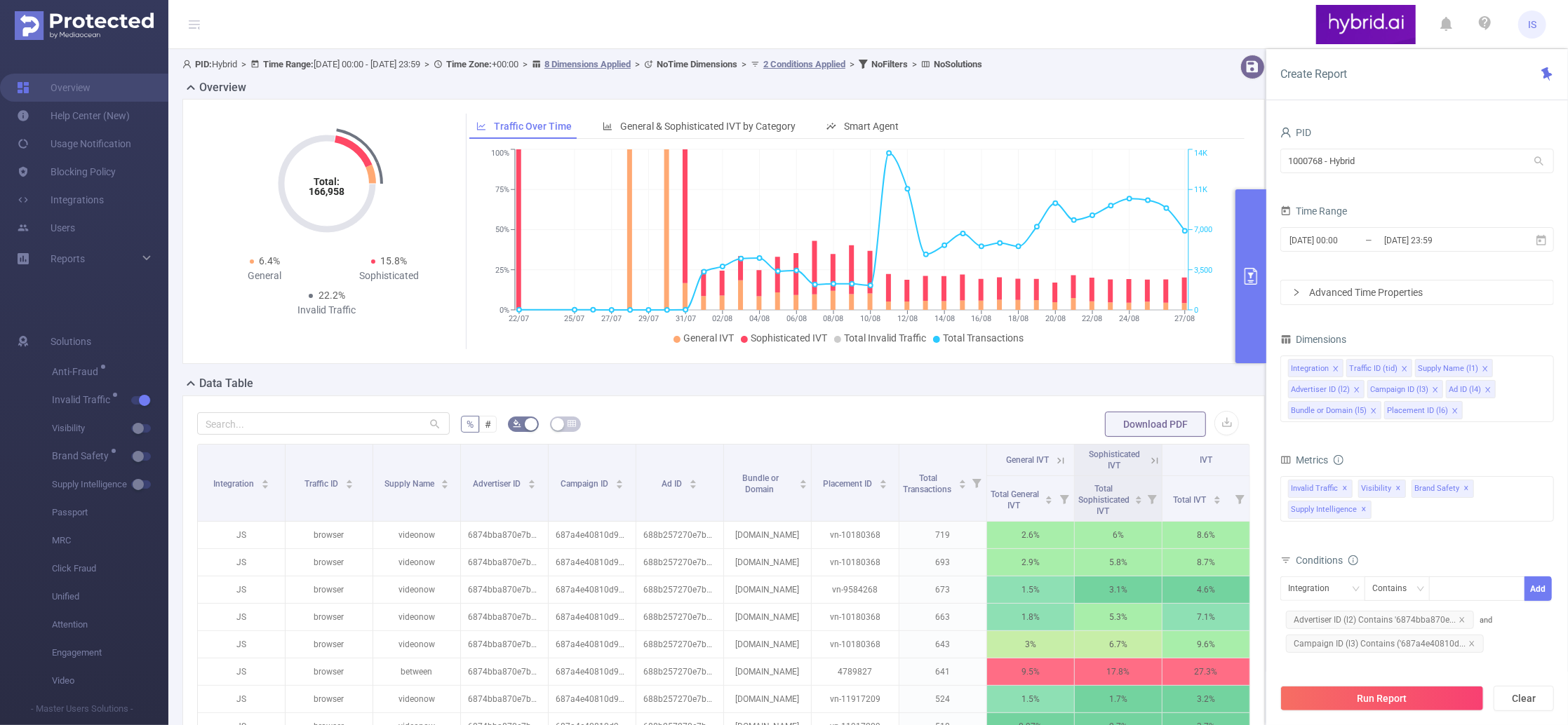
click at [1259, 220] on button "primary" at bounding box center [1250, 276] width 31 height 174
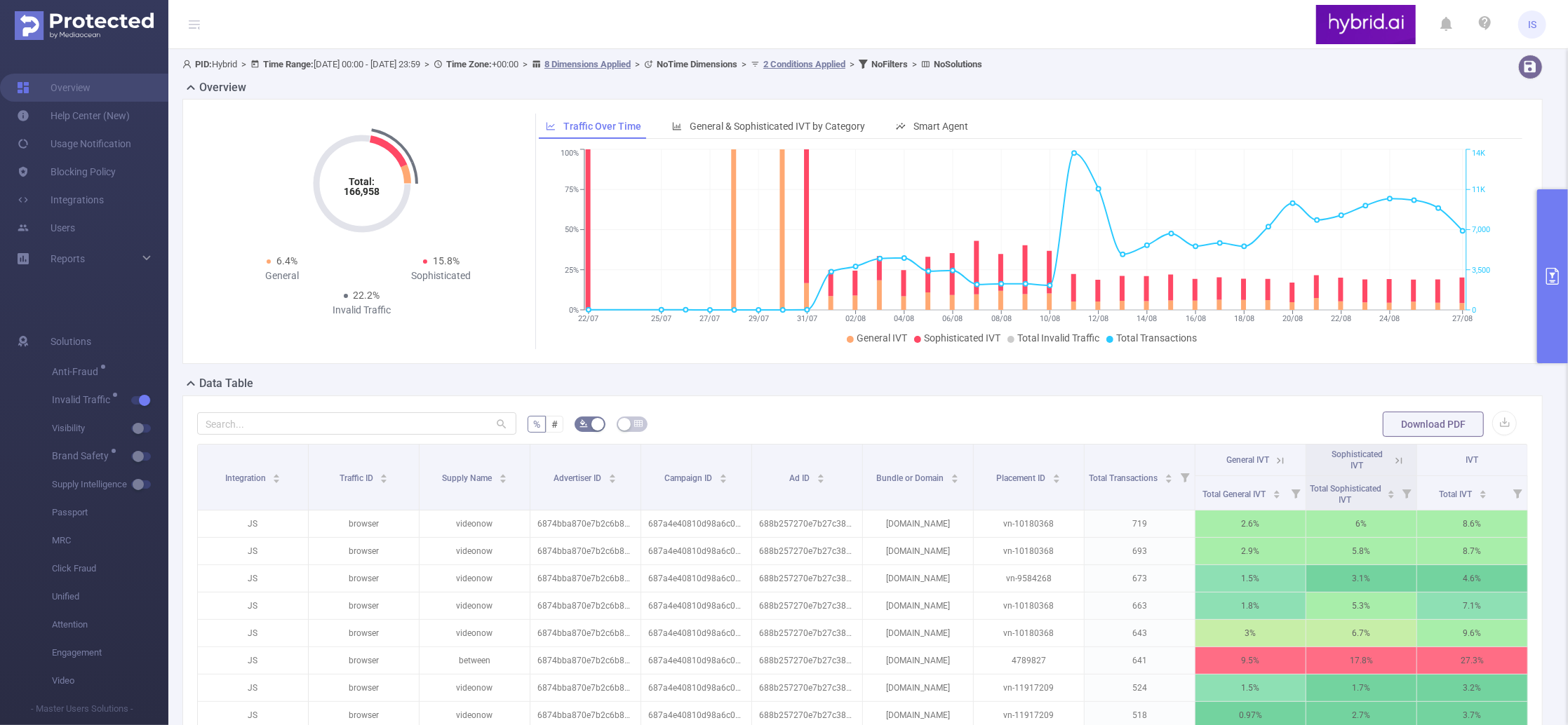
click at [1555, 202] on button "primary" at bounding box center [1553, 276] width 31 height 174
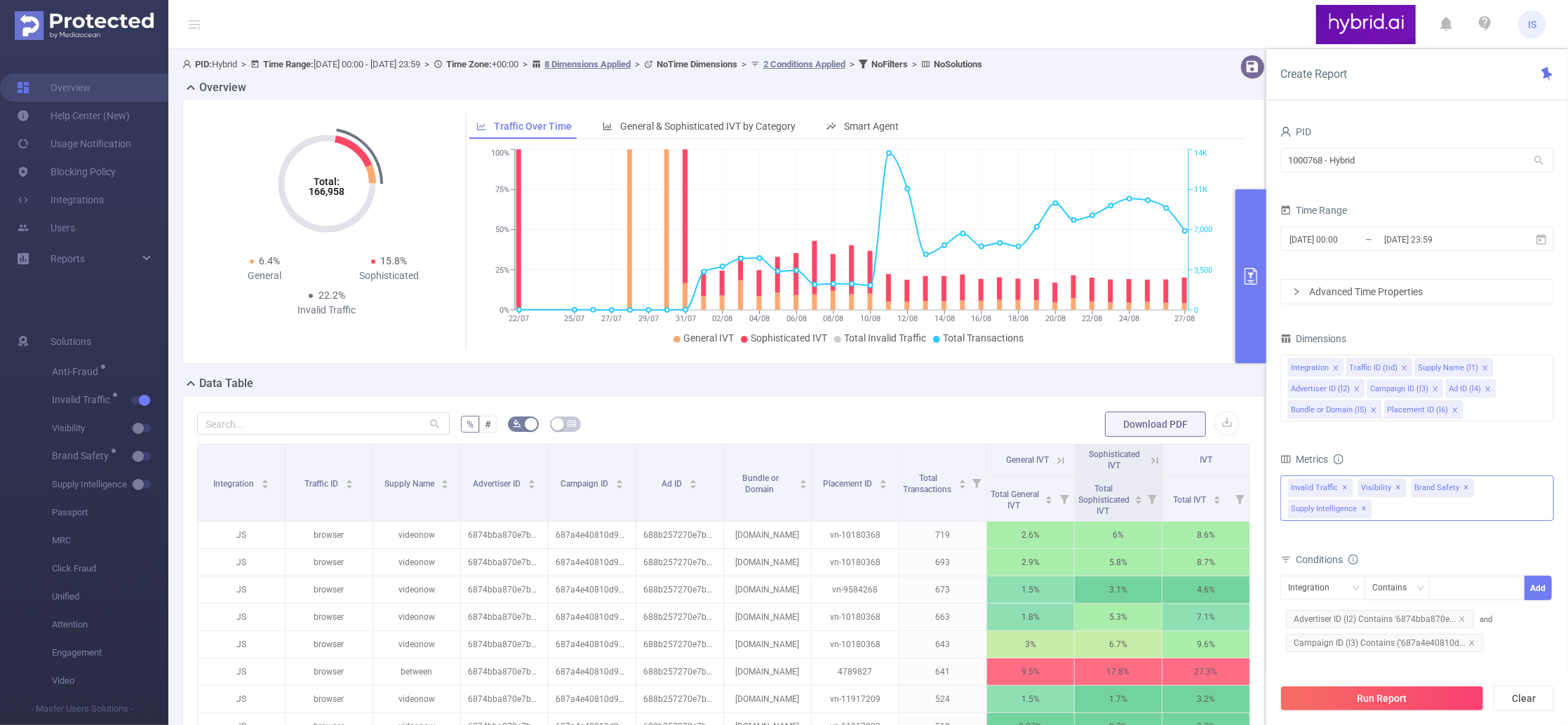
click at [1396, 490] on span "✕" at bounding box center [1398, 488] width 6 height 17
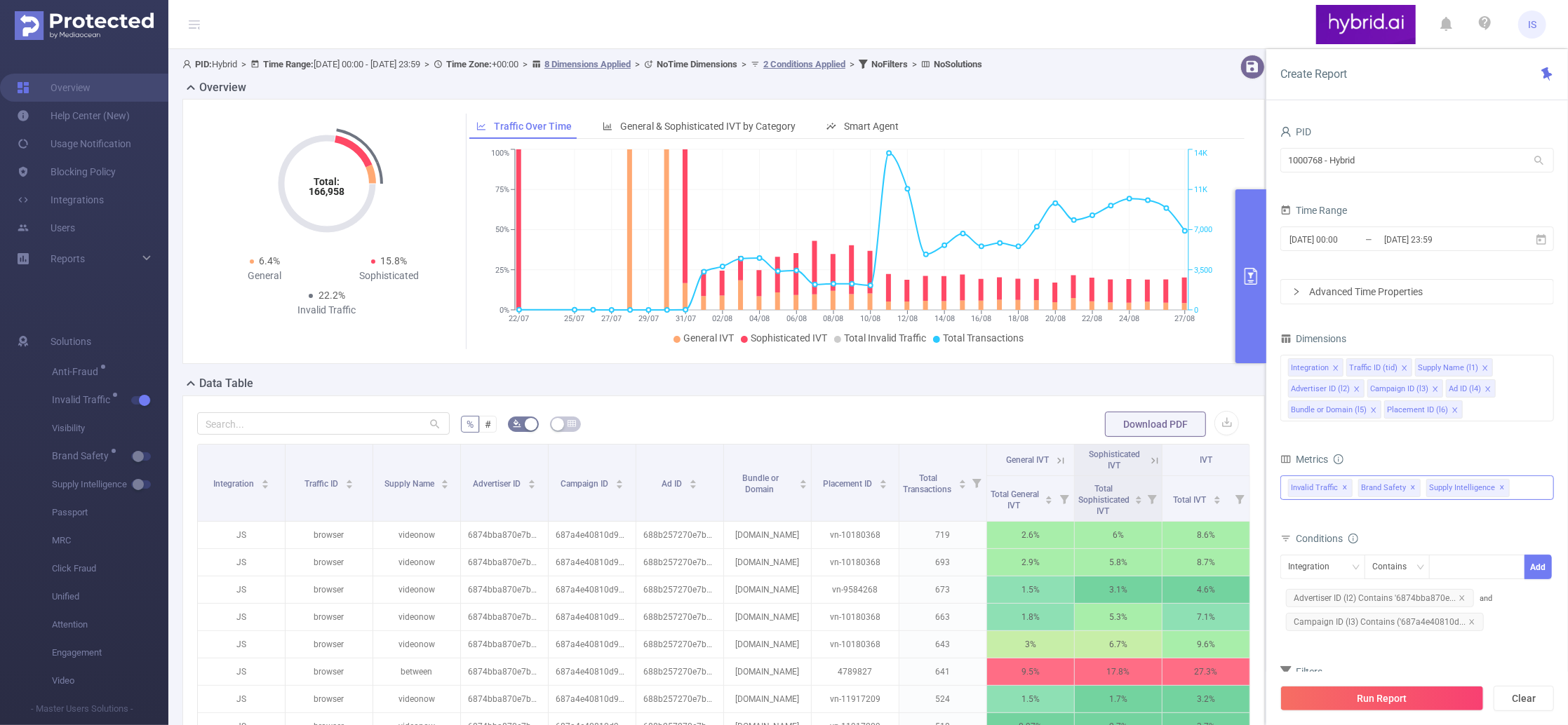
click at [1411, 491] on span "✕" at bounding box center [1413, 488] width 6 height 17
click at [1431, 487] on span "✕" at bounding box center [1434, 488] width 6 height 17
click at [1481, 366] on icon "icon: close" at bounding box center [1485, 368] width 7 height 7
click at [1408, 391] on icon "icon: close" at bounding box center [1408, 389] width 7 height 7
click at [1450, 390] on icon "icon: close" at bounding box center [1452, 389] width 7 height 7
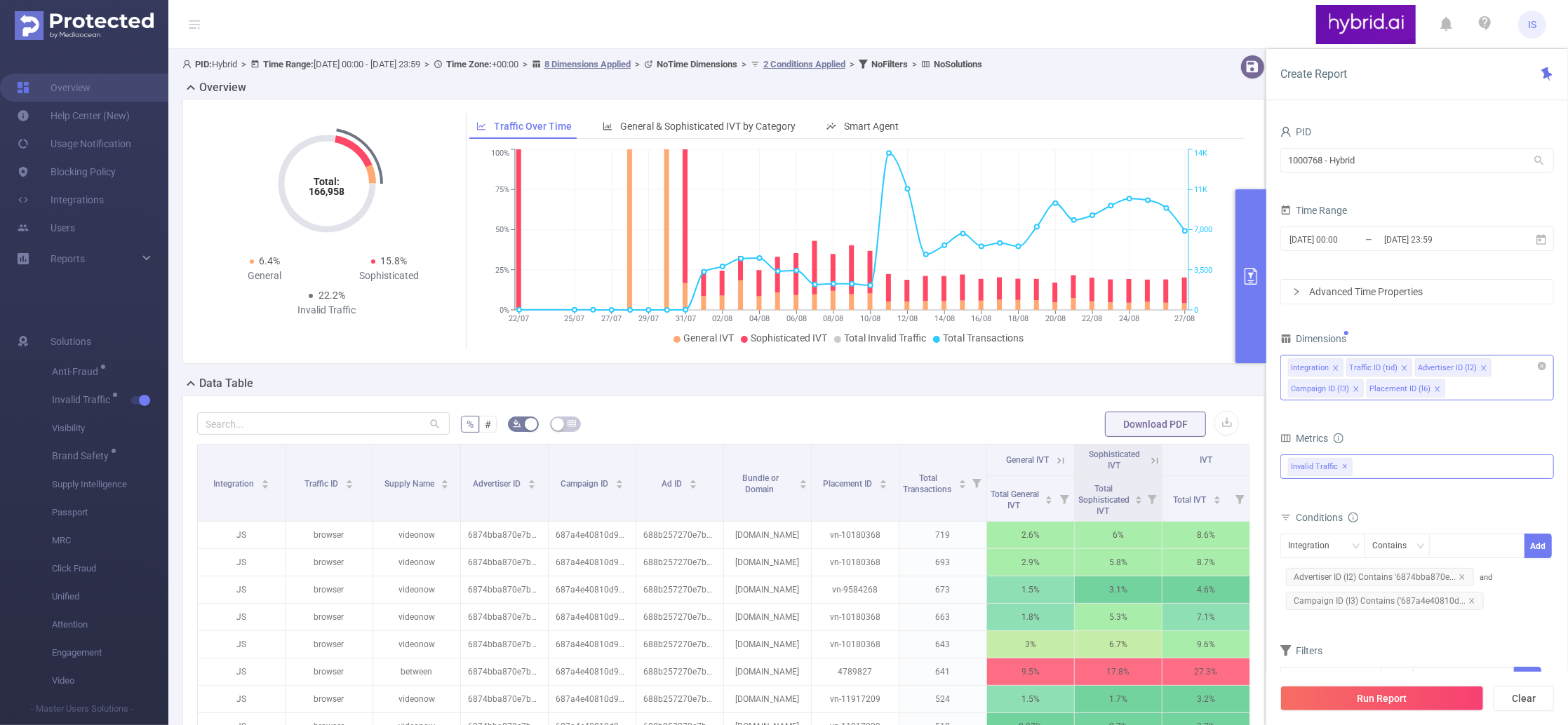
click at [1435, 390] on icon "icon: close" at bounding box center [1437, 389] width 5 height 5
click at [1334, 291] on div "Advanced Time Properties" at bounding box center [1417, 292] width 272 height 24
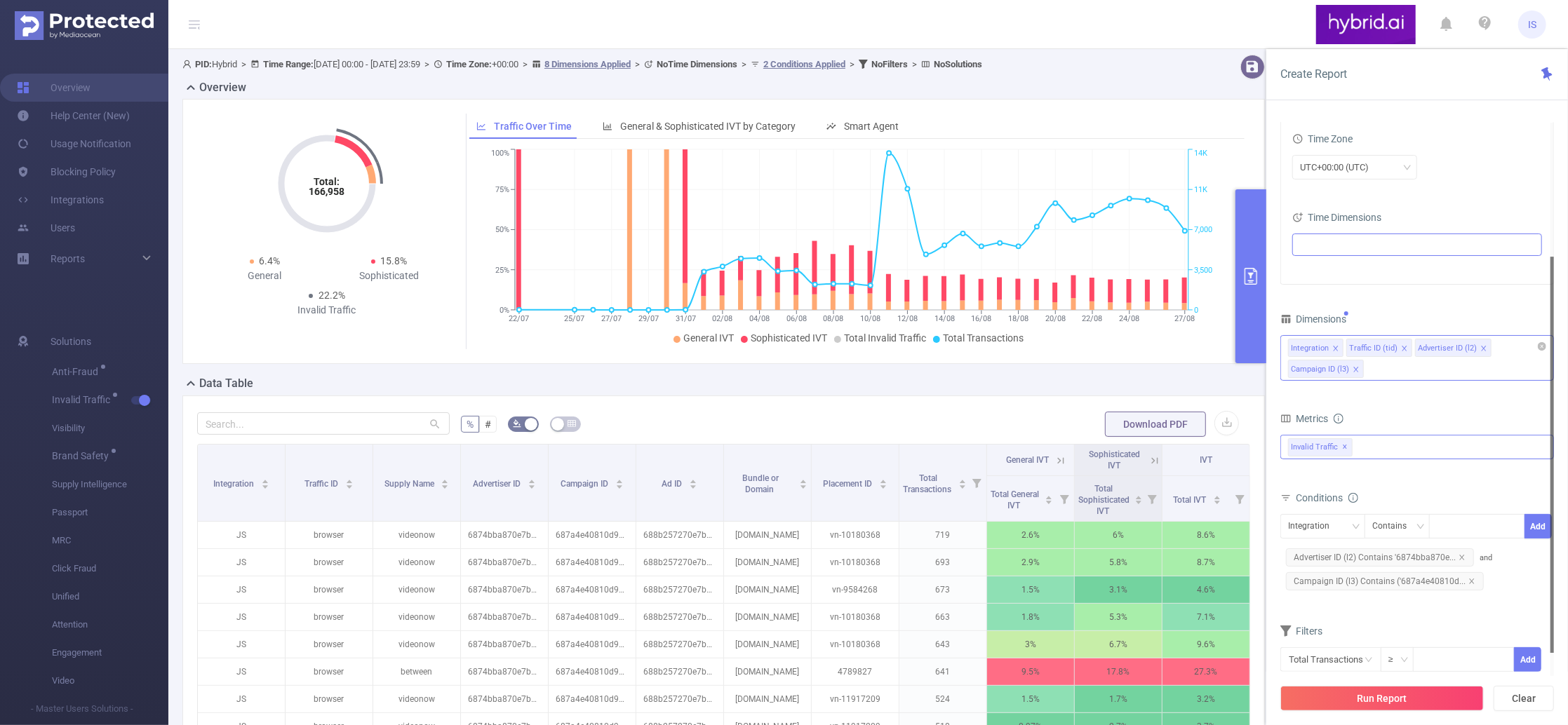
click at [1341, 247] on ul at bounding box center [1411, 244] width 231 height 21
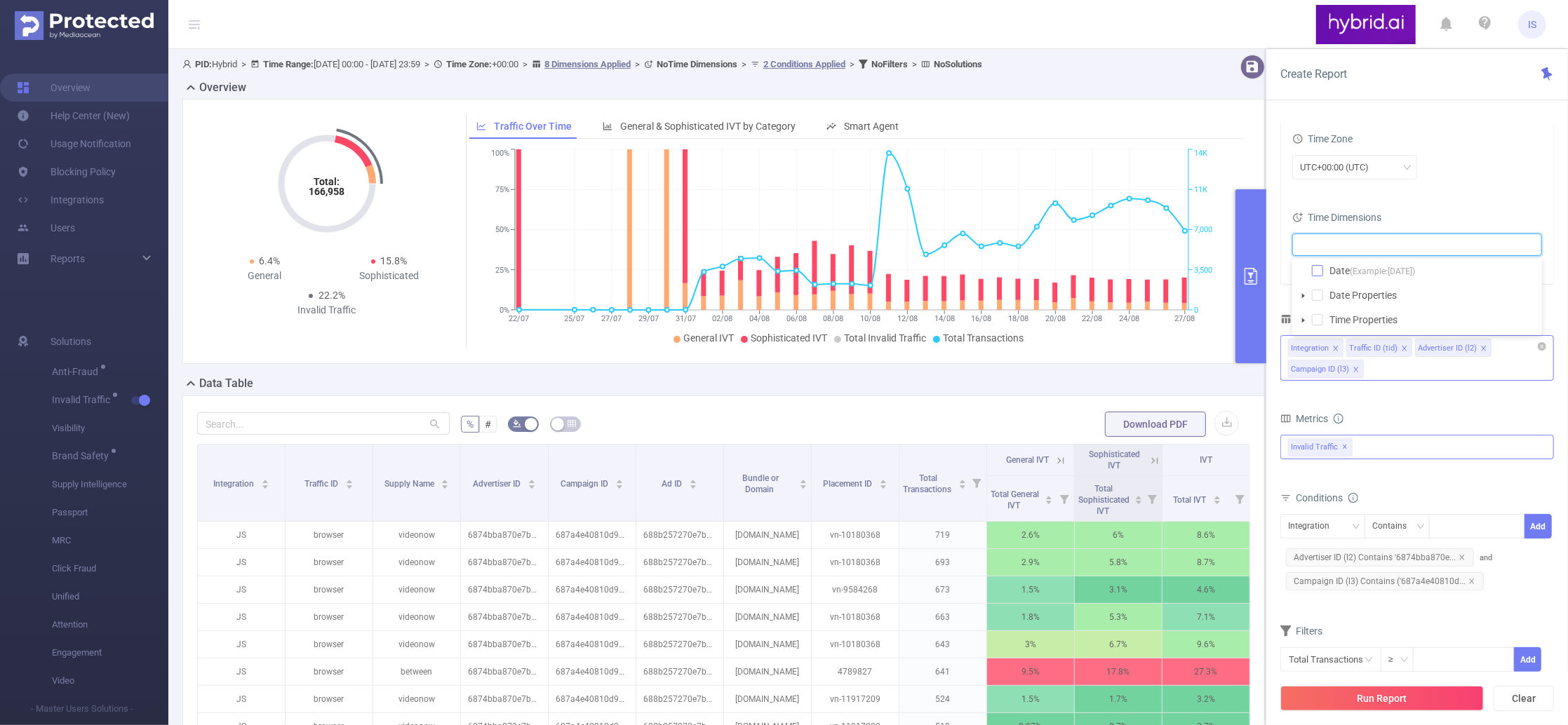
click at [1316, 271] on span at bounding box center [1317, 270] width 11 height 11
click at [1382, 408] on form "Dimensions Integration Traffic ID (tid) Advertiser ID (l2) Campaign ID (l3) Met…" at bounding box center [1417, 499] width 274 height 381
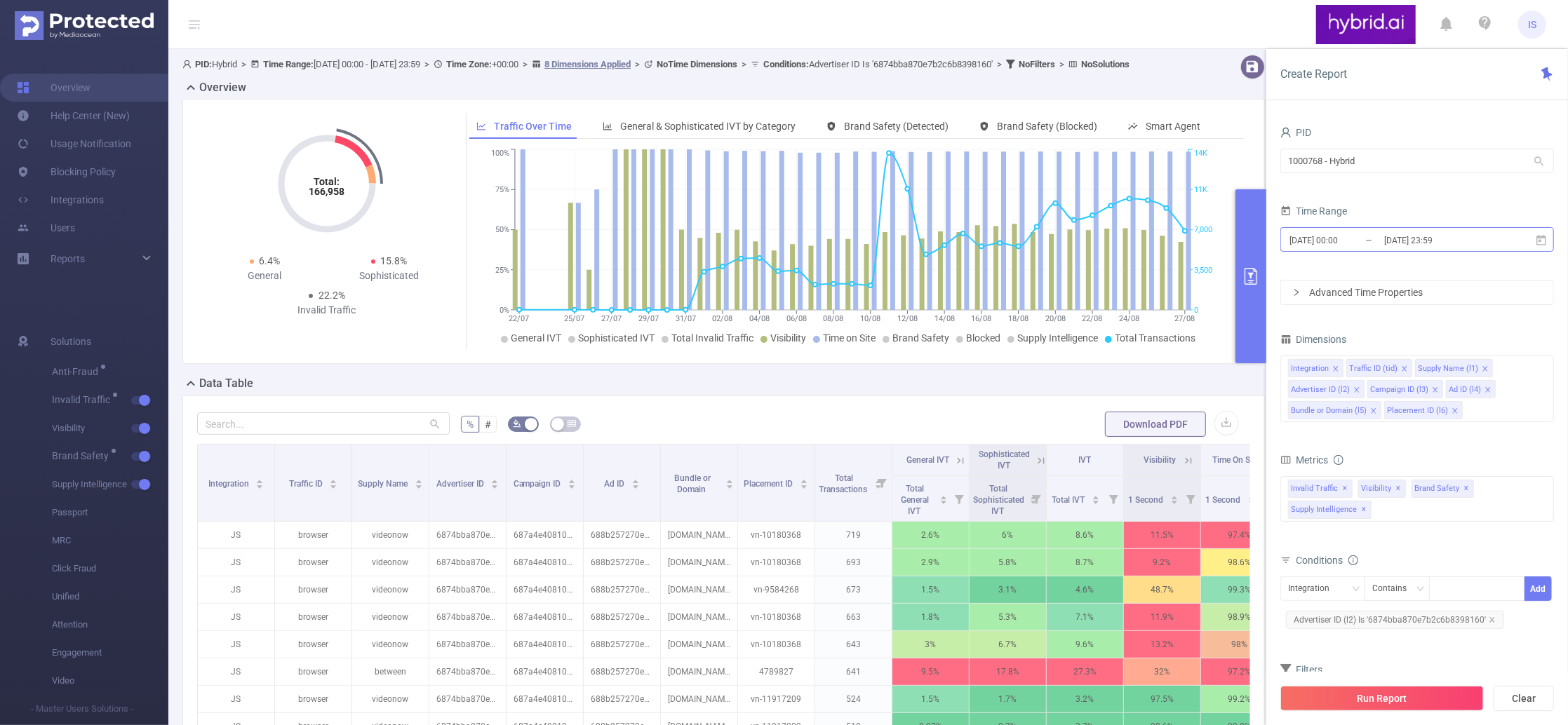
click at [1348, 240] on input "[DATE] 00:00" at bounding box center [1344, 240] width 114 height 19
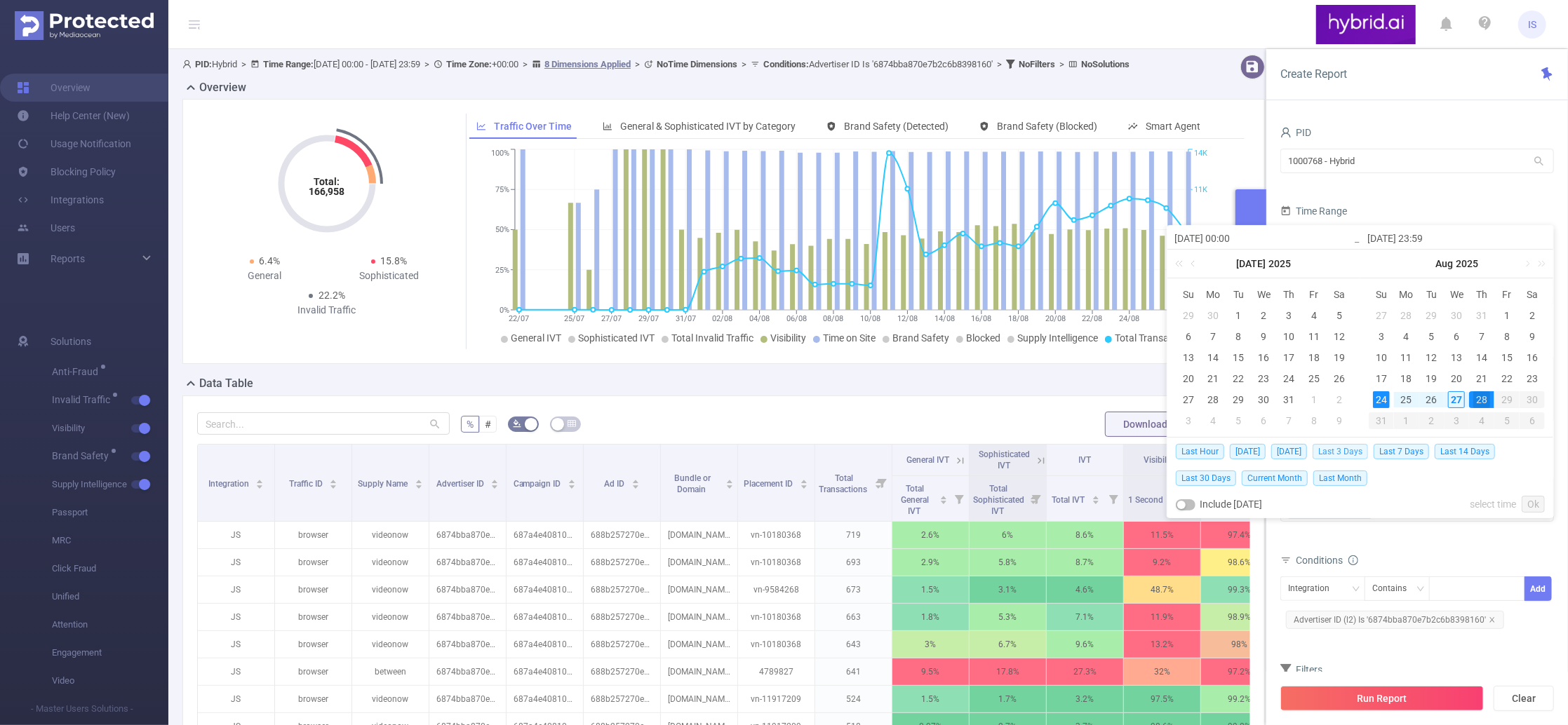
click at [1345, 450] on span "Last 3 Days" at bounding box center [1340, 452] width 55 height 15
type input "2025-08-24 00:00"
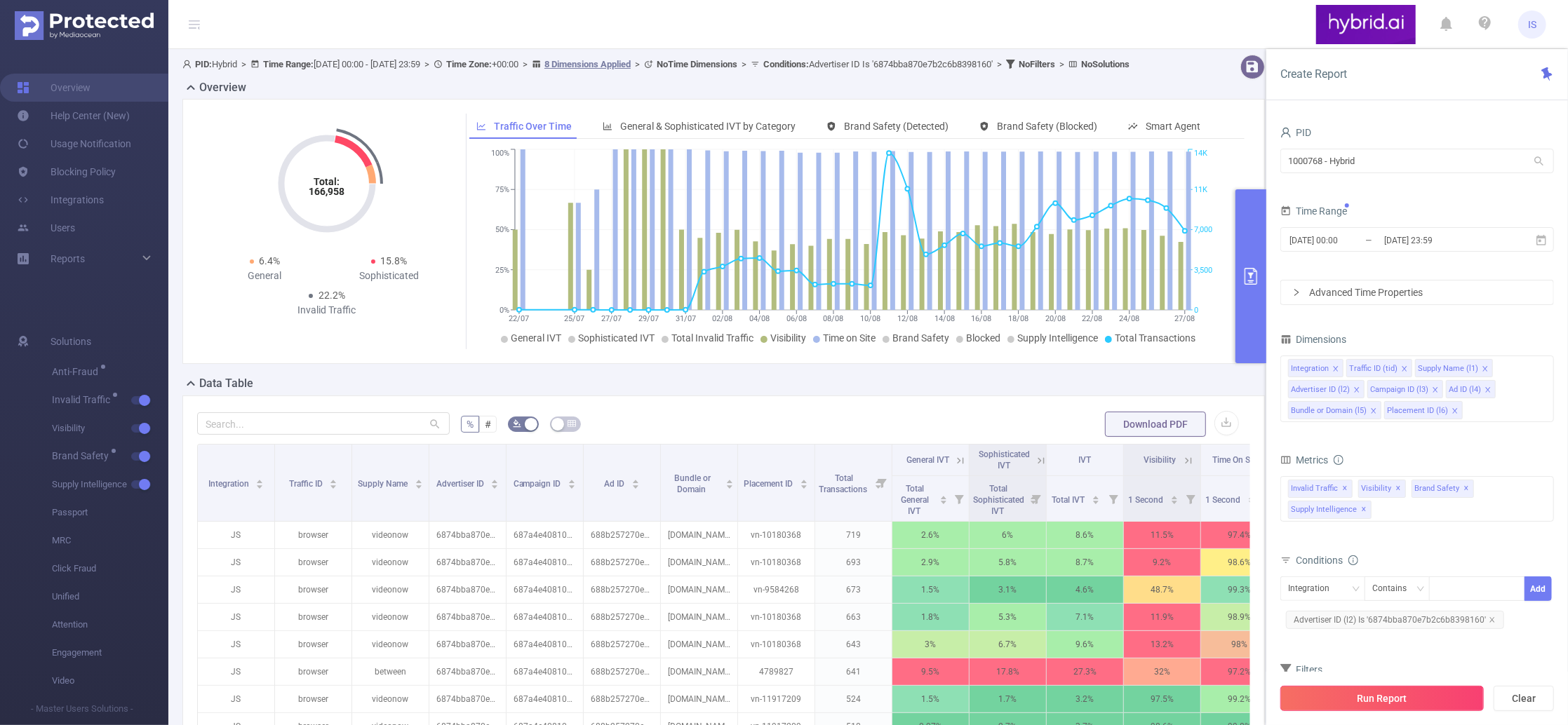
click at [1399, 700] on button "Run Report" at bounding box center [1381, 697] width 203 height 25
